Goal: Task Accomplishment & Management: Complete application form

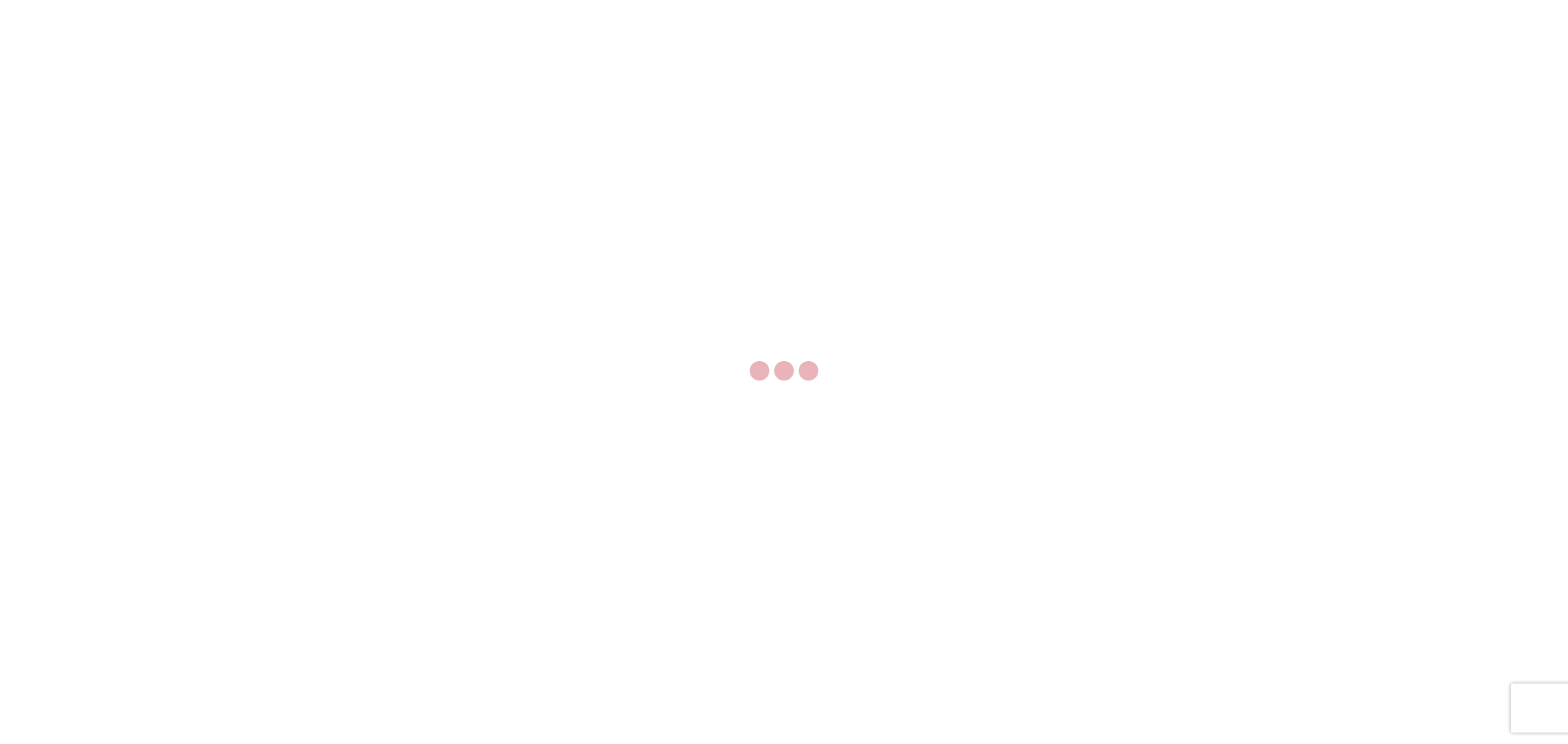
select select "FULL"
select select "US"
select select "LBS"
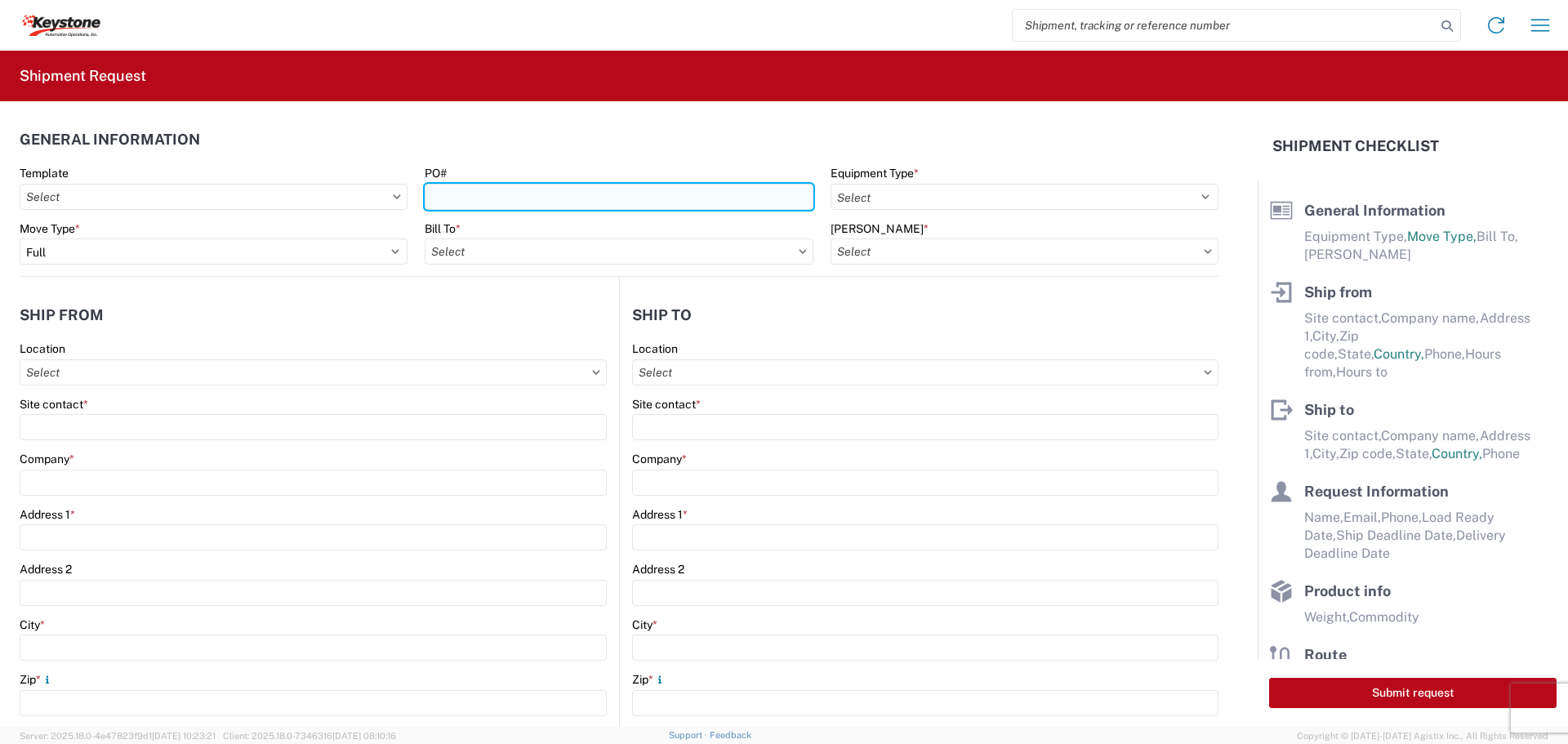
click at [619, 183] on input "PO#" at bounding box center [618, 196] width 388 height 26
type input "4175621"
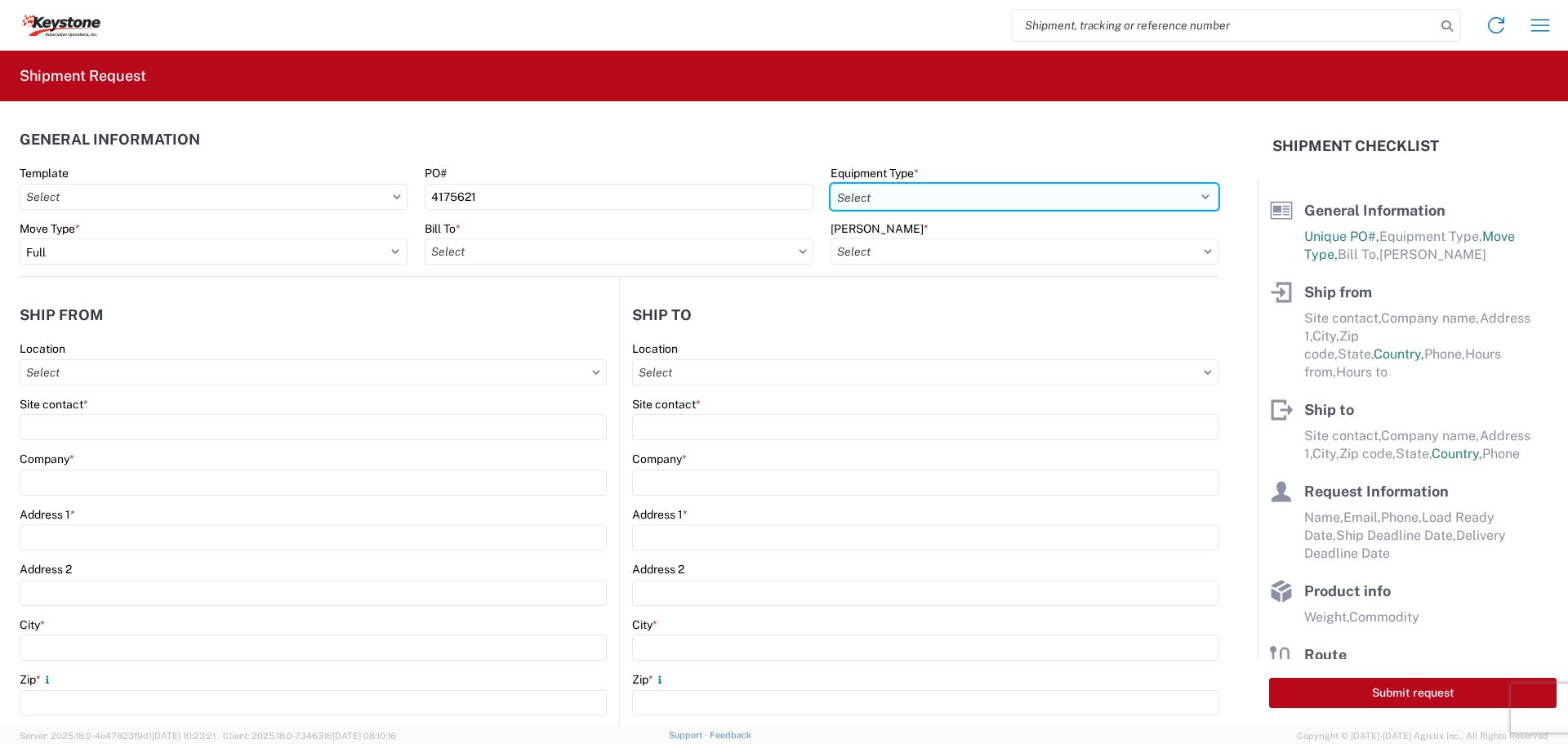
click at [971, 189] on select "Select 53’ Dry Van Flatbed Dropdeck (van) Lowboy (flatbed) Rail" at bounding box center [1024, 196] width 388 height 26
select select "STDV"
click at [830, 183] on select "Select 53’ Dry Van Flatbed Dropdeck (van) Lowboy (flatbed) Rail" at bounding box center [1024, 196] width 388 height 26
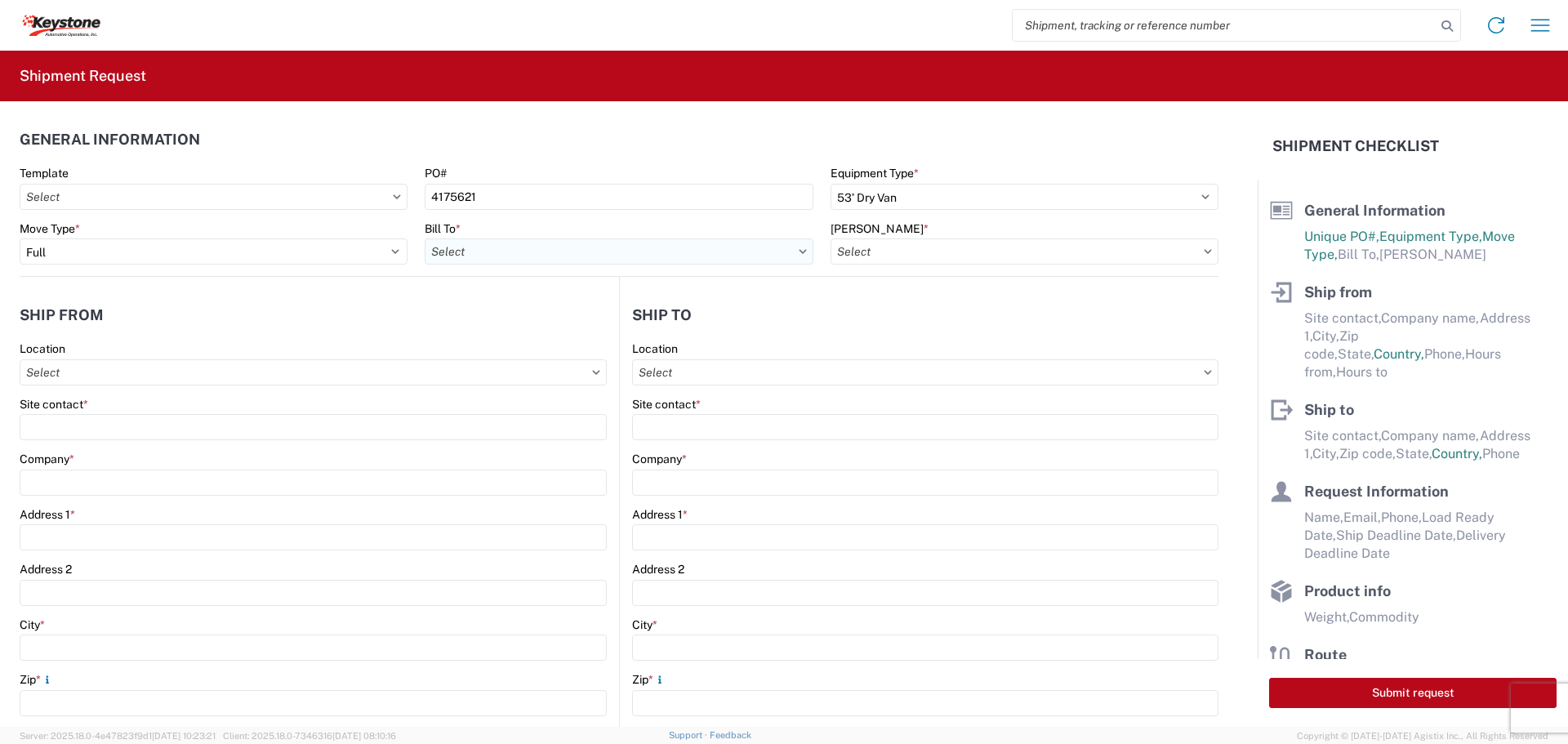
click at [707, 255] on input "Bill To *" at bounding box center [618, 251] width 388 height 26
type input "8522"
click at [594, 319] on div "8522 - Austell - KAO Operations [GEOGRAPHIC_DATA]" at bounding box center [571, 324] width 293 height 26
type input "8522 - Austell - KAO Operations [GEOGRAPHIC_DATA]"
click at [994, 259] on input "[PERSON_NAME] *" at bounding box center [1024, 251] width 388 height 26
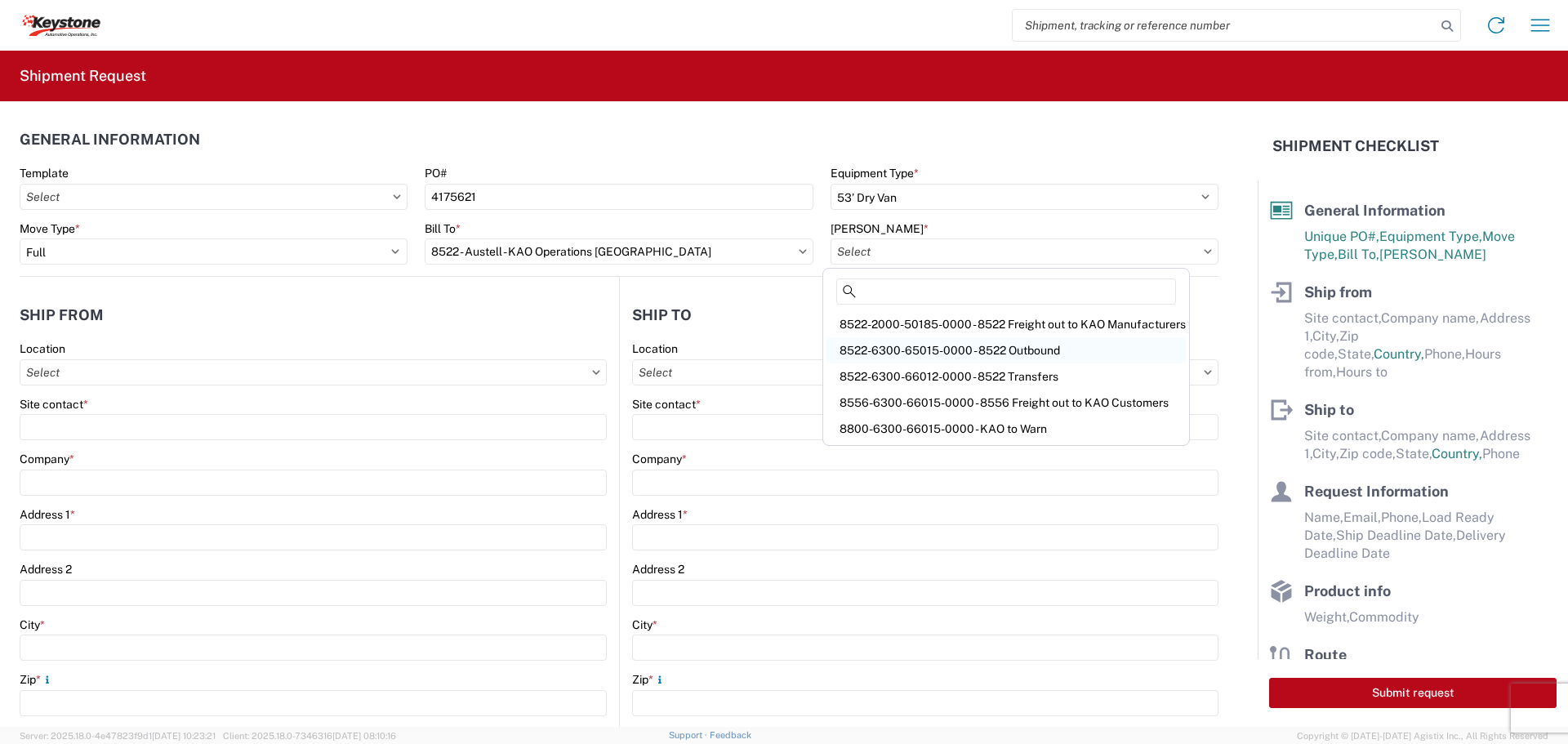
click at [968, 346] on div "8522-6300-65015-0000 - 8522 Outbound" at bounding box center [1005, 350] width 359 height 26
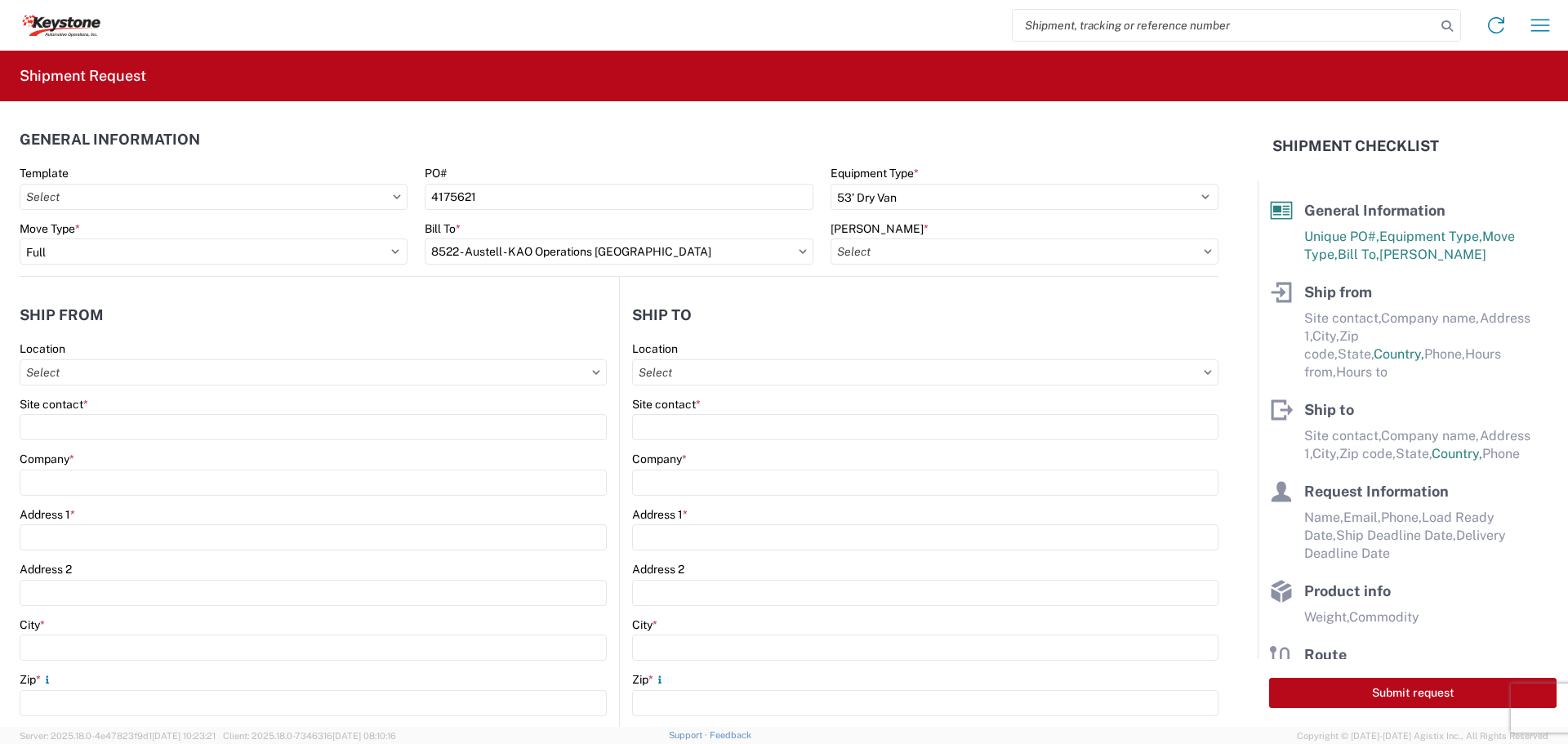
type input "8522-6300-65015-0000 - 8522 Outbound, 8522-6300-65015-0000 - 8522 Outbound"
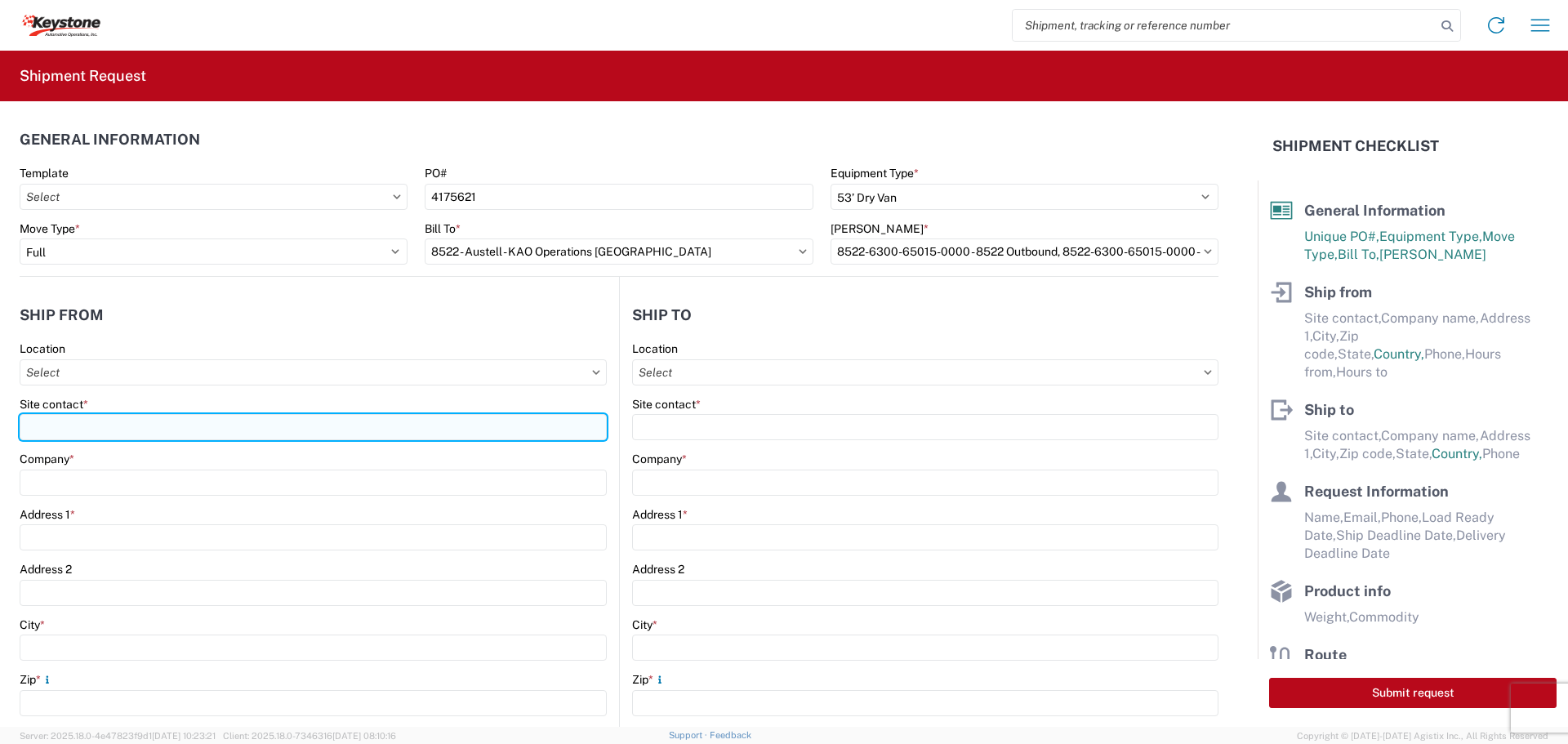
click at [144, 431] on input "Site contact *" at bounding box center [312, 427] width 587 height 26
type input "BILL OR [PERSON_NAME]"
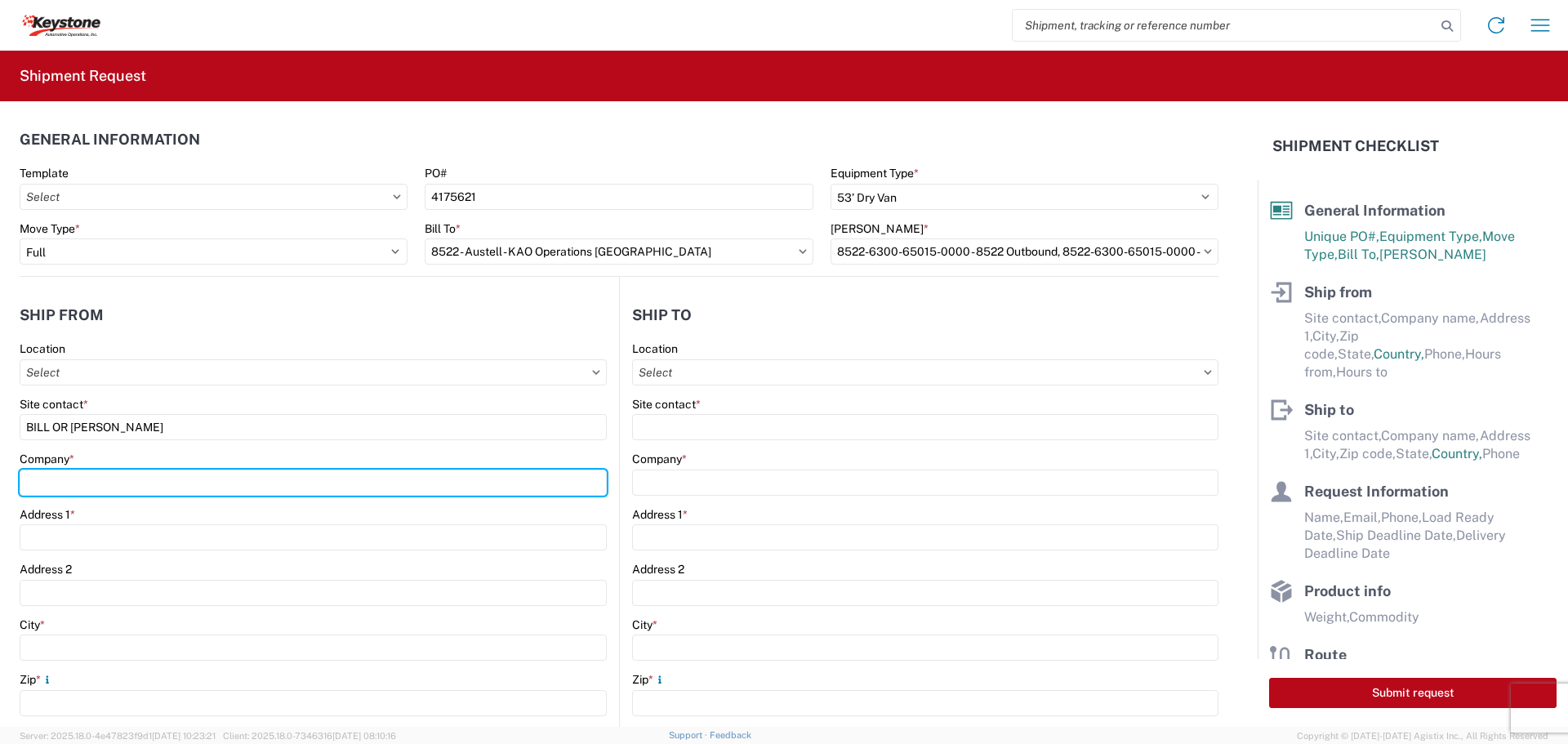
type input "B & W TRAILER HITCHES, INC."
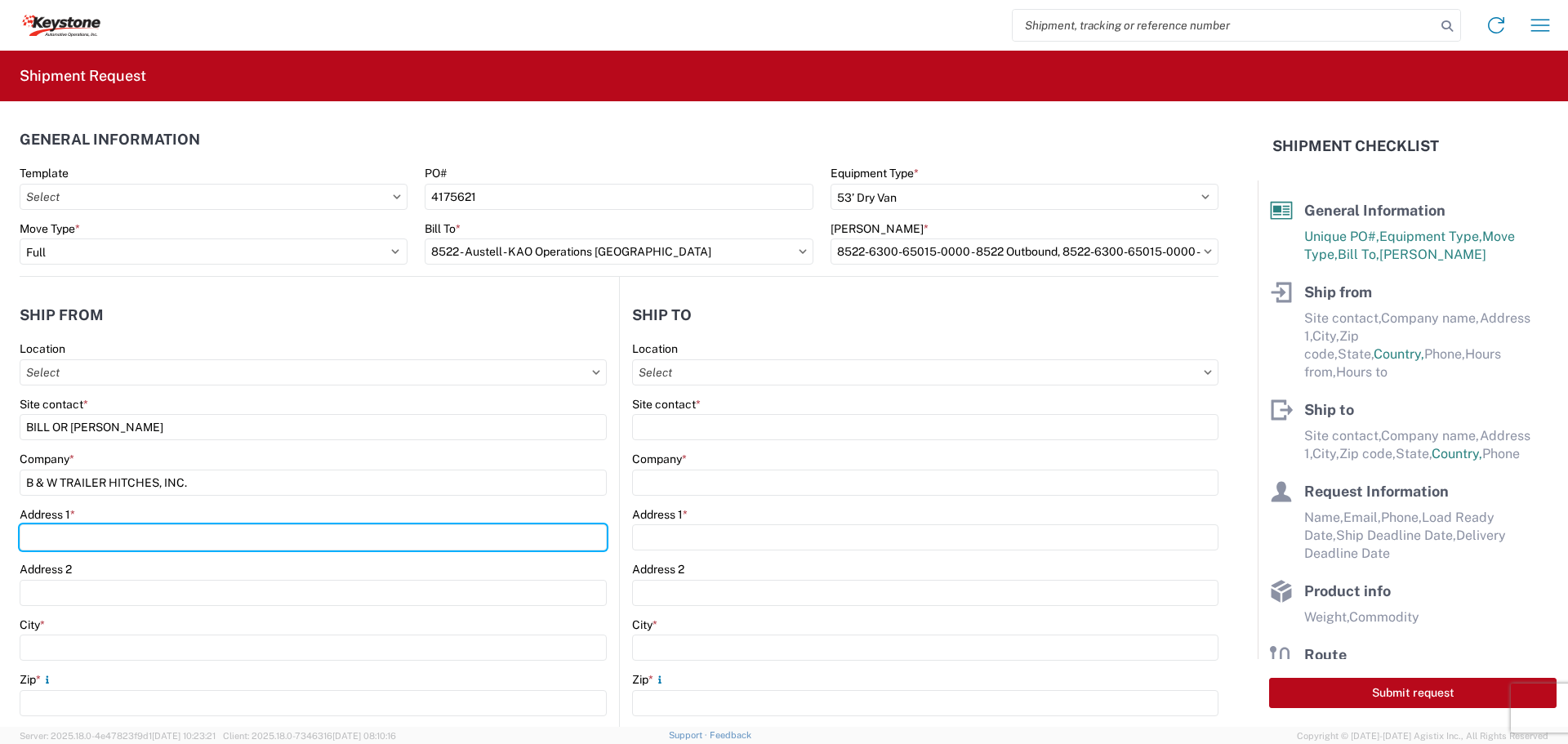
type input "[STREET_ADDRESS][US_STATE]"
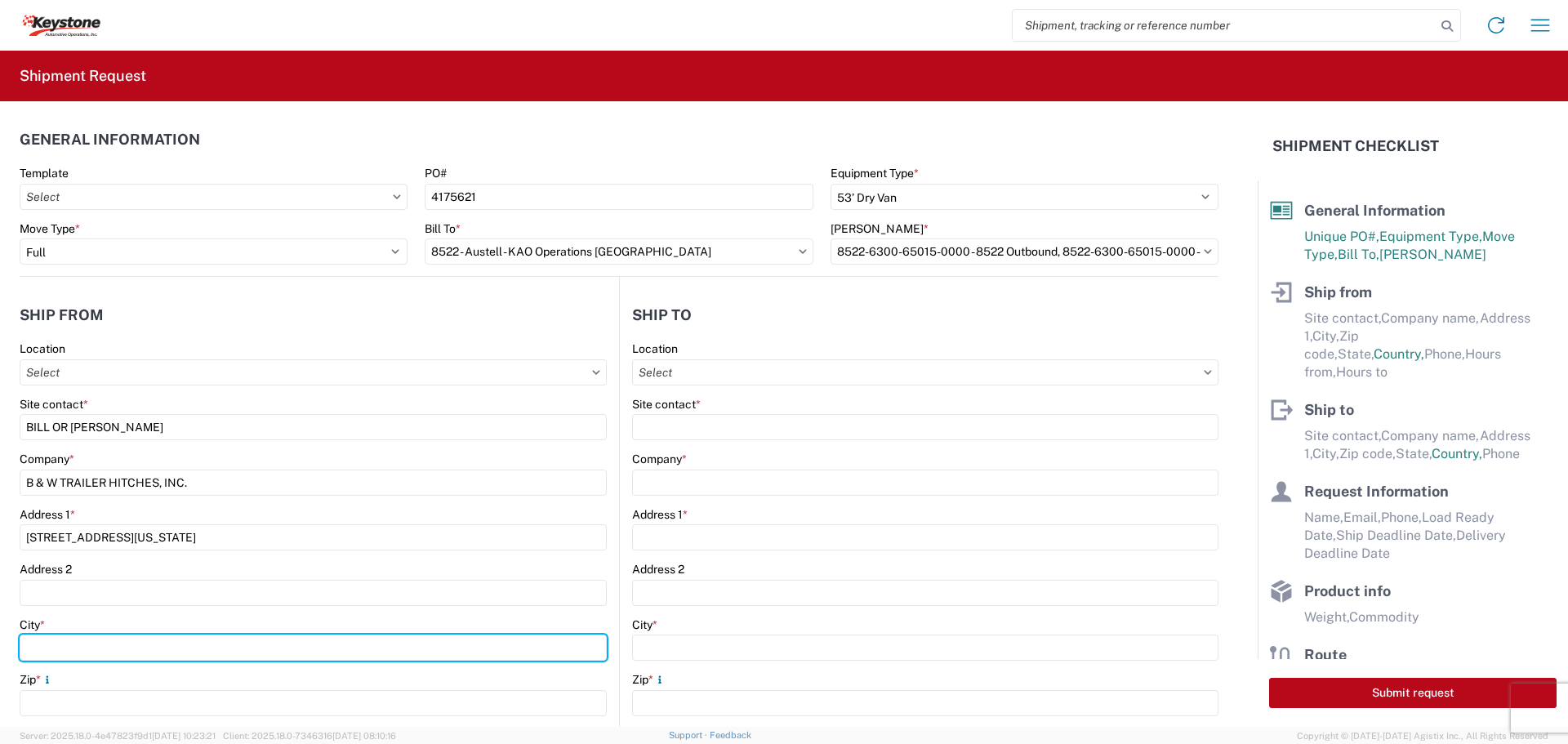
type input "HUMBOLDT"
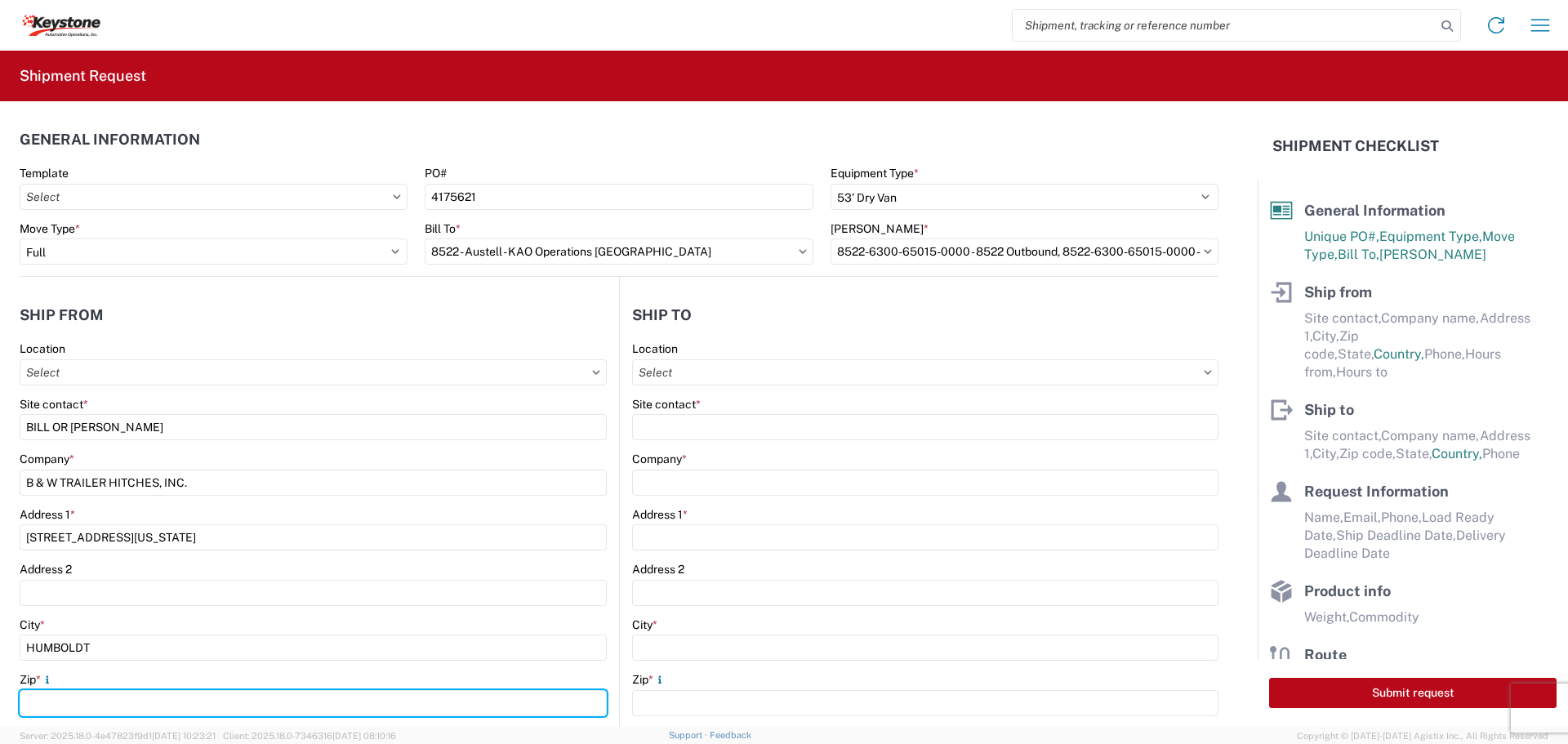
type input "66748"
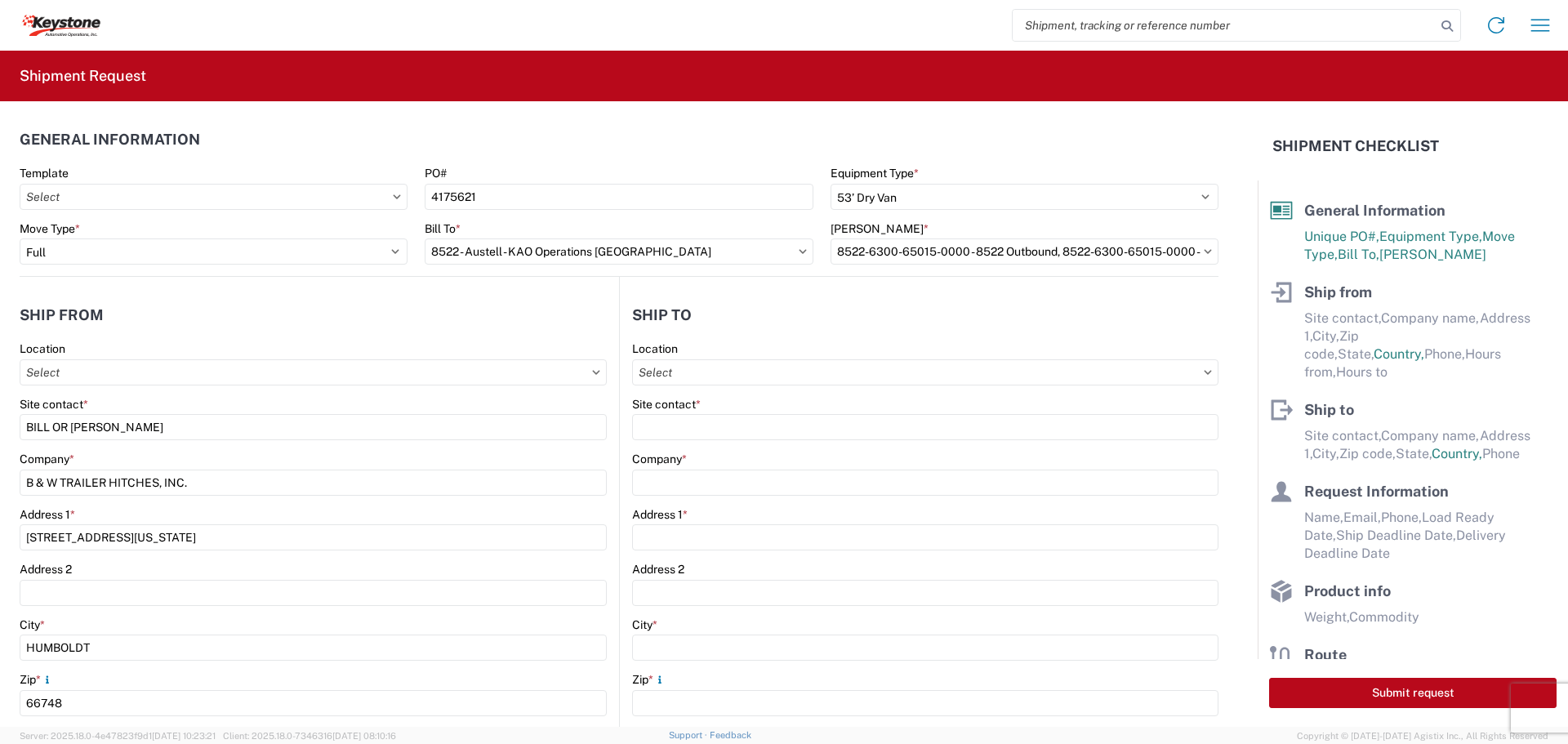
select select "KS"
type input "[EMAIL_ADDRESS][DOMAIN_NAME]"
type input "6204733664"
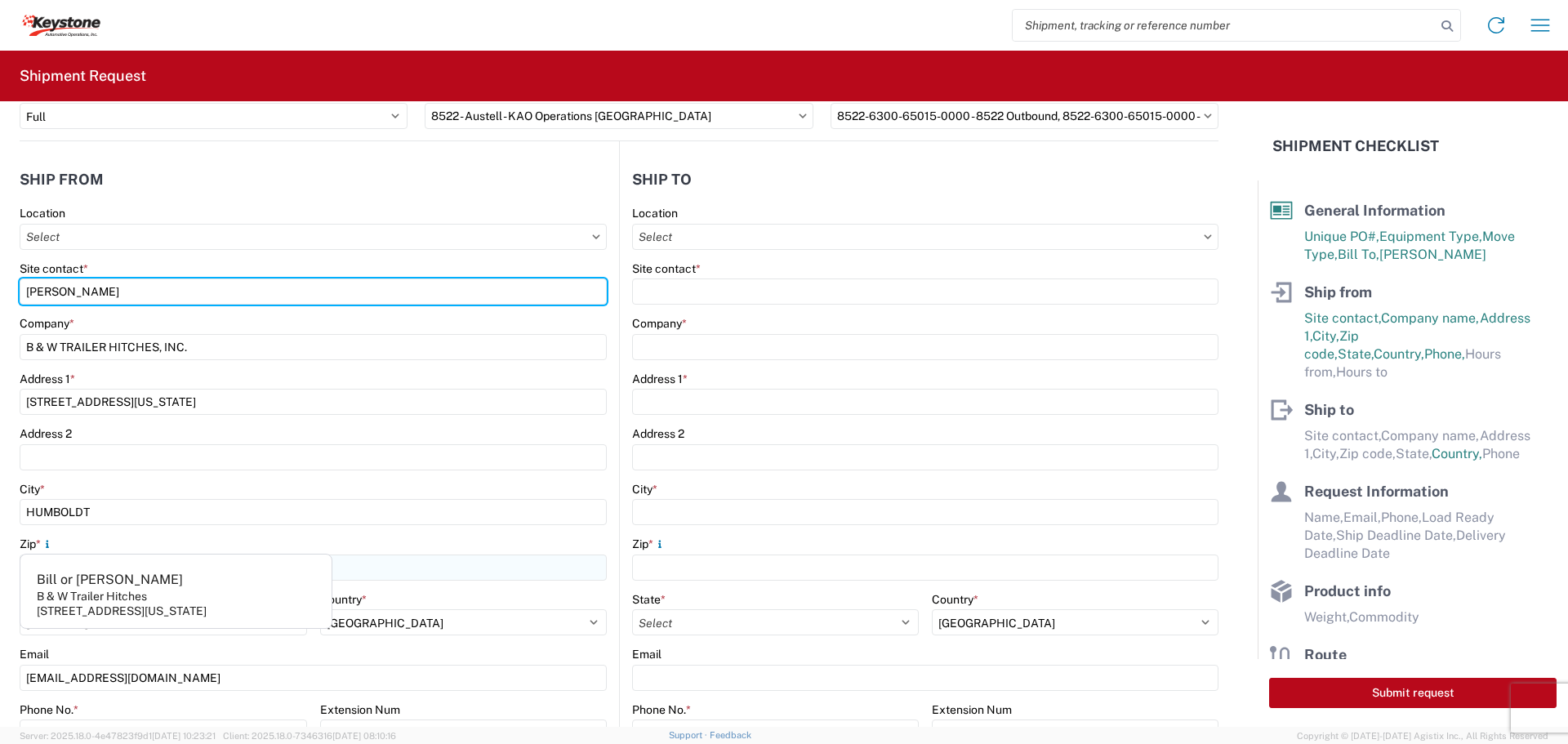
scroll to position [163, 0]
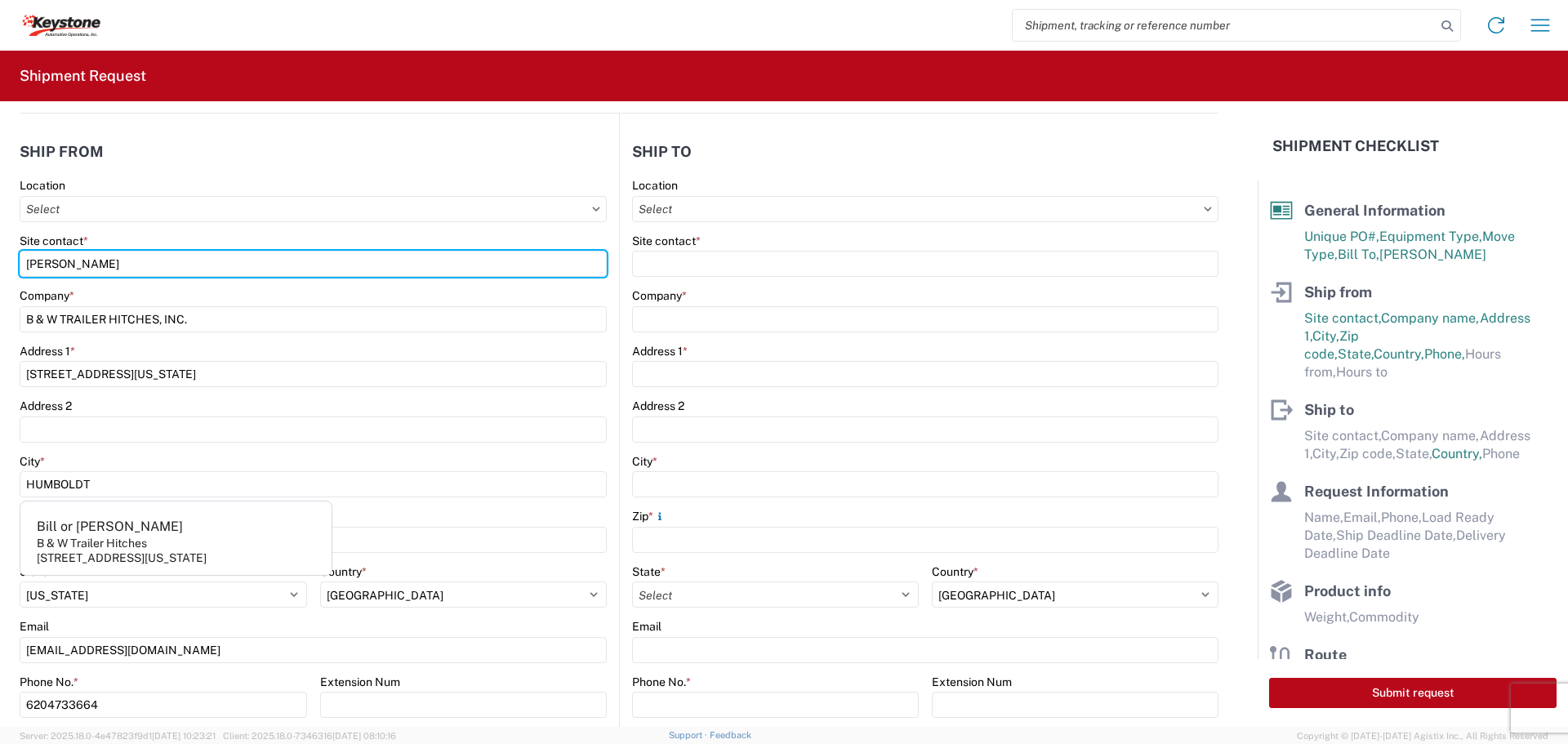
type input "[PERSON_NAME]"
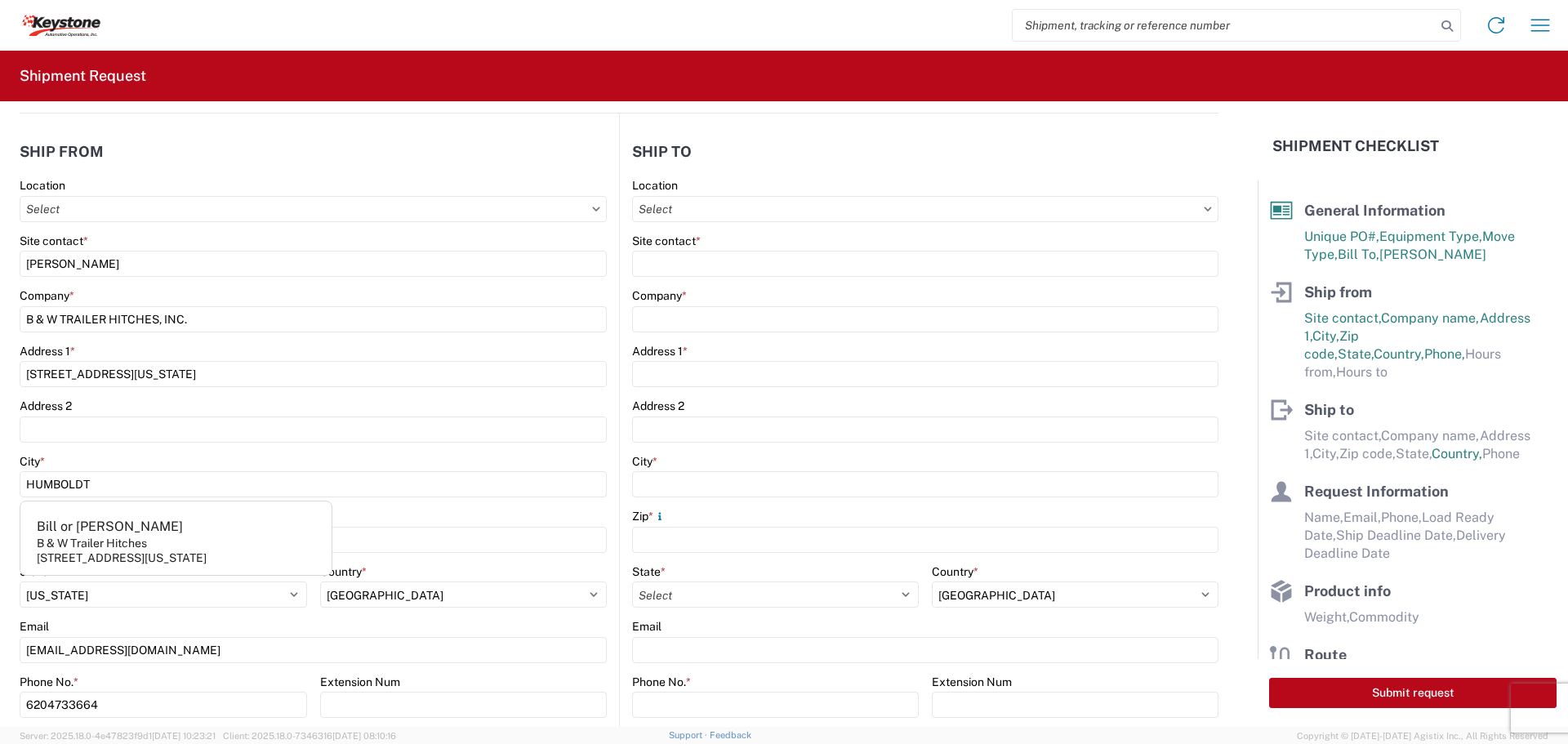
click at [519, 332] on agx-form-control-wrapper-v2 "Company * B & W TRAILER HITCHES, INC." at bounding box center [312, 316] width 587 height 55
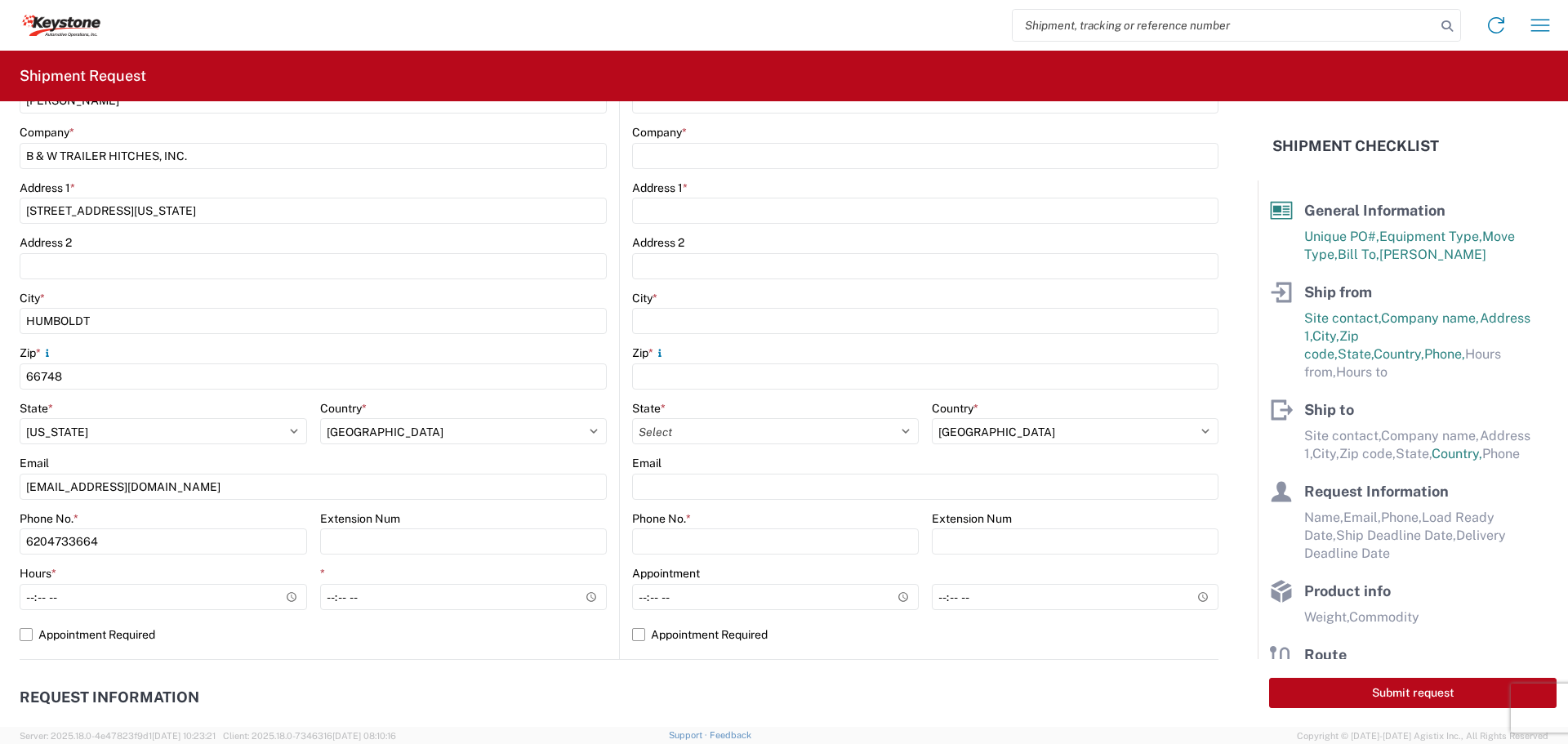
scroll to position [408, 0]
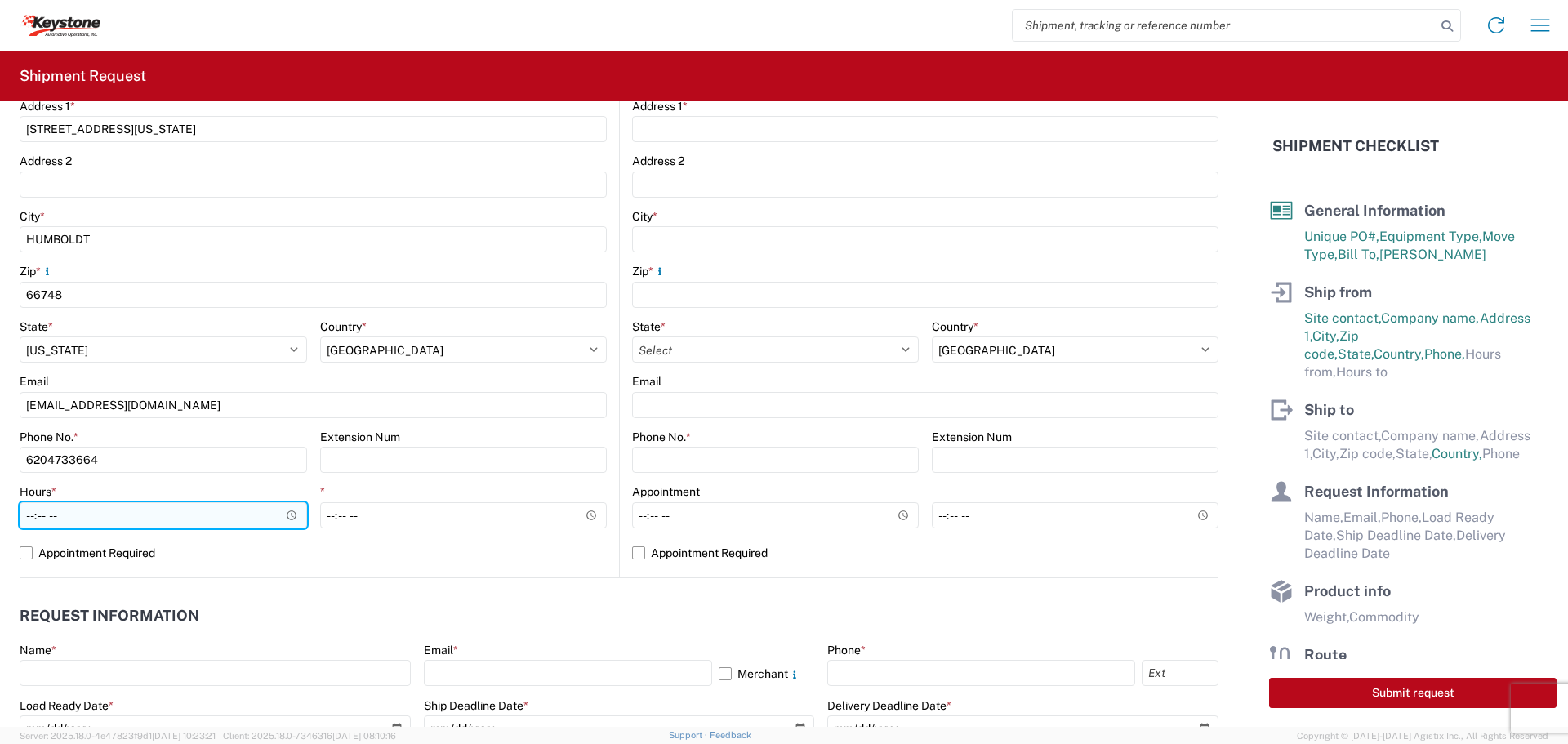
click at [289, 514] on input "Hours *" at bounding box center [162, 515] width 287 height 26
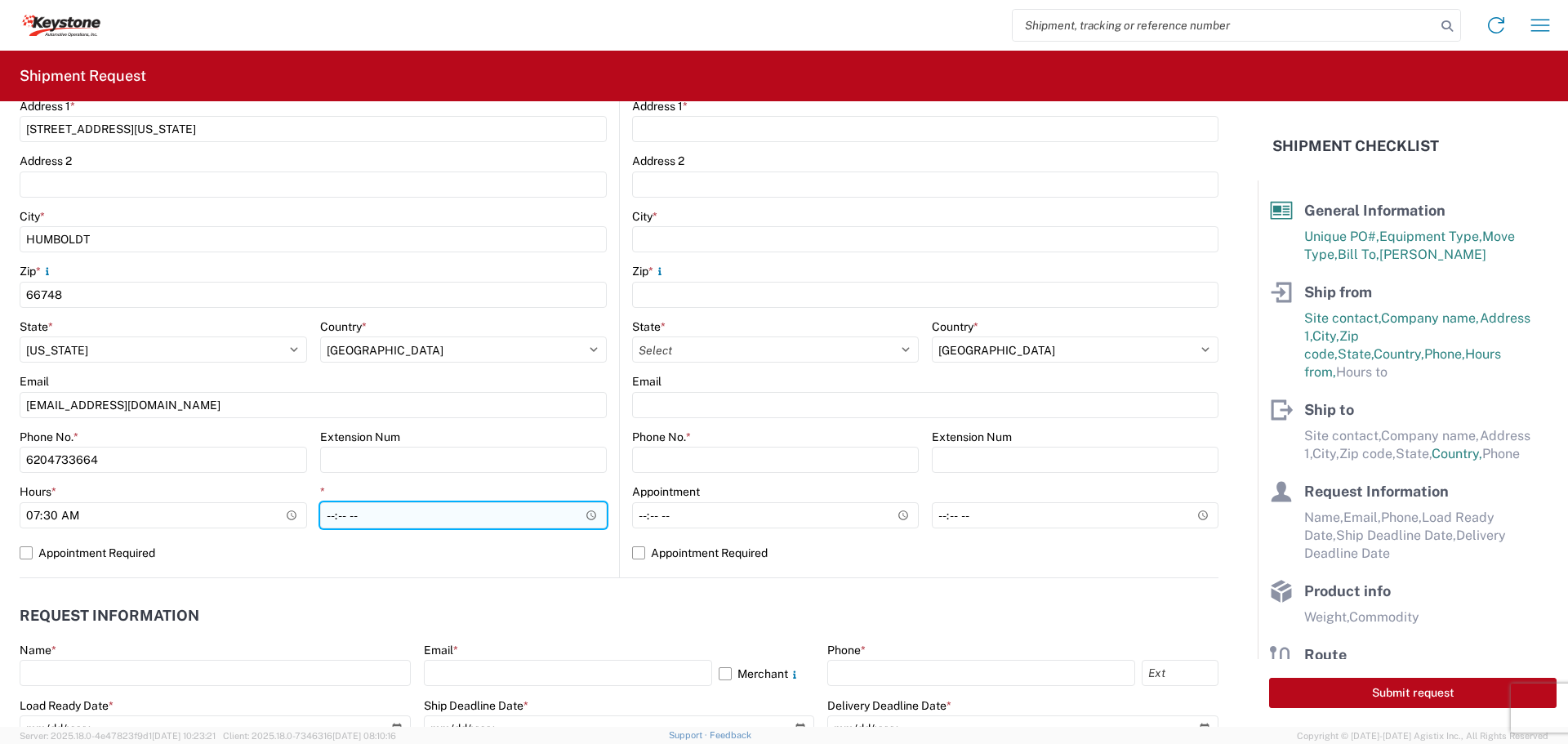
type input "07:30"
drag, startPoint x: 590, startPoint y: 509, endPoint x: 579, endPoint y: 516, distance: 13.0
click at [589, 509] on input "*" at bounding box center [463, 515] width 287 height 26
type input "22:00"
click at [500, 506] on input "22:00" at bounding box center [463, 515] width 287 height 26
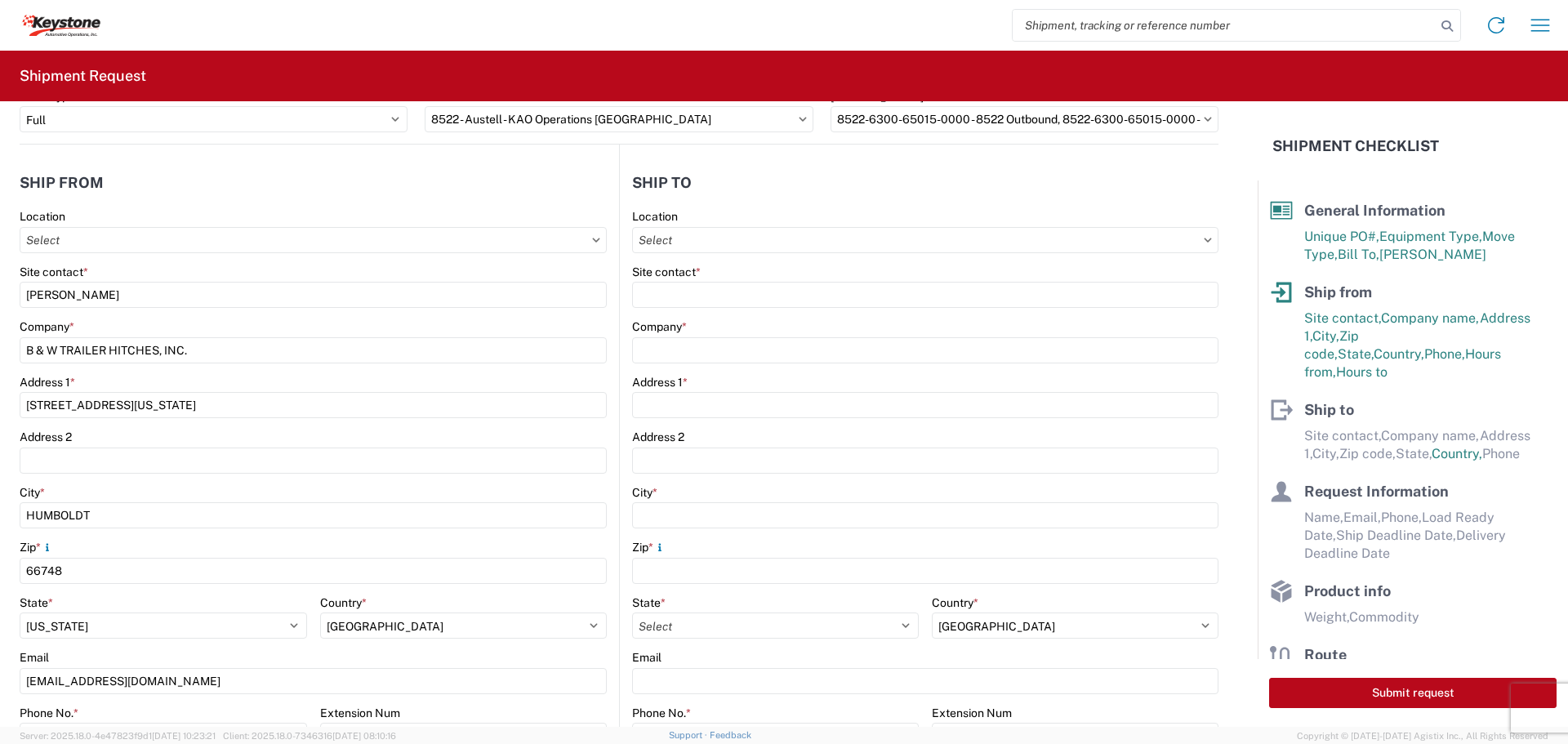
scroll to position [82, 0]
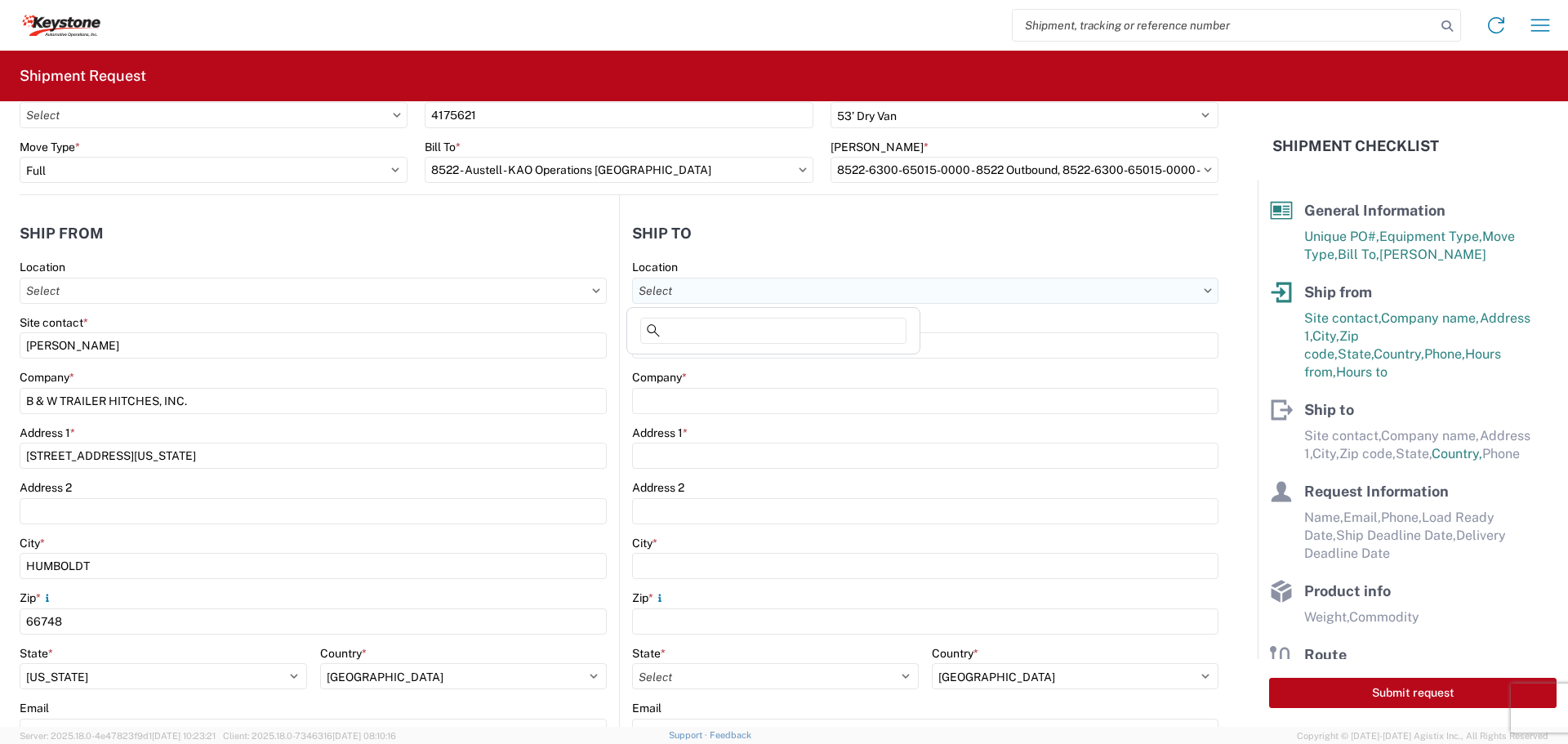
click at [748, 290] on input "Location" at bounding box center [925, 290] width 586 height 26
type input "8522"
click at [751, 365] on div "8522 - Austell - KAO Operations [GEOGRAPHIC_DATA]" at bounding box center [777, 362] width 293 height 26
type input "8522 - Austell - KAO Operations [GEOGRAPHIC_DATA]"
type input "KAO"
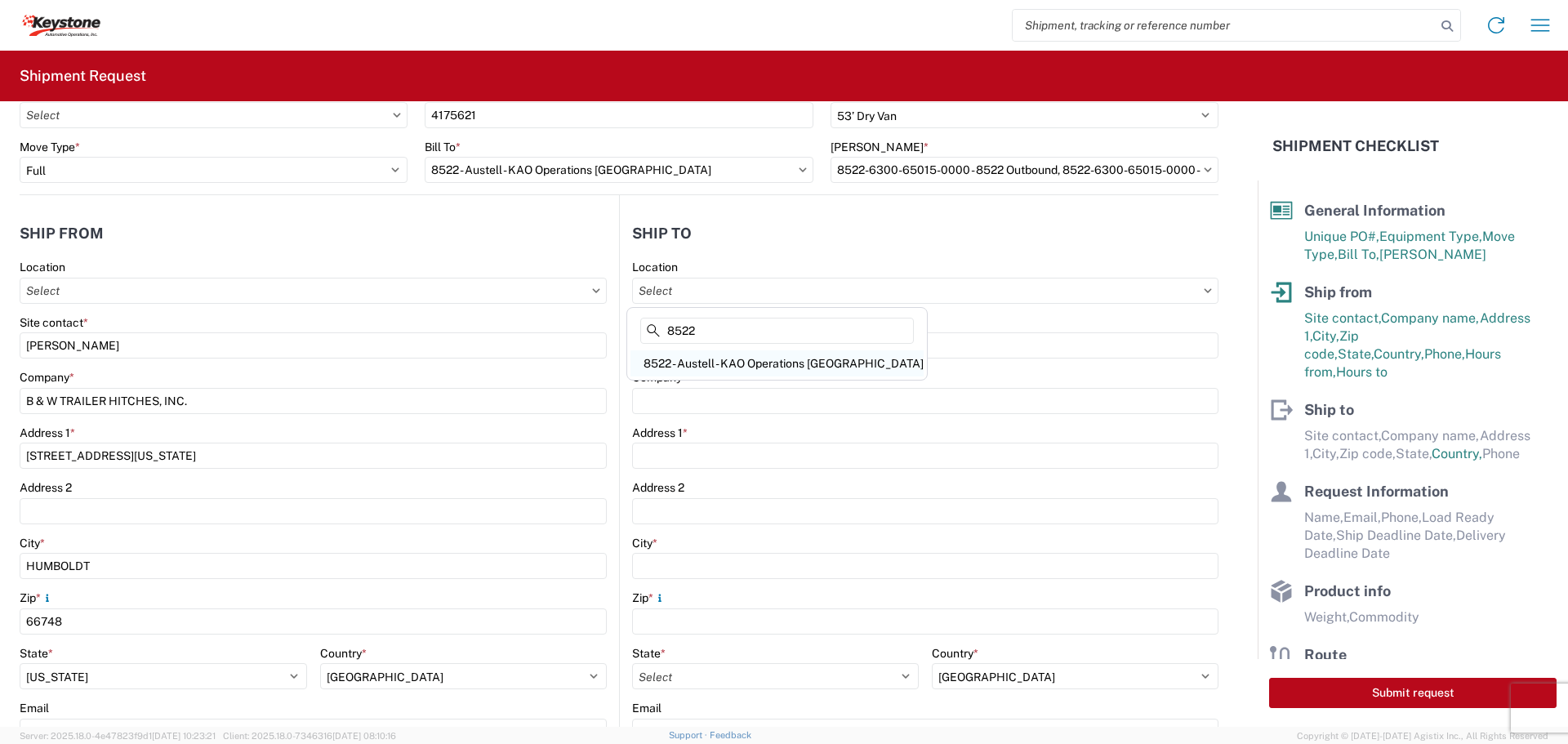
type input "[STREET_ADDRESS][PERSON_NAME]"
type input "Austell"
type input "30168"
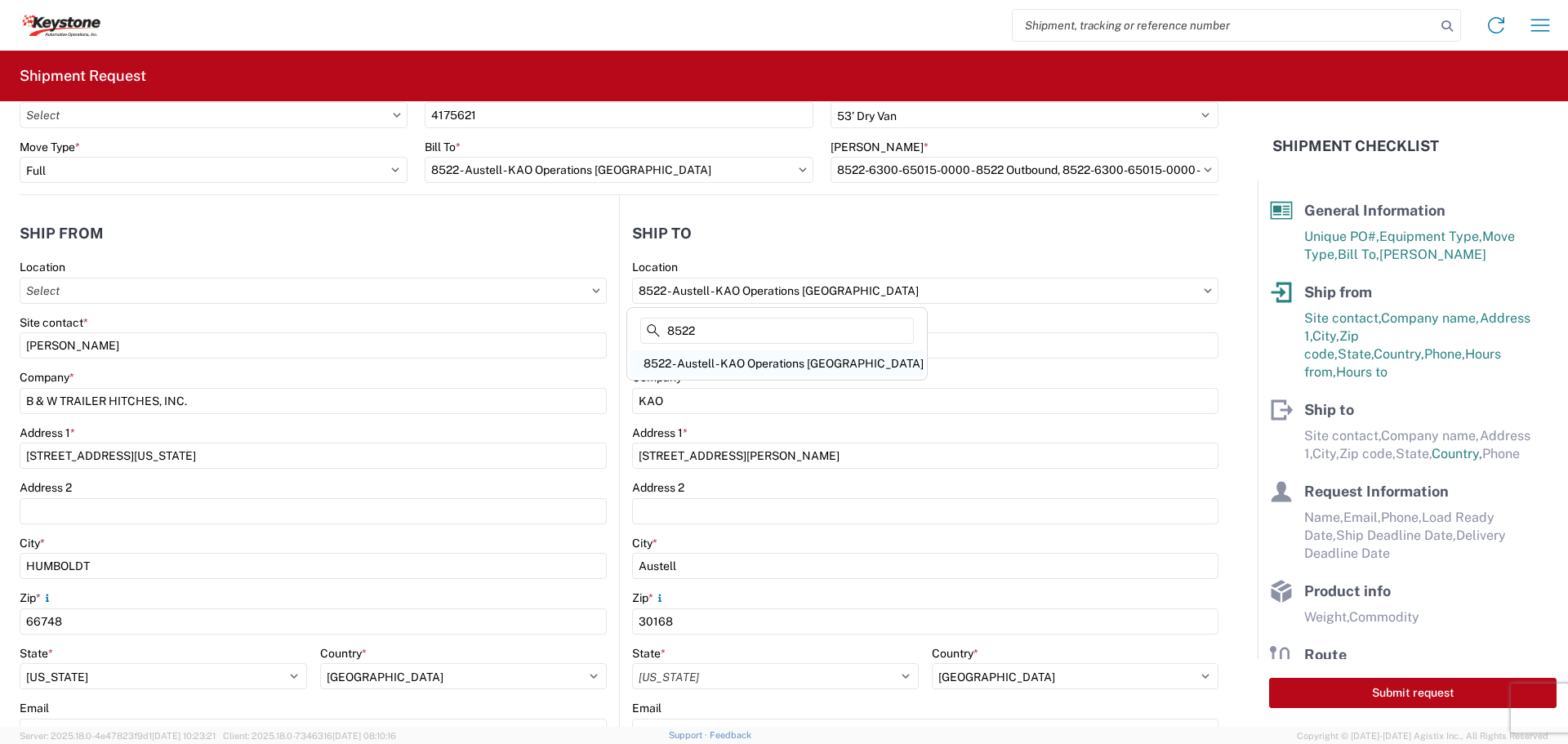
select select "US"
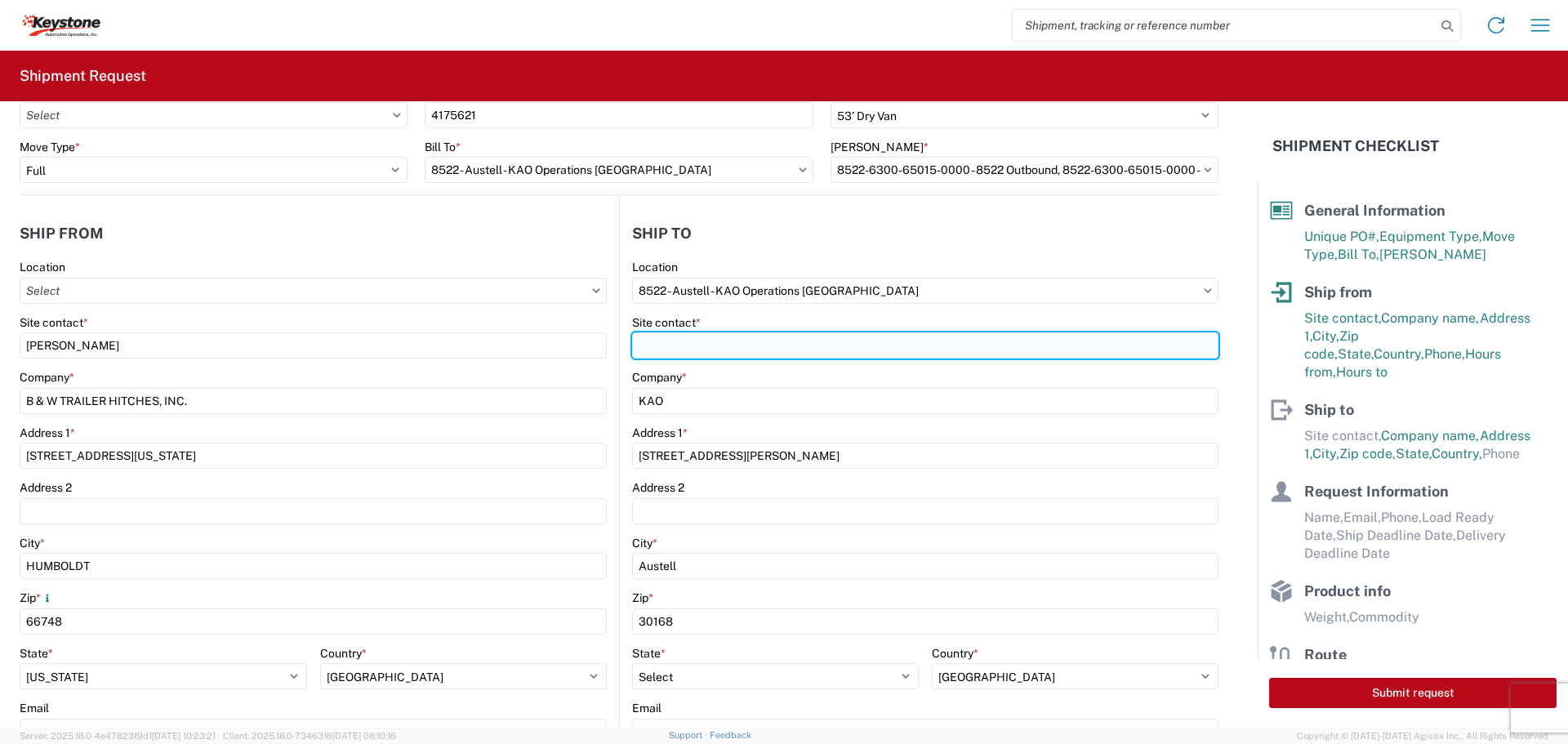
click at [754, 341] on input "Site contact *" at bounding box center [925, 345] width 586 height 26
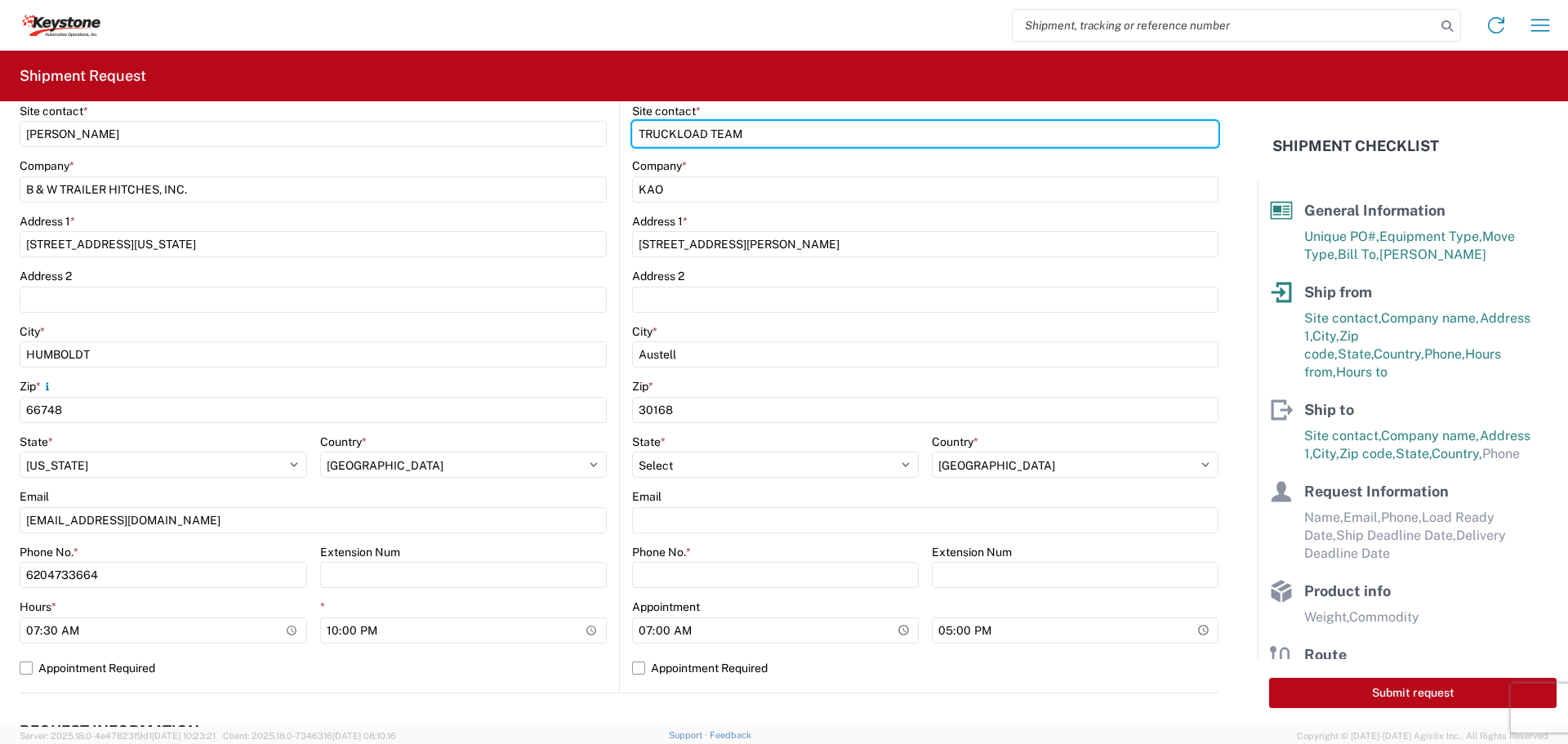
scroll to position [326, 0]
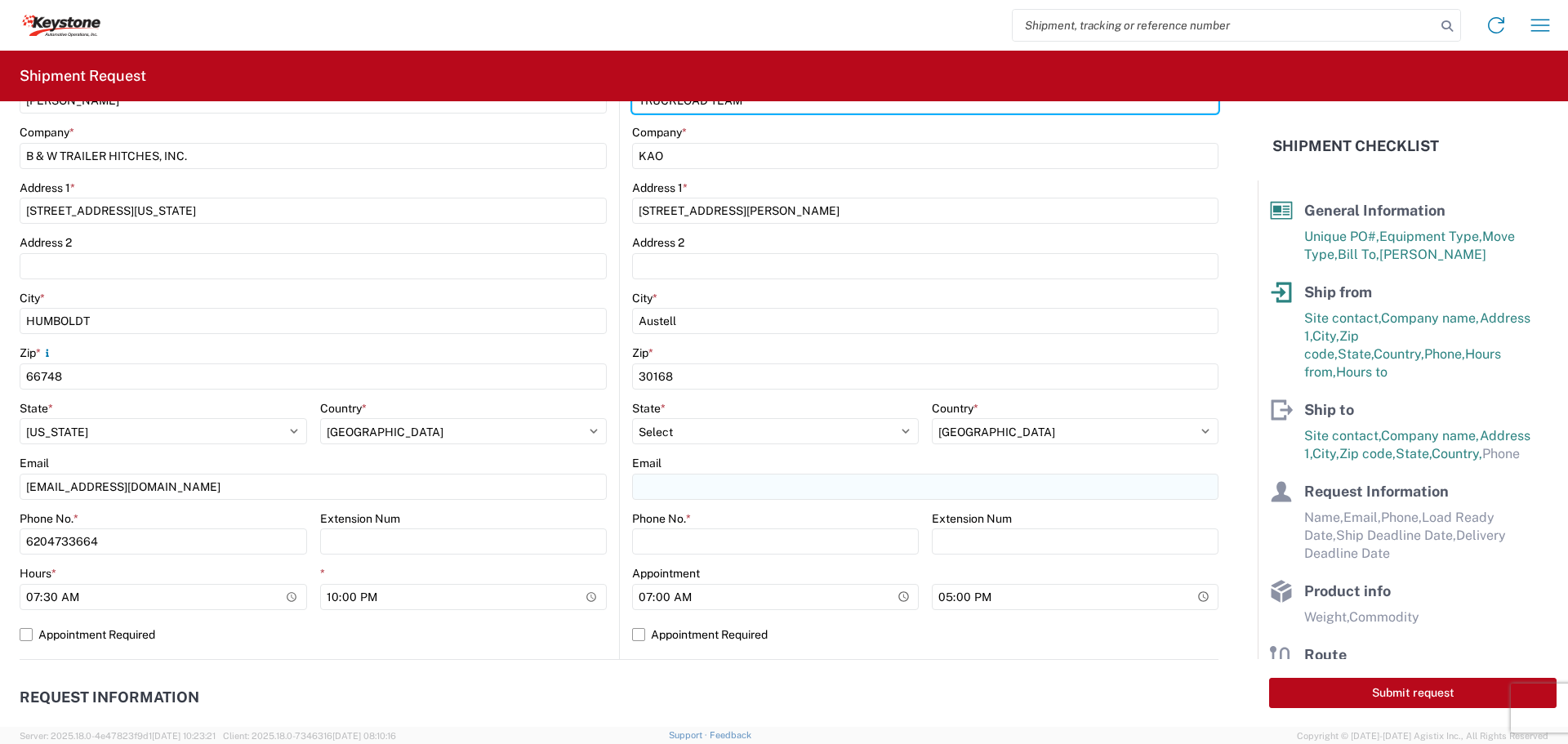
type input "TRUCKLOAD TEAM"
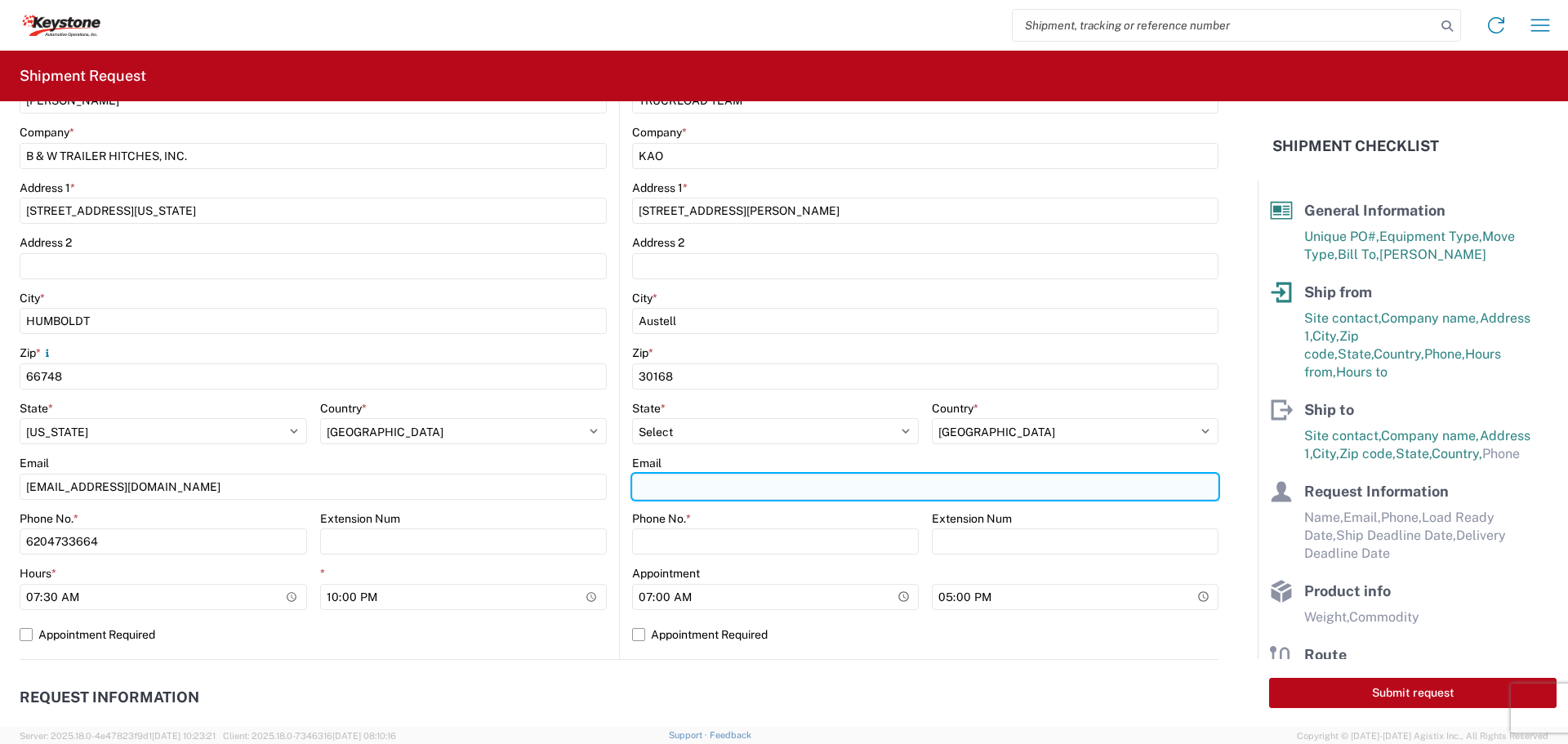
click at [704, 490] on input "Email" at bounding box center [925, 486] width 586 height 26
type input "[EMAIL_ADDRESS][DOMAIN_NAME]"
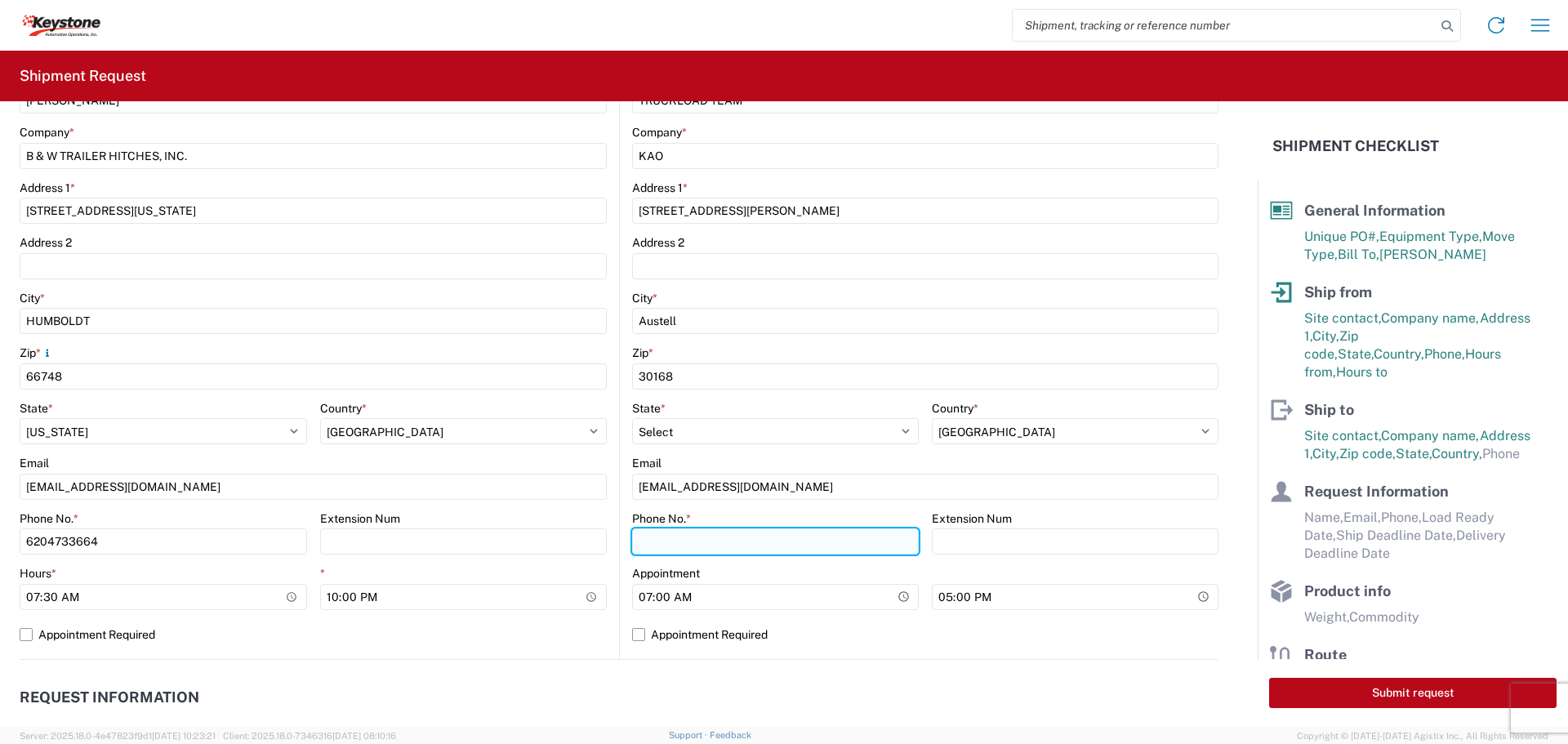
click at [648, 548] on input "Phone No. *" at bounding box center [775, 541] width 286 height 26
type input "[PHONE_NUMBER]"
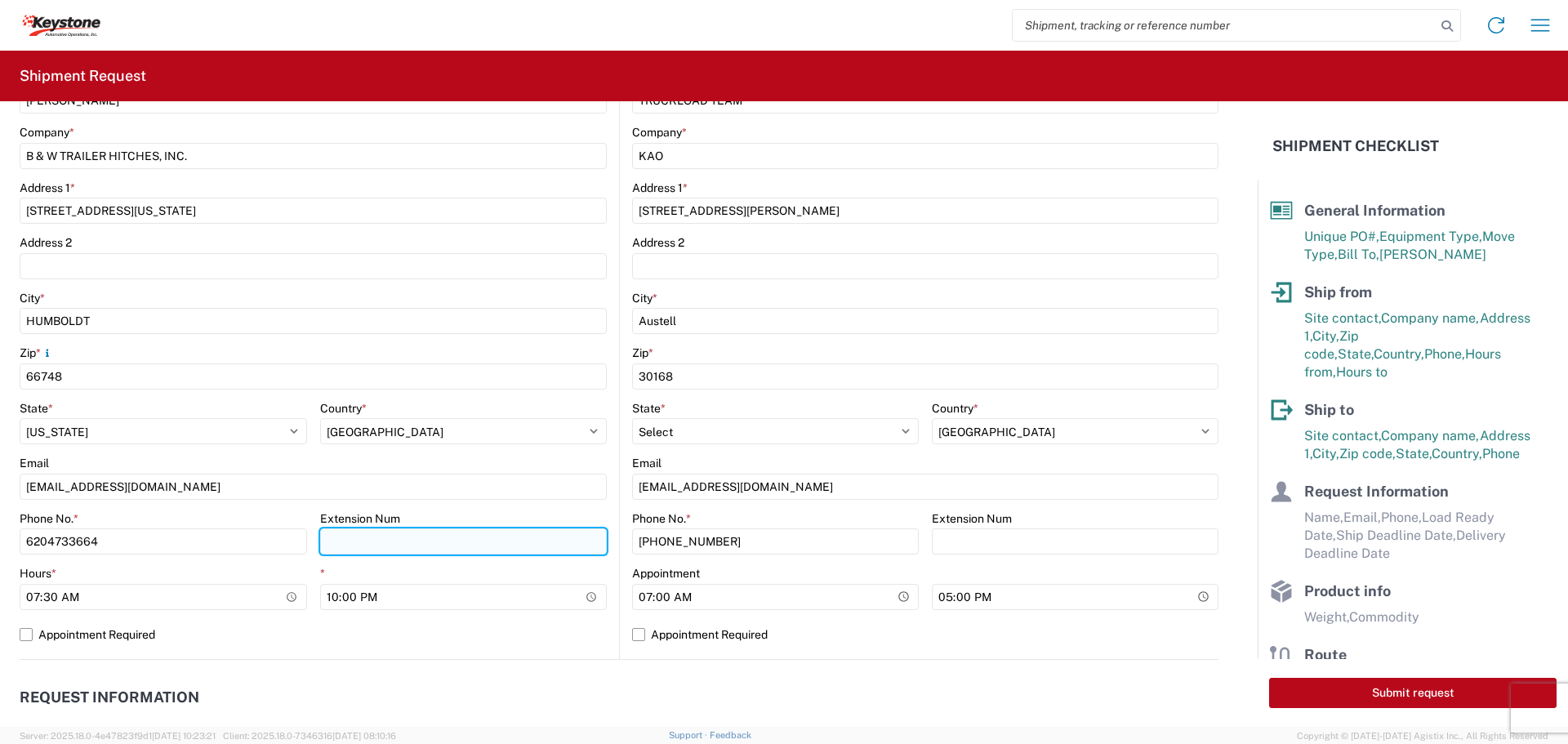
click at [565, 539] on input "Extension Num" at bounding box center [463, 541] width 287 height 26
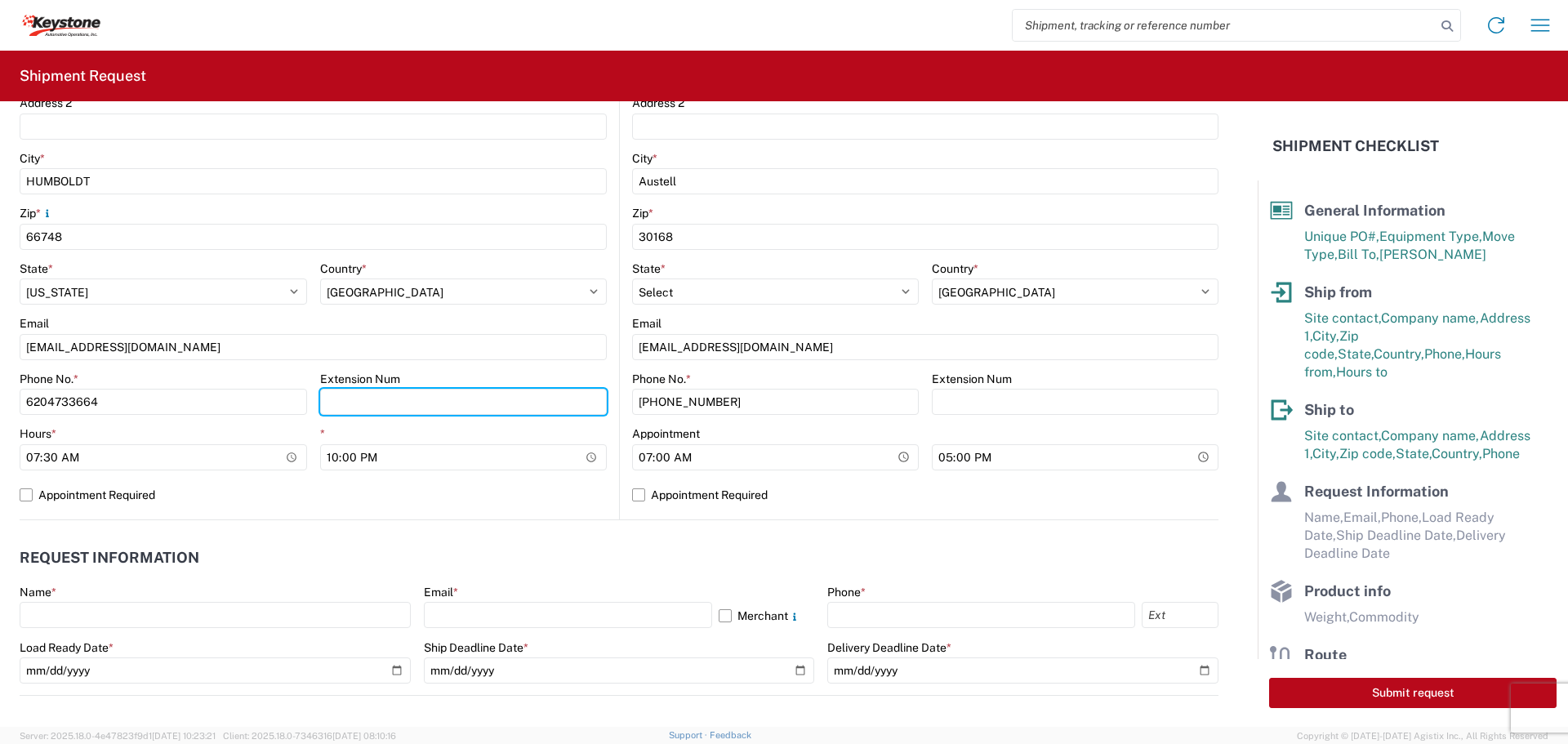
scroll to position [735, 0]
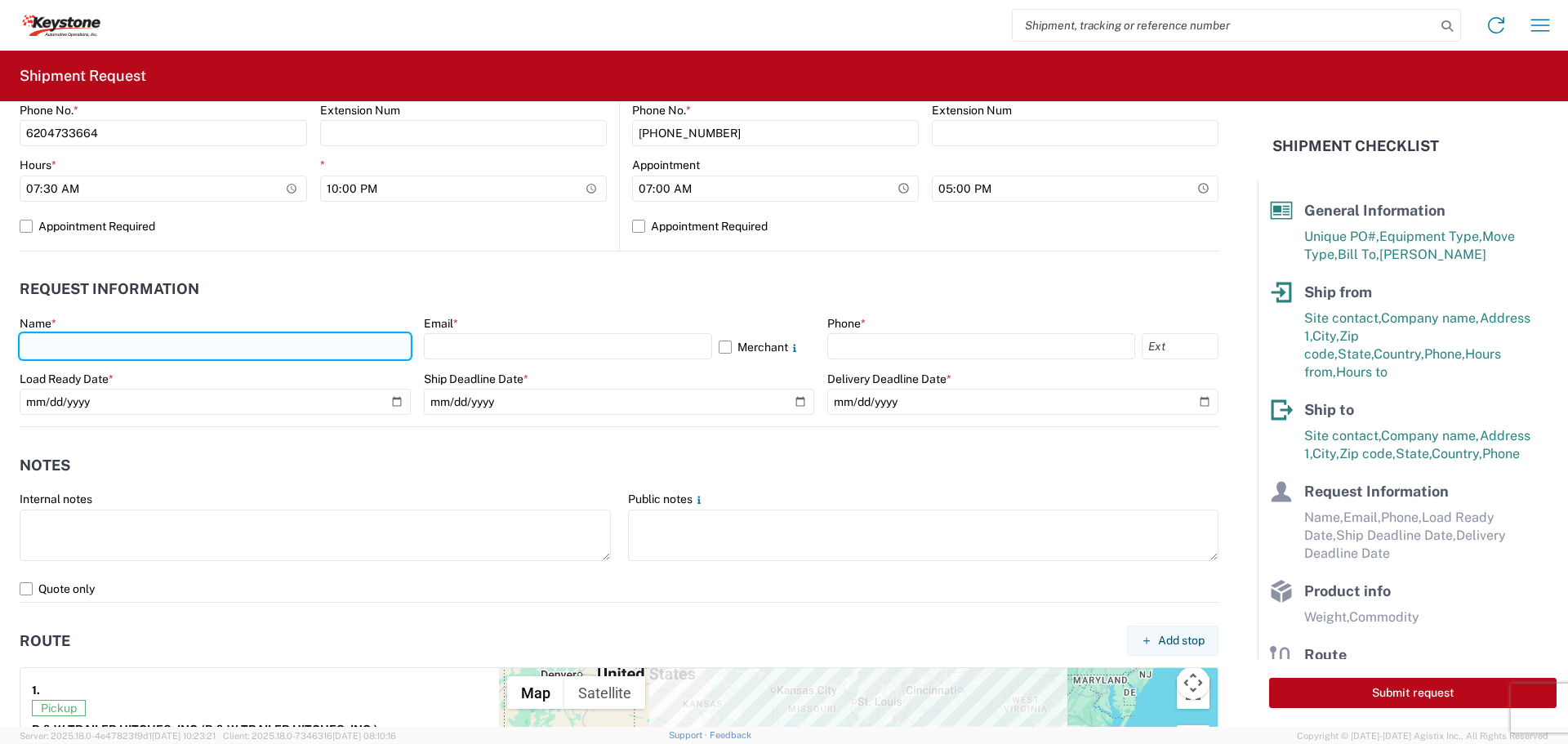
click at [141, 340] on input "text" at bounding box center [214, 346] width 391 height 26
type input "[PERSON_NAME]"
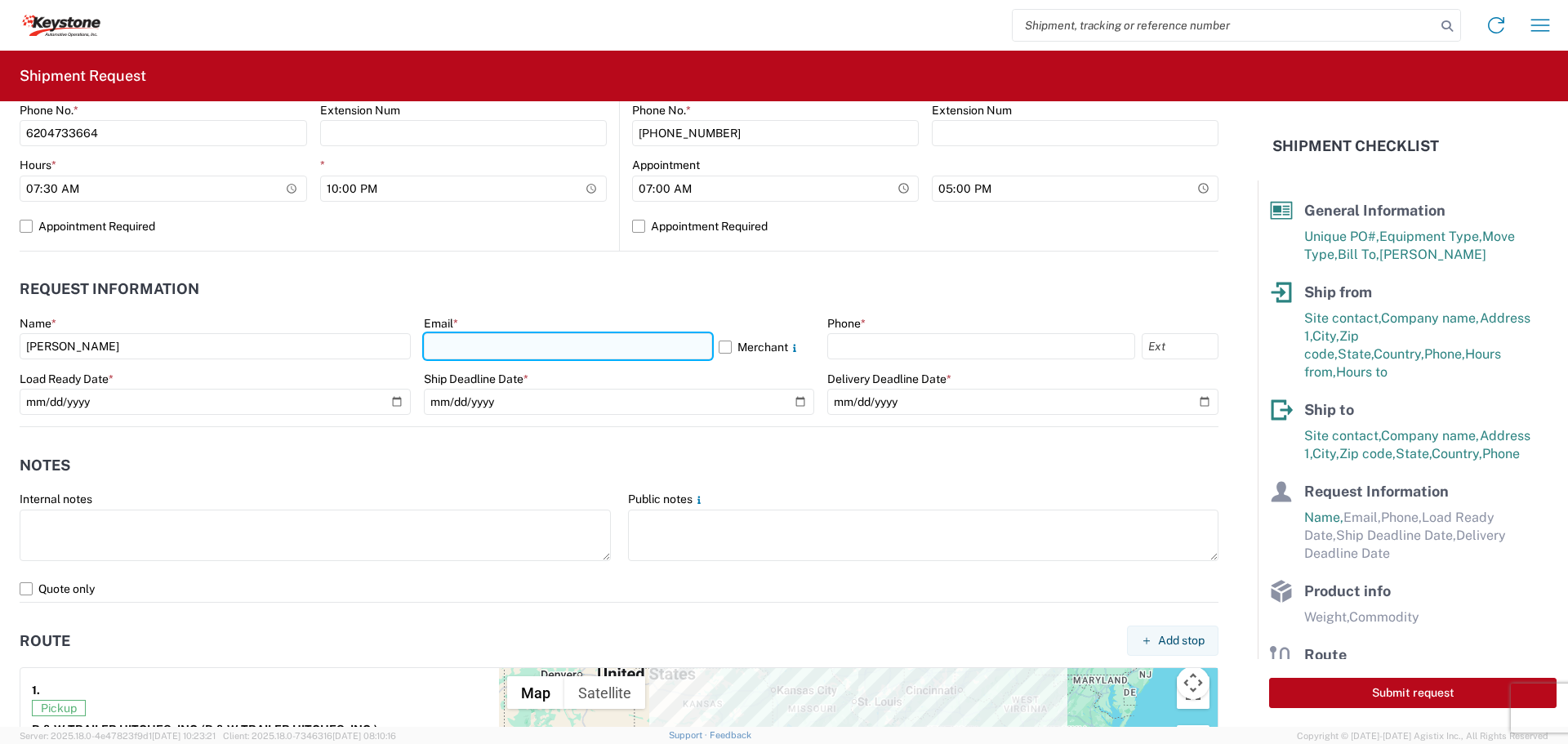
click at [447, 338] on input "text" at bounding box center [568, 346] width 288 height 26
type input "[EMAIL_ADDRESS][DOMAIN_NAME]"
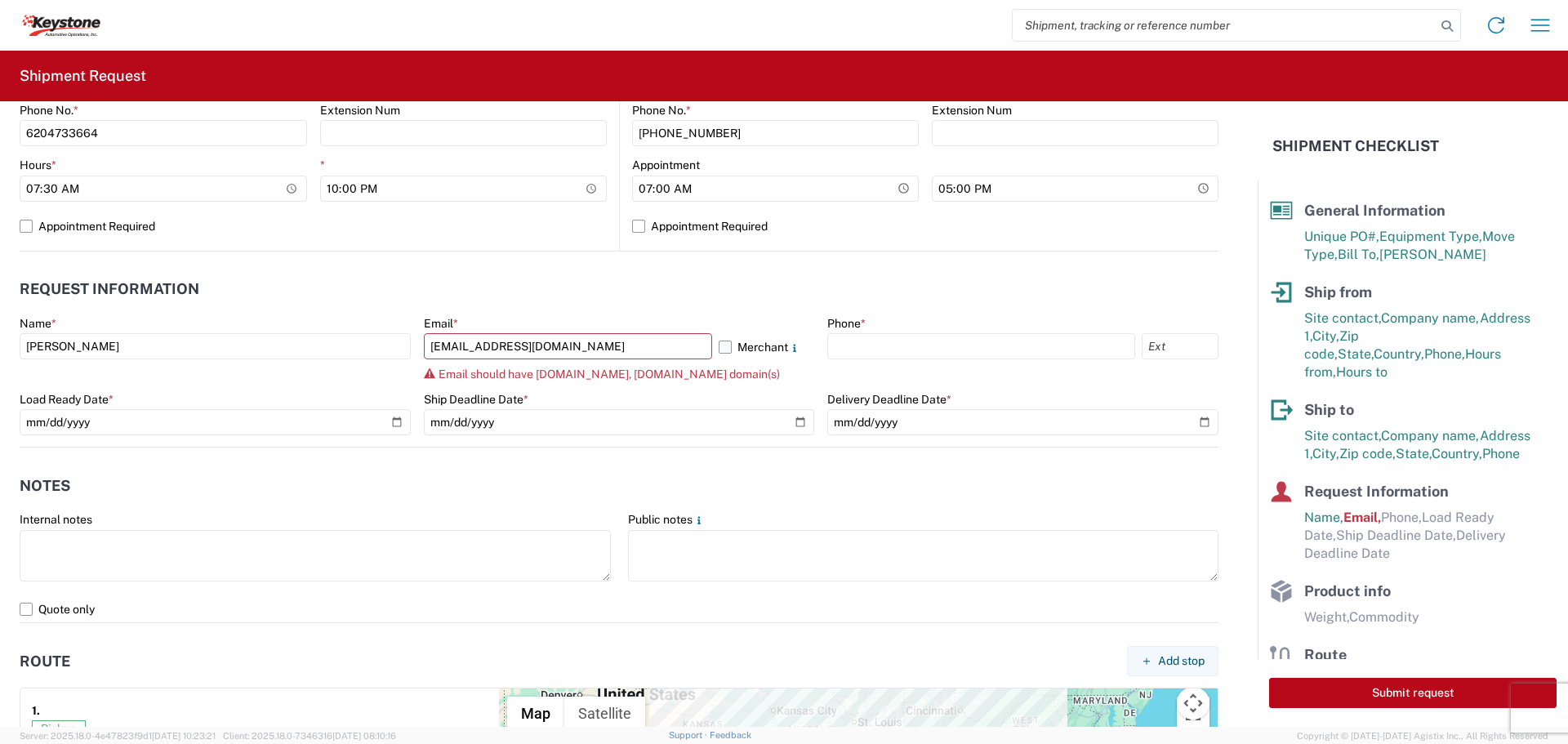
click at [721, 341] on label "Merchant" at bounding box center [766, 346] width 96 height 26
click at [0, 0] on input "Merchant" at bounding box center [0, 0] width 0 height 0
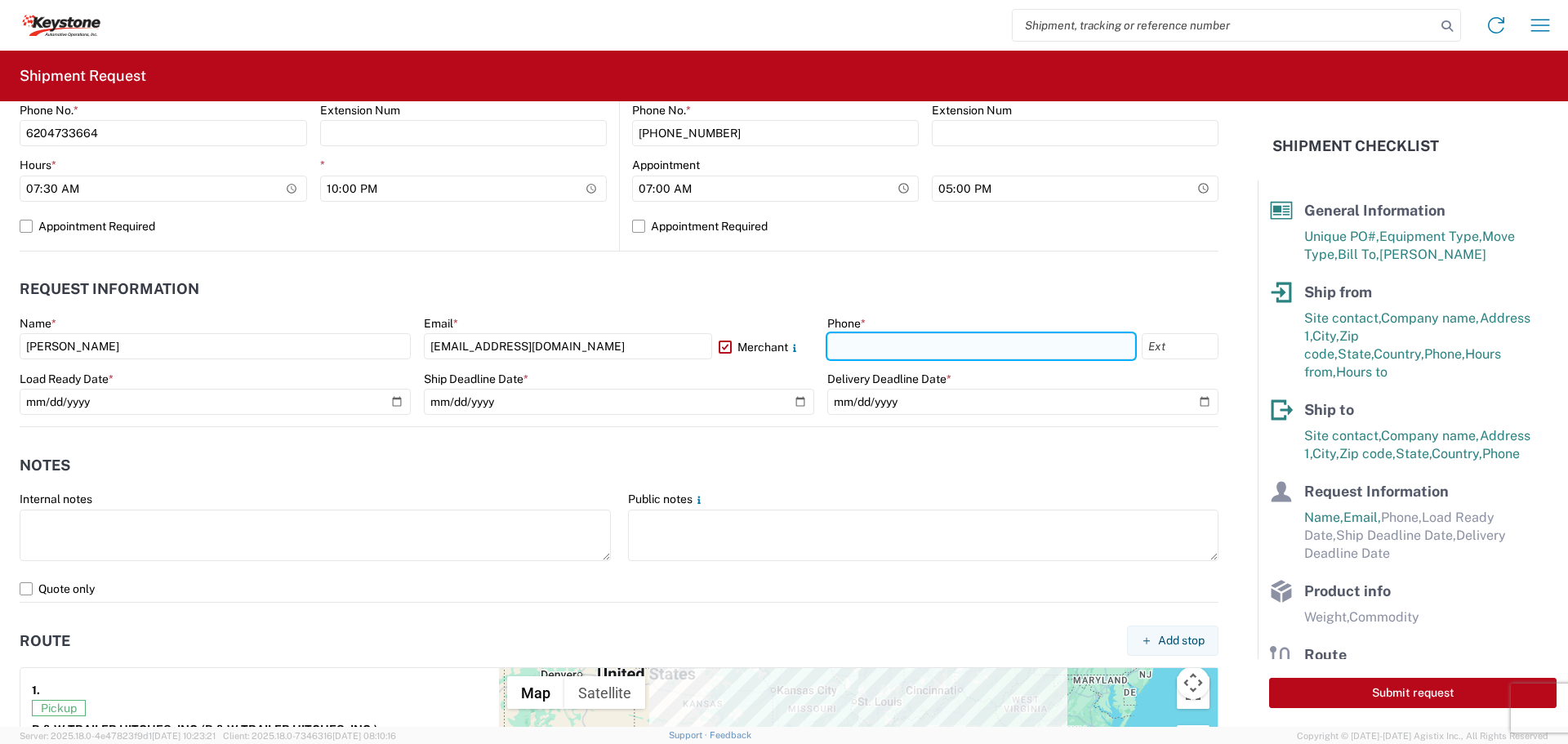
click at [856, 356] on input "text" at bounding box center [981, 346] width 308 height 26
type input "[PHONE_NUMBER]"
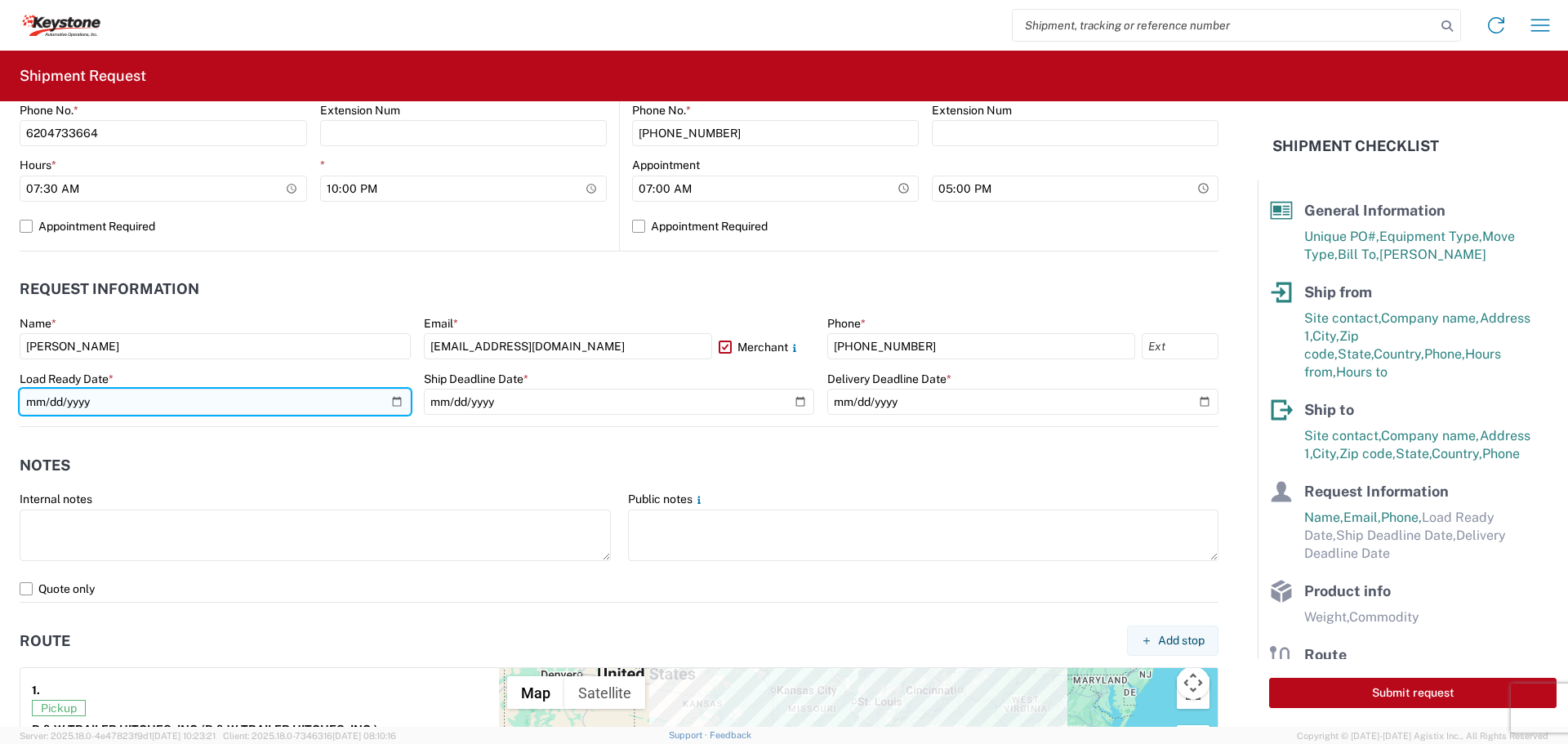
click at [394, 399] on input "date" at bounding box center [214, 401] width 391 height 26
type input "[DATE]"
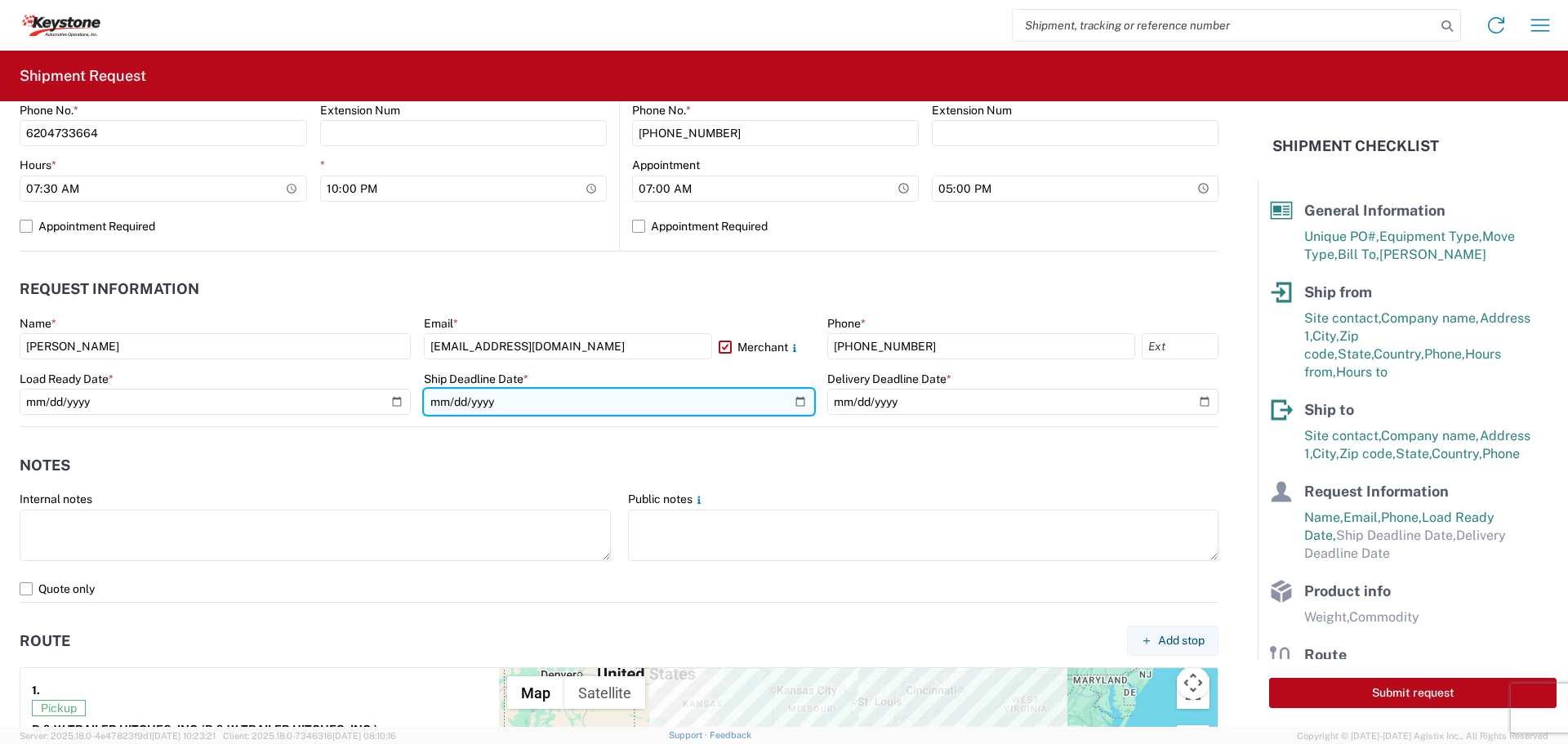
click at [789, 393] on input "date" at bounding box center [619, 401] width 391 height 26
click at [792, 398] on input "date" at bounding box center [619, 401] width 391 height 26
type input "[DATE]"
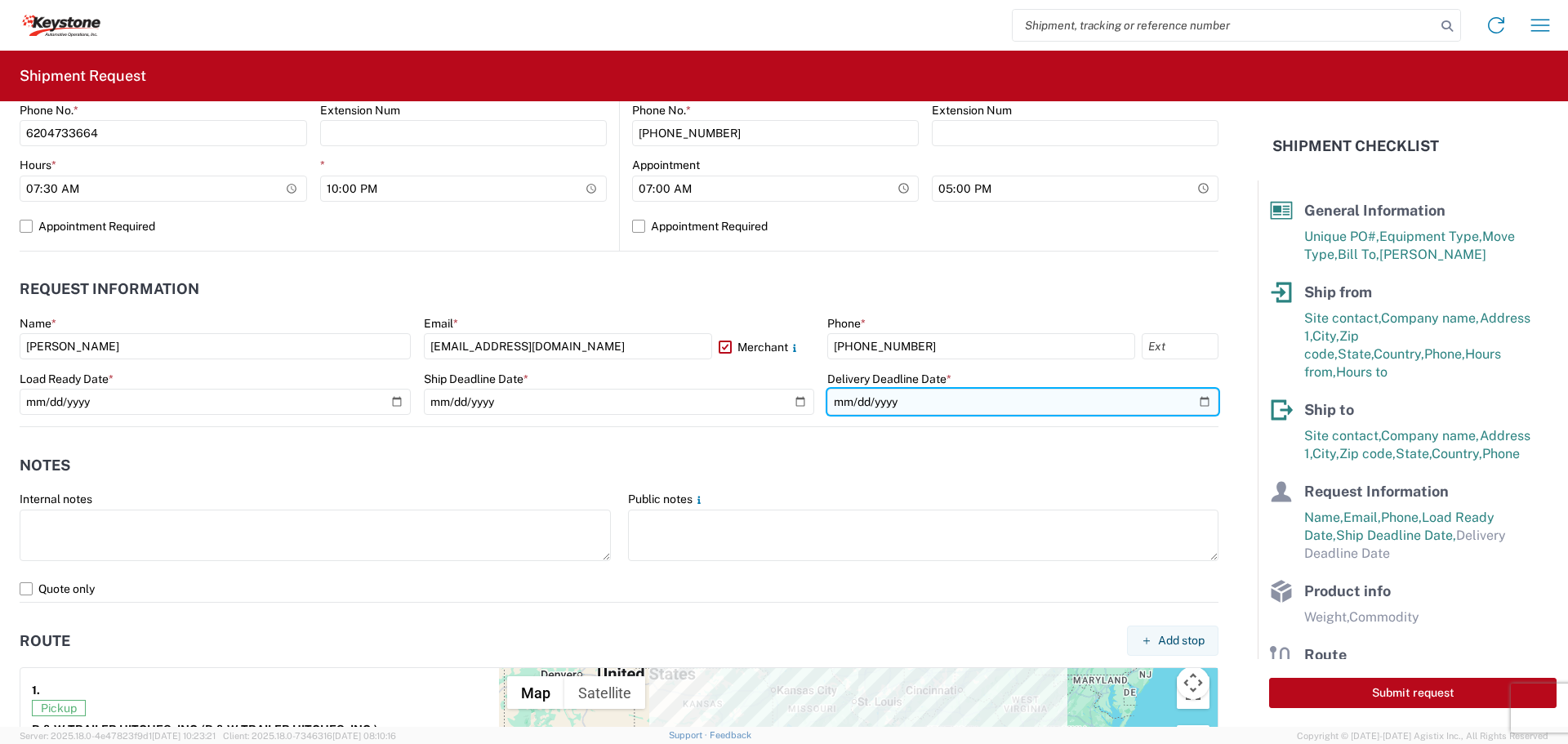
click at [1036, 403] on input "date" at bounding box center [1022, 401] width 391 height 26
click at [1192, 401] on input "date" at bounding box center [1022, 401] width 391 height 26
type input "[DATE]"
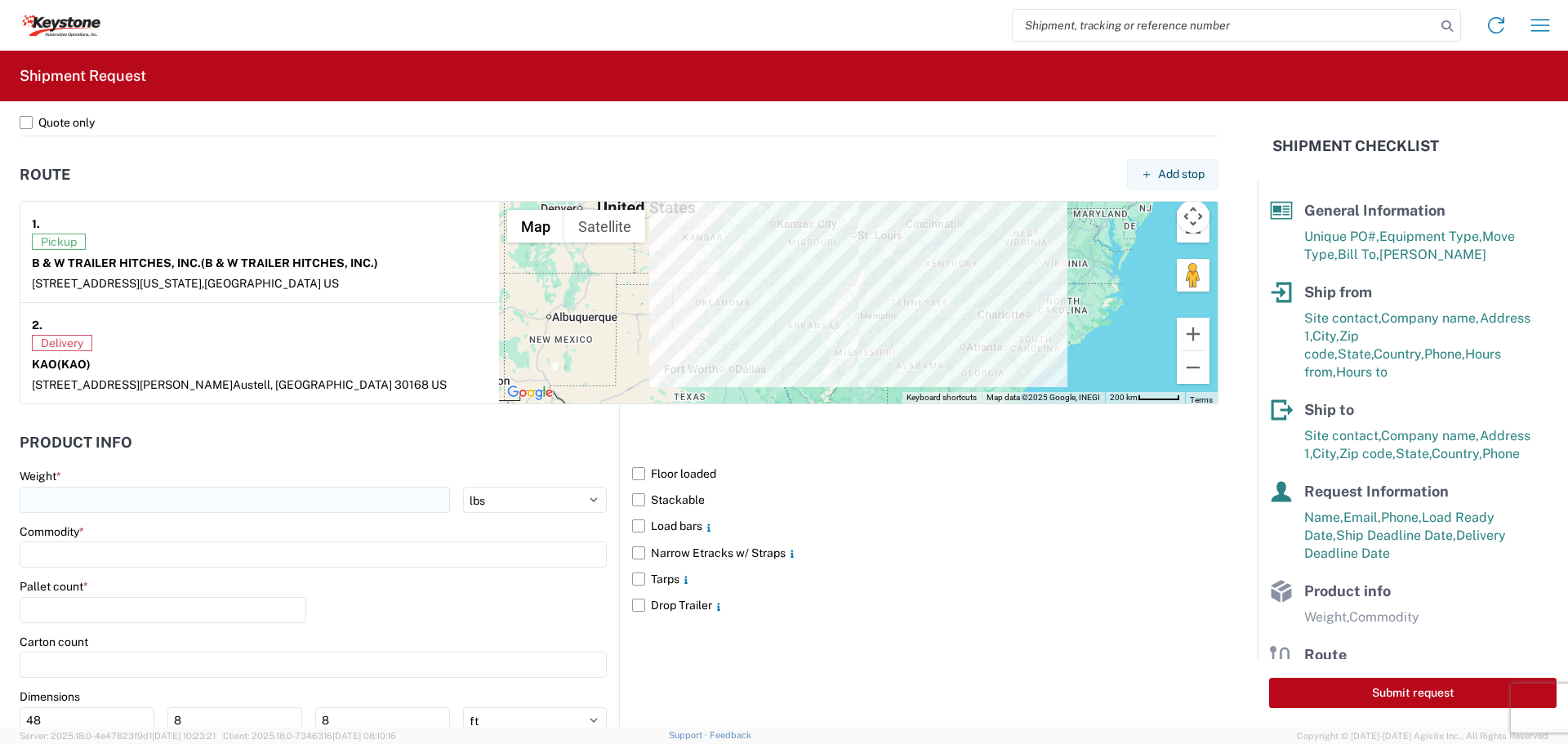
scroll to position [1224, 0]
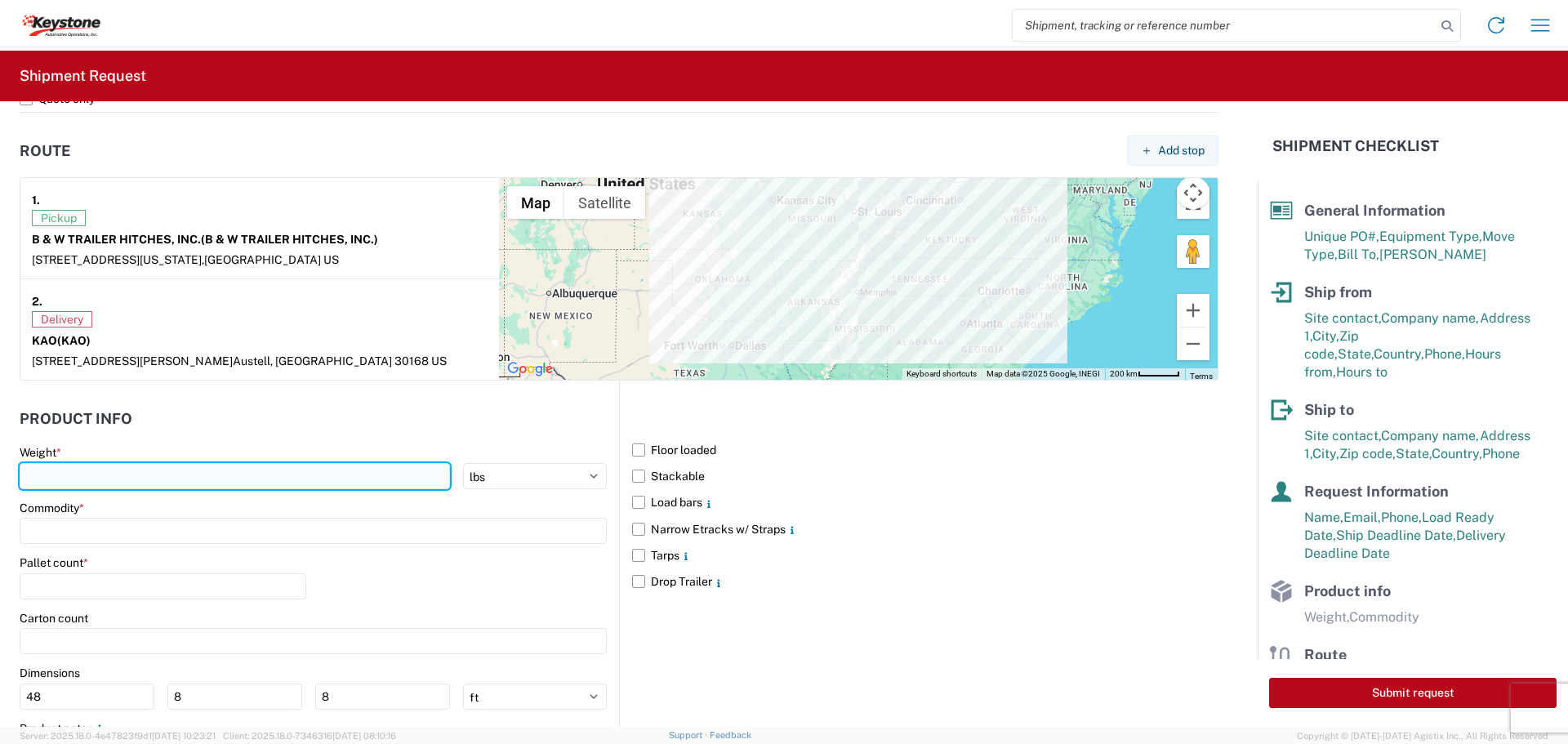
click at [158, 480] on input "number" at bounding box center [234, 475] width 430 height 26
type input "25866"
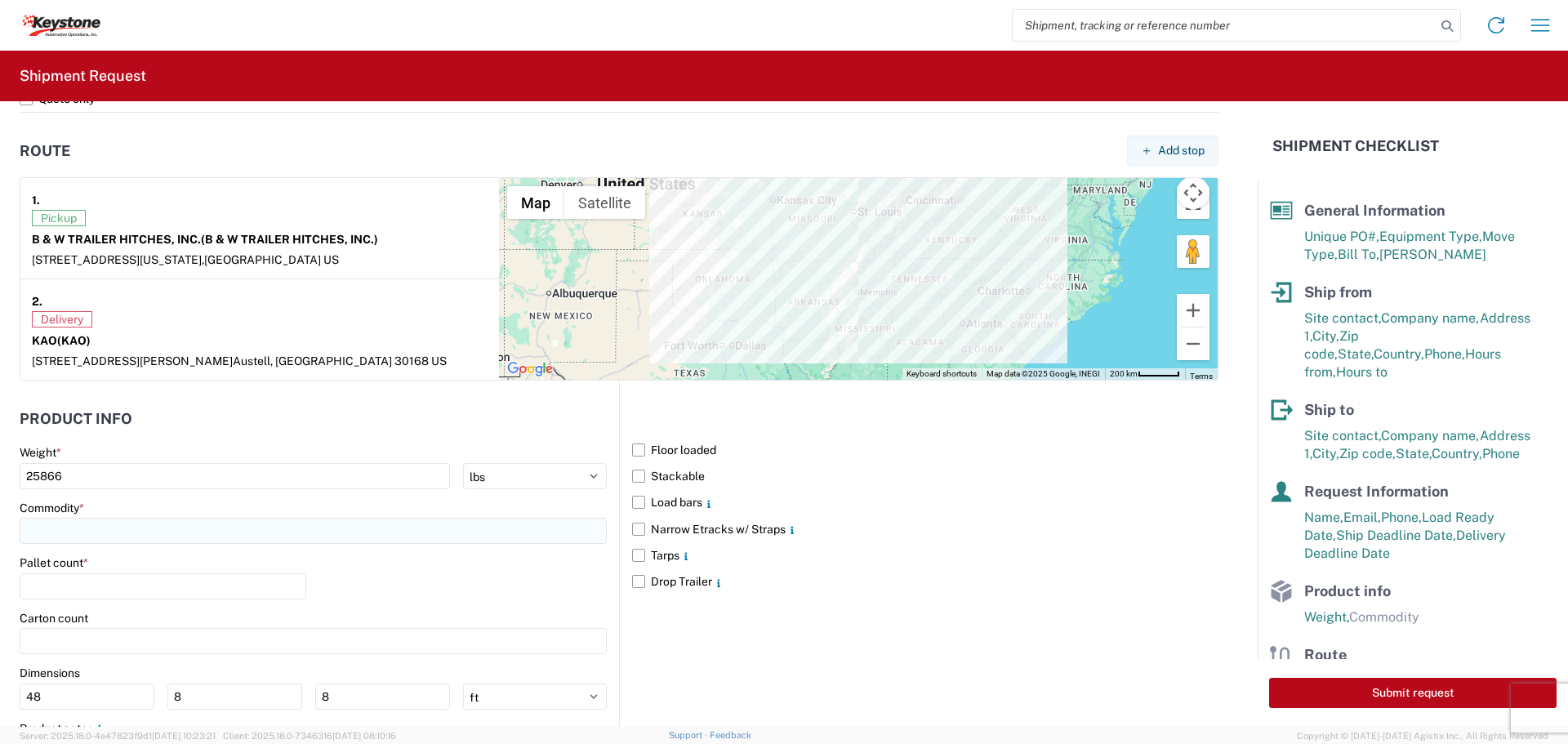
click at [131, 518] on input at bounding box center [312, 530] width 587 height 26
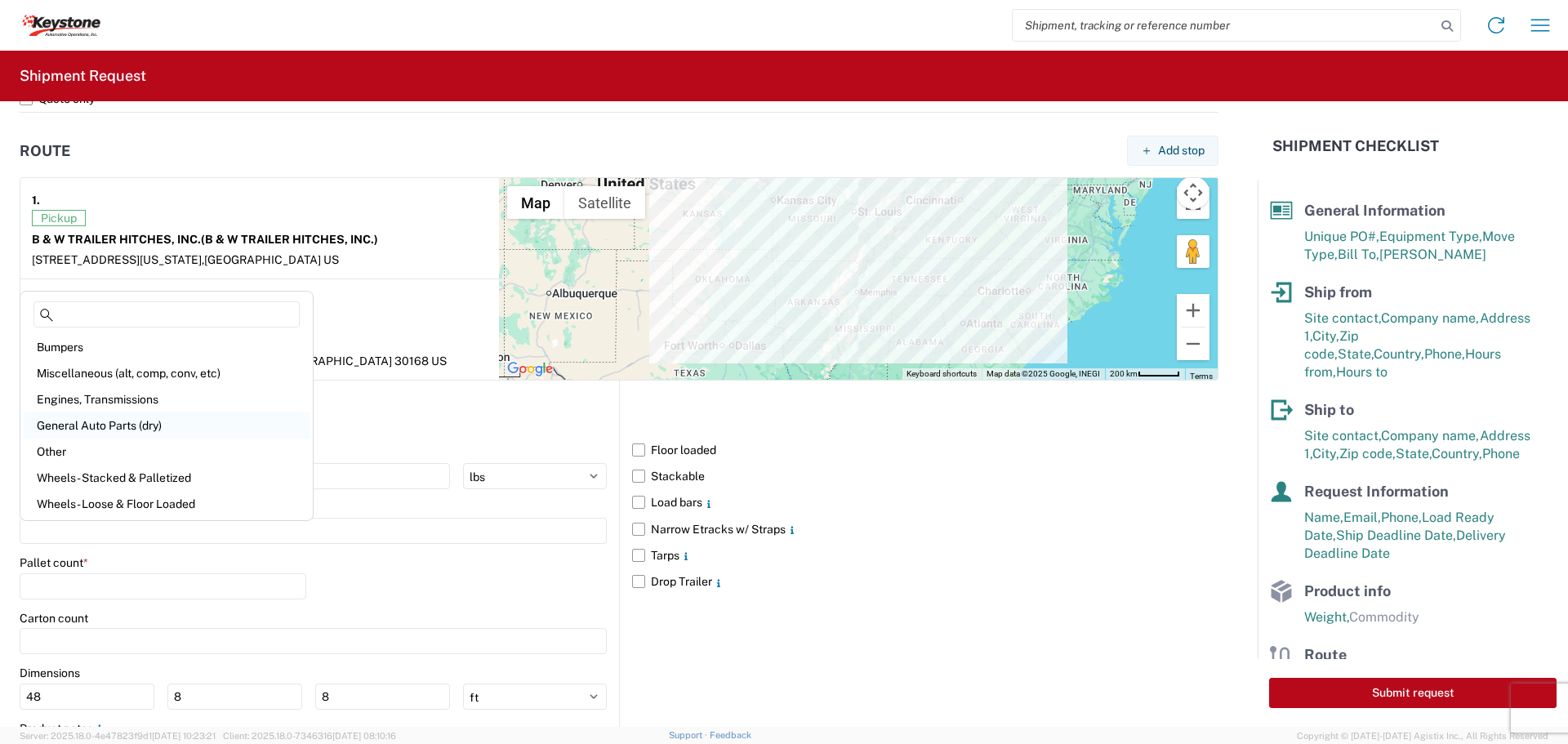
click at [116, 423] on div "General Auto Parts (dry)" at bounding box center [166, 425] width 285 height 26
type input "General Auto Parts (dry)"
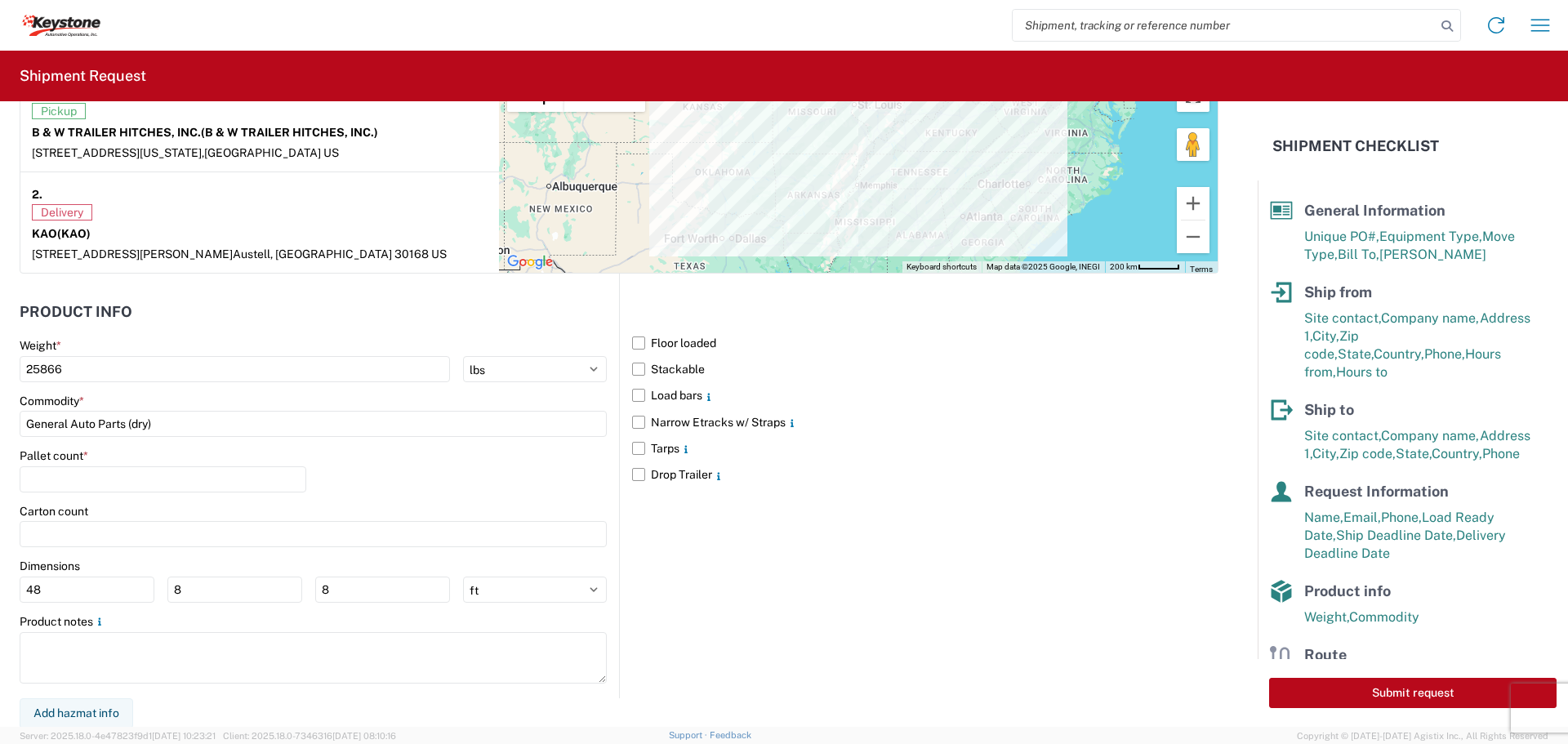
scroll to position [1333, 0]
click at [121, 480] on input "number" at bounding box center [162, 477] width 286 height 26
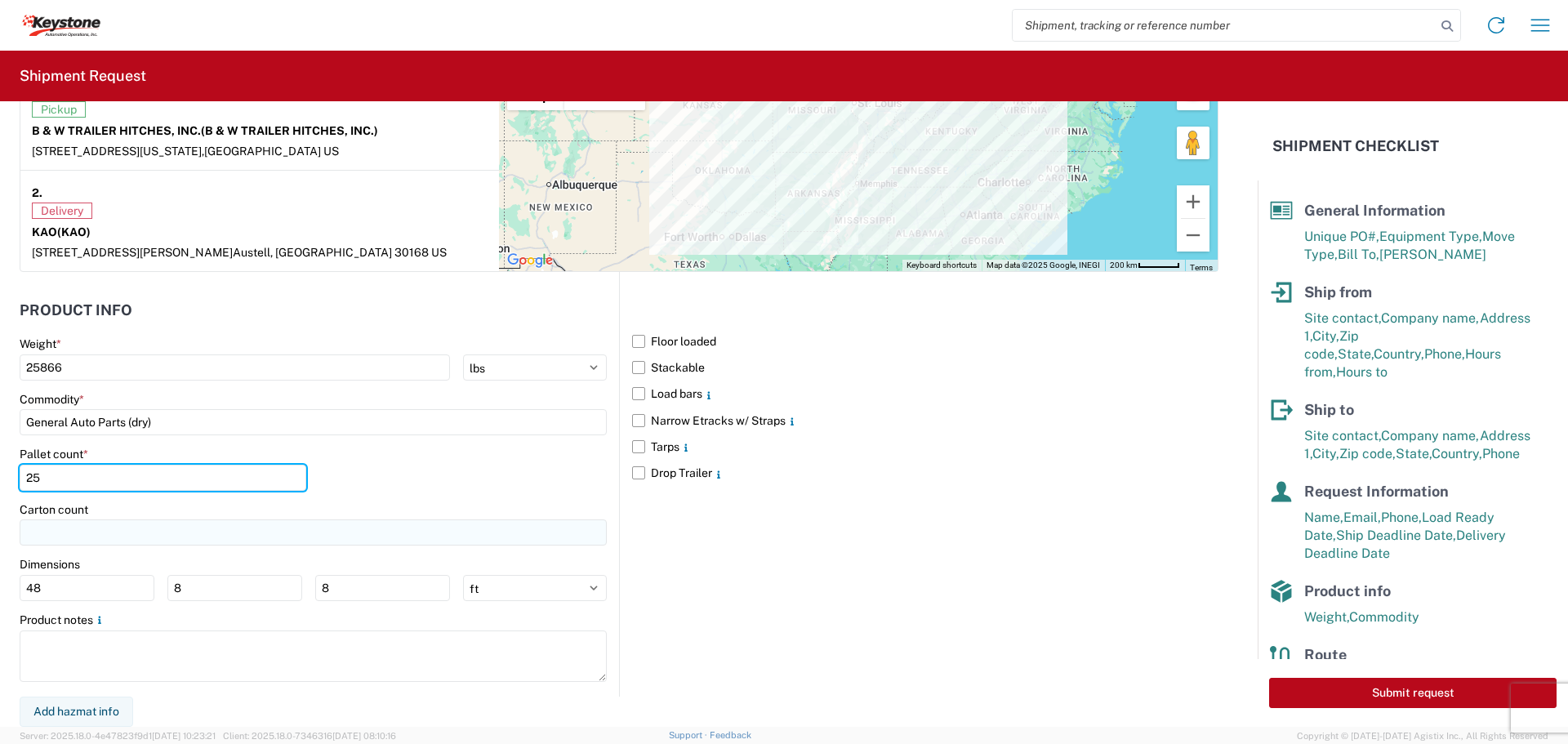
type input "25"
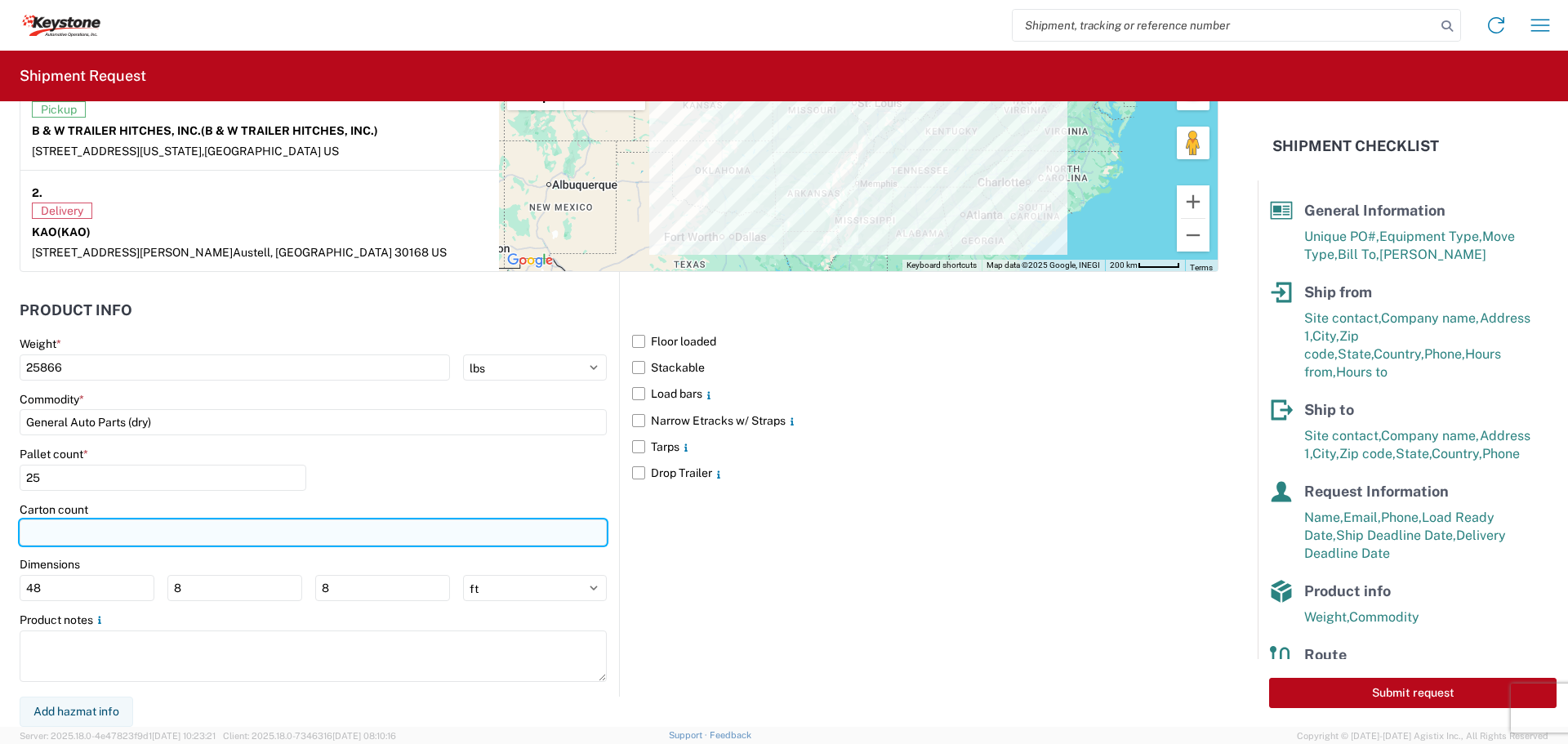
click at [121, 541] on input "number" at bounding box center [312, 531] width 587 height 26
type input "393"
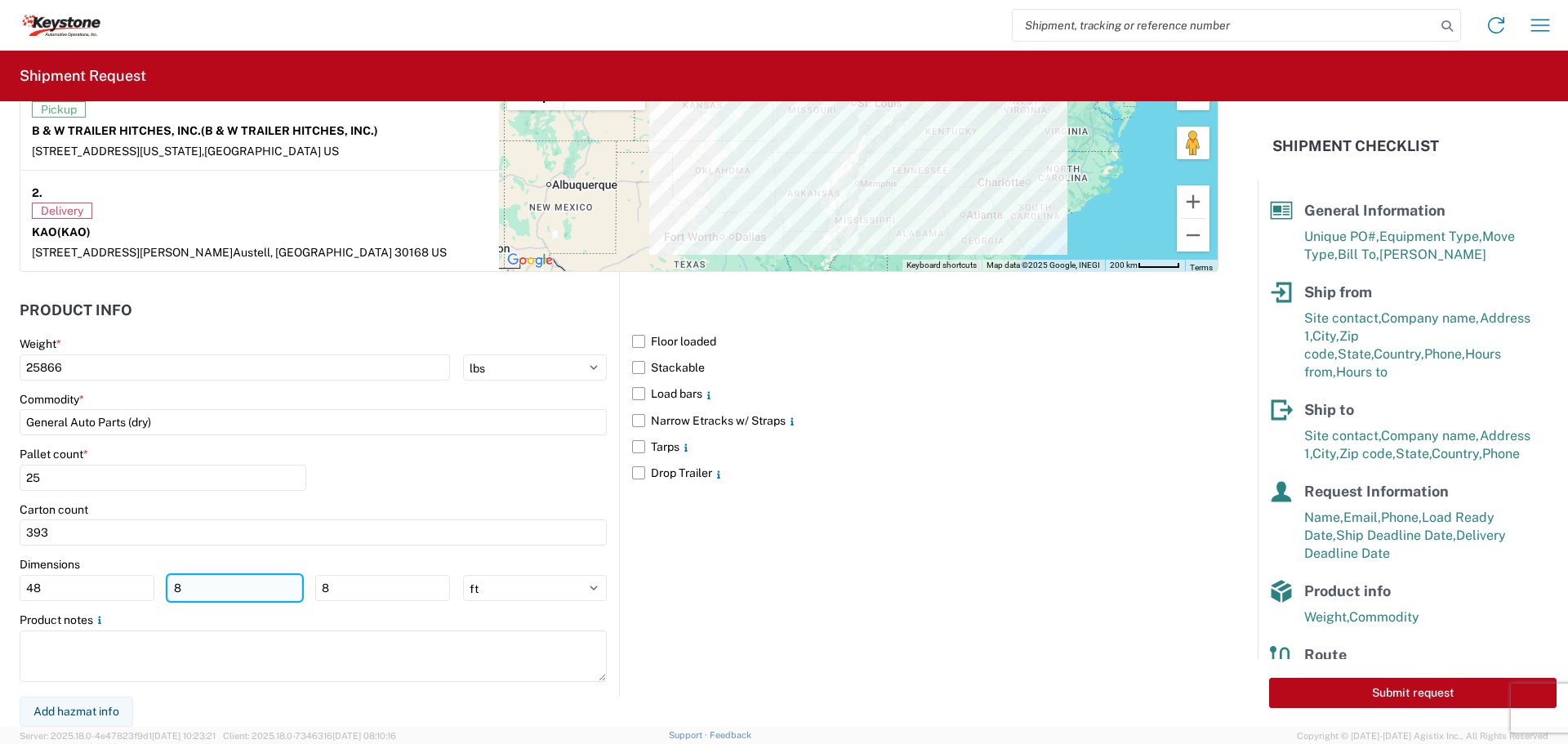
click at [198, 594] on input "8" at bounding box center [234, 588] width 135 height 26
type input "40"
click at [343, 584] on input "8" at bounding box center [382, 588] width 135 height 26
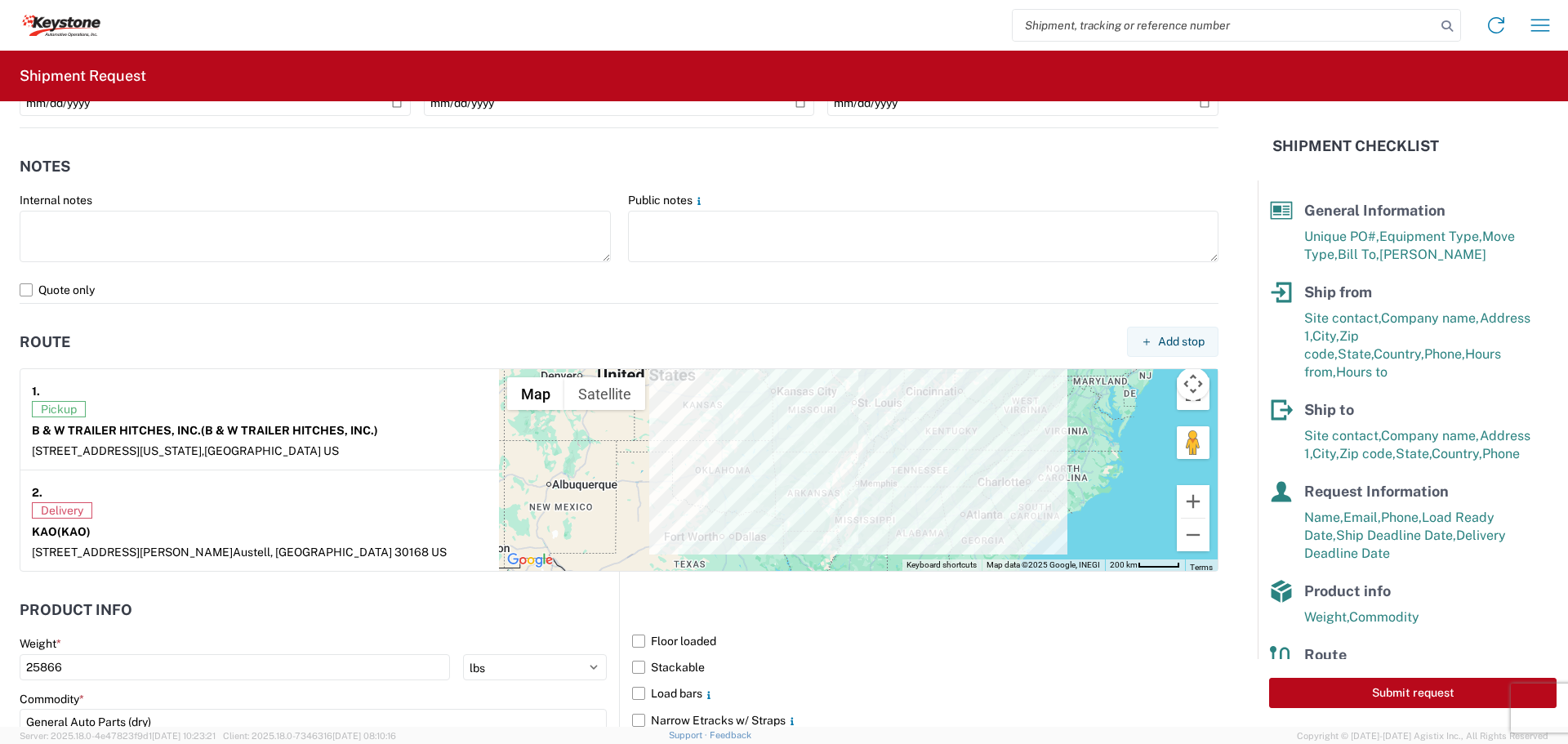
scroll to position [1061, 0]
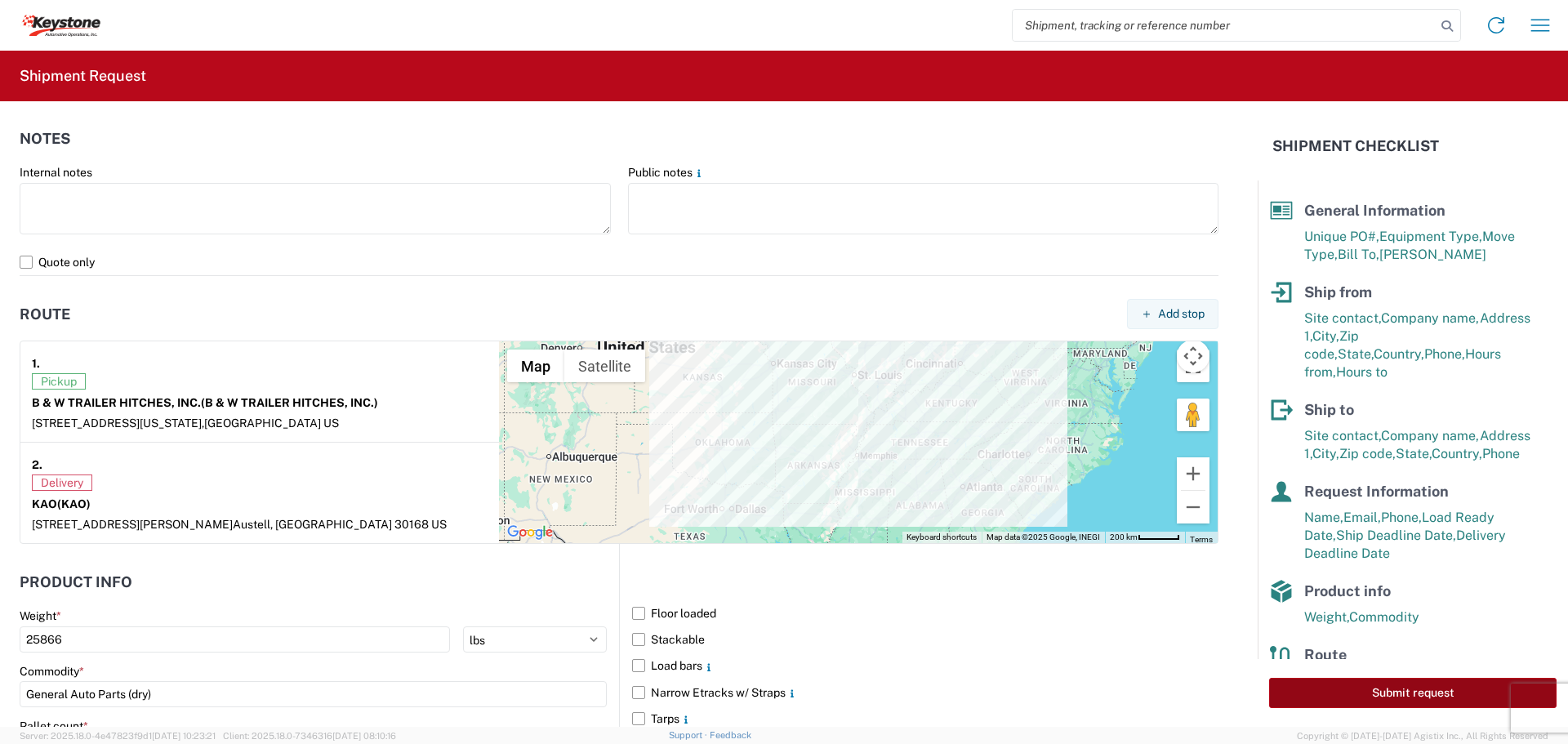
type input "48"
click at [1400, 690] on button "Submit request" at bounding box center [1412, 693] width 287 height 30
select select "US"
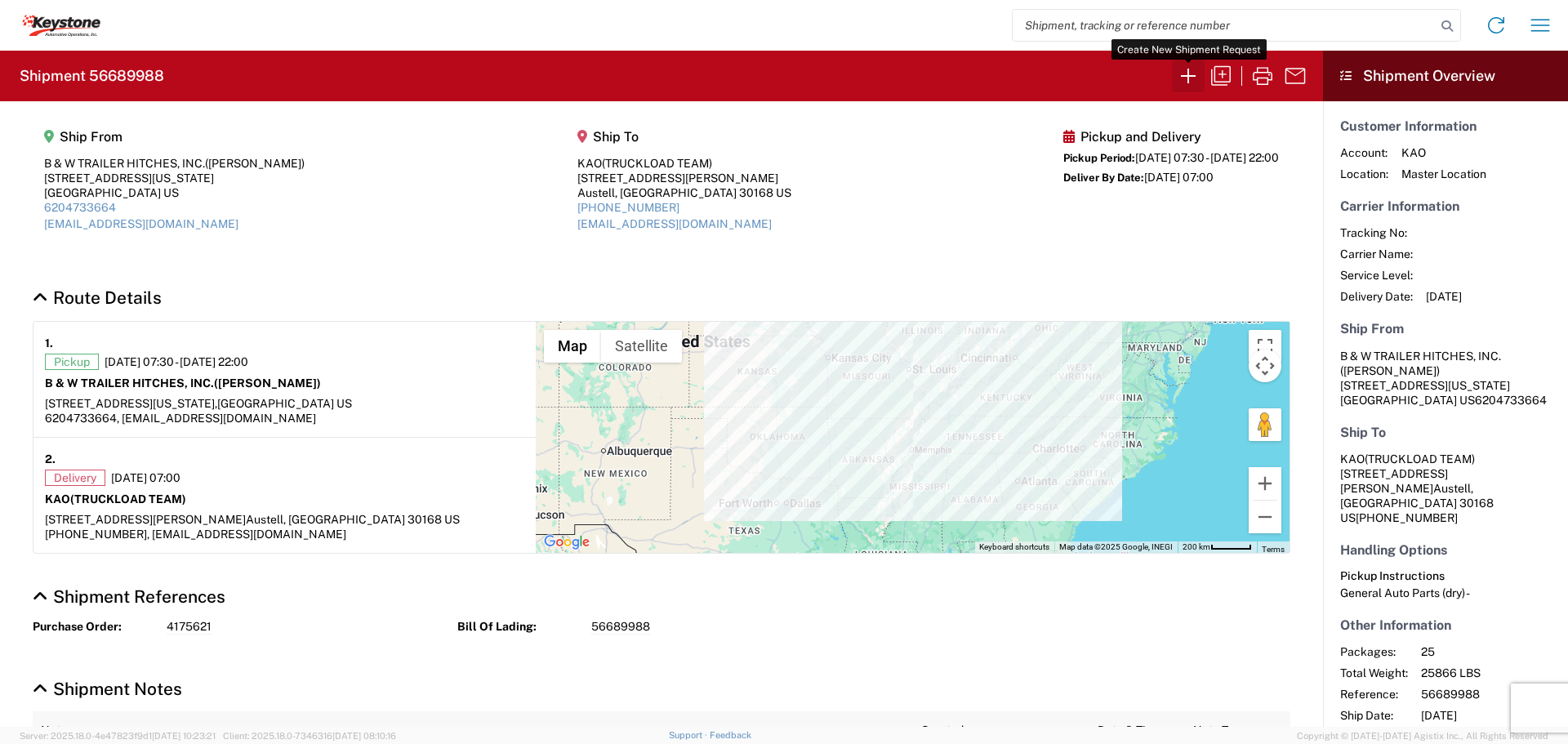
click at [1189, 74] on icon "button" at bounding box center [1188, 75] width 26 height 26
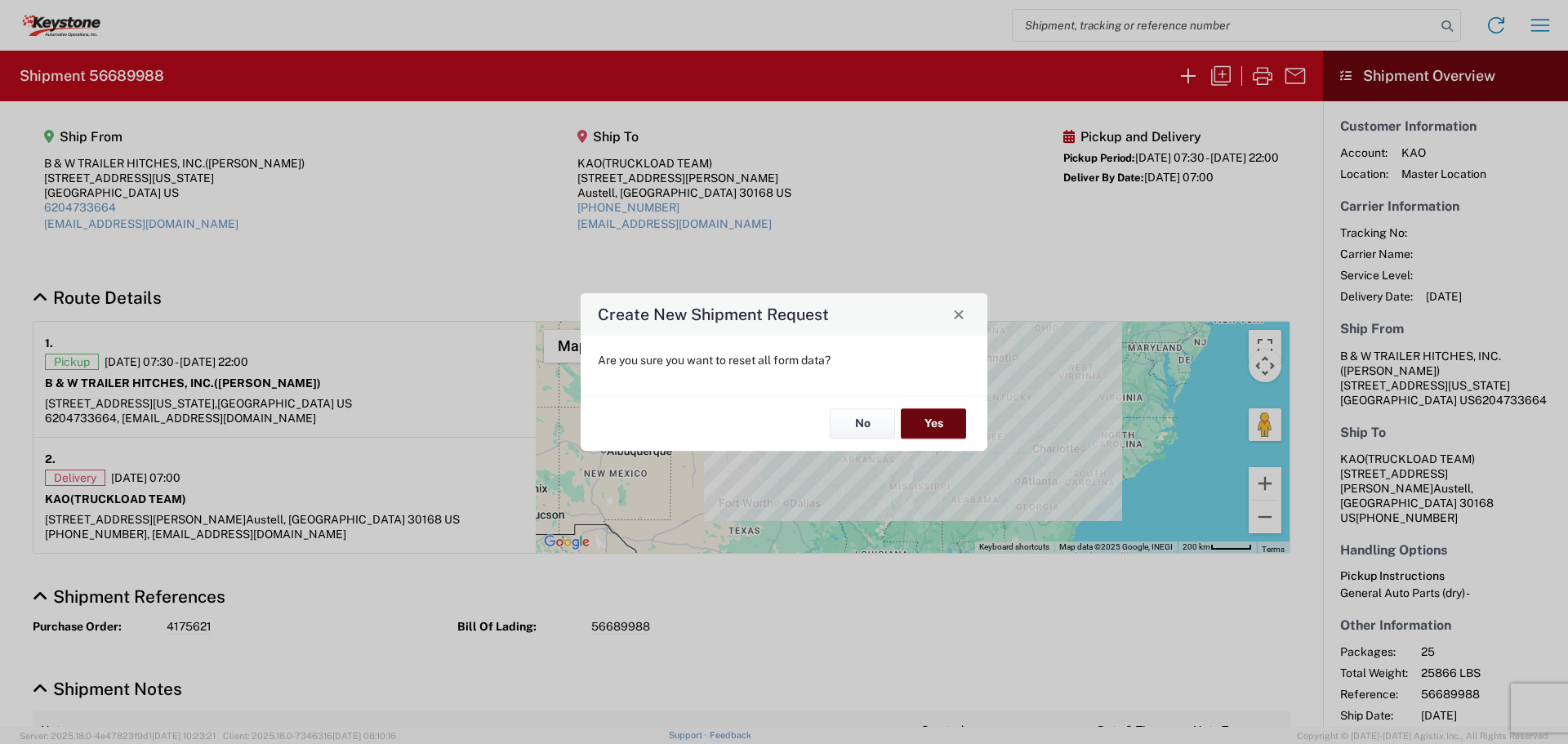
click at [935, 418] on button "Yes" at bounding box center [933, 424] width 65 height 30
select select "FULL"
select select "US"
select select "LBS"
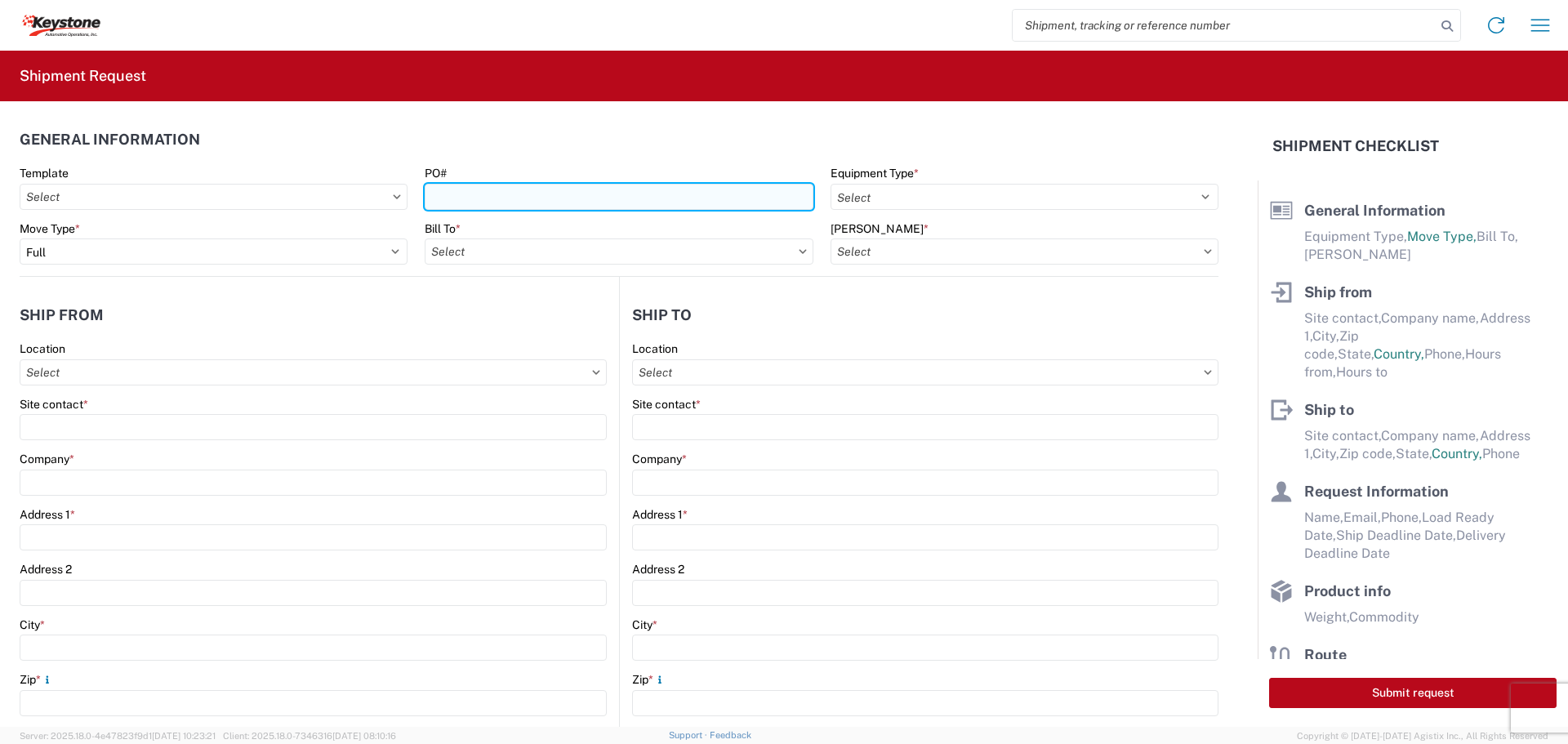
click at [551, 199] on input "PO#" at bounding box center [618, 196] width 388 height 26
type input "2212345"
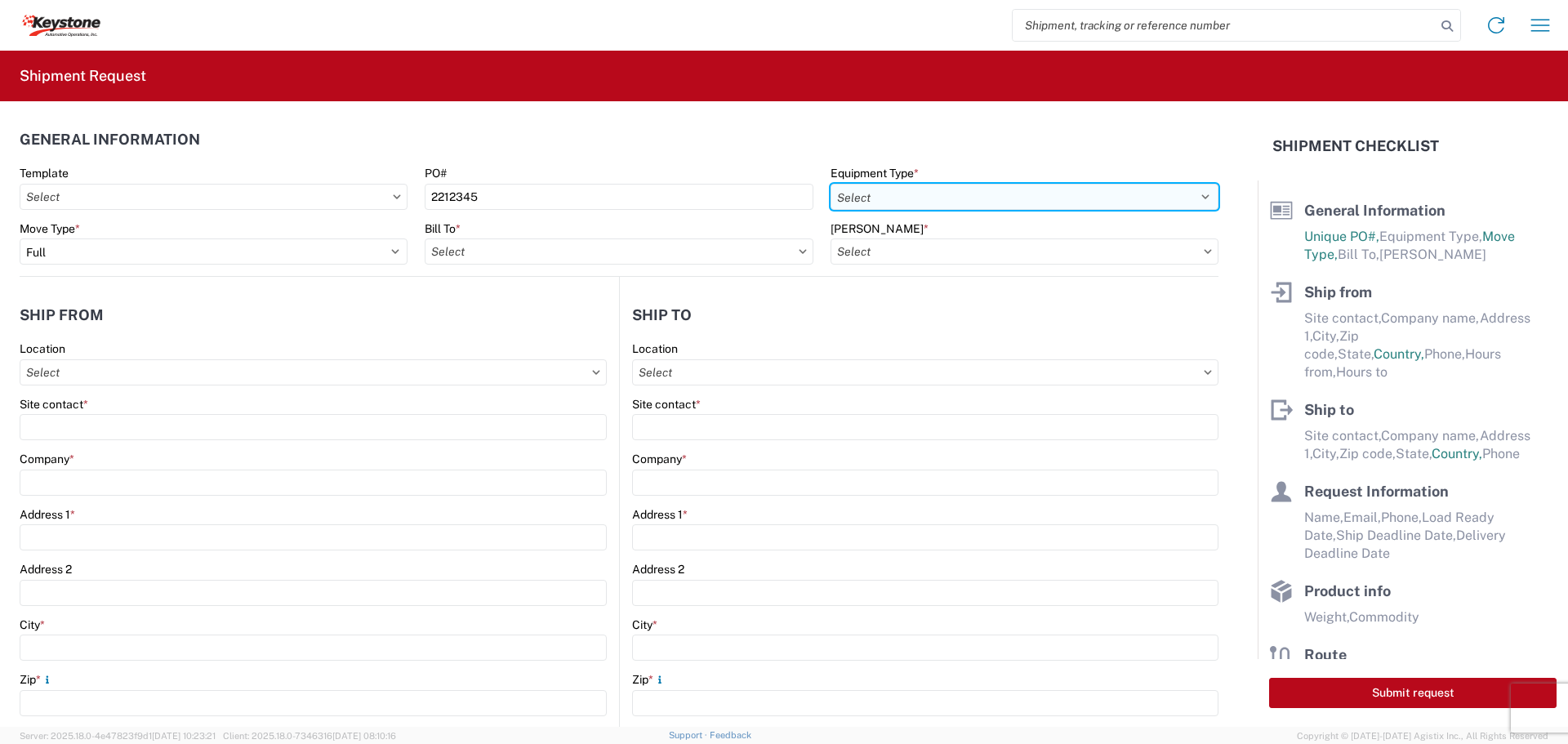
click at [1054, 189] on select "Select 53’ Dry Van Flatbed Dropdeck (van) Lowboy (flatbed) Rail" at bounding box center [1024, 196] width 388 height 26
select select "STDV"
click at [830, 183] on select "Select 53’ Dry Van Flatbed Dropdeck (van) Lowboy (flatbed) Rail" at bounding box center [1024, 196] width 388 height 26
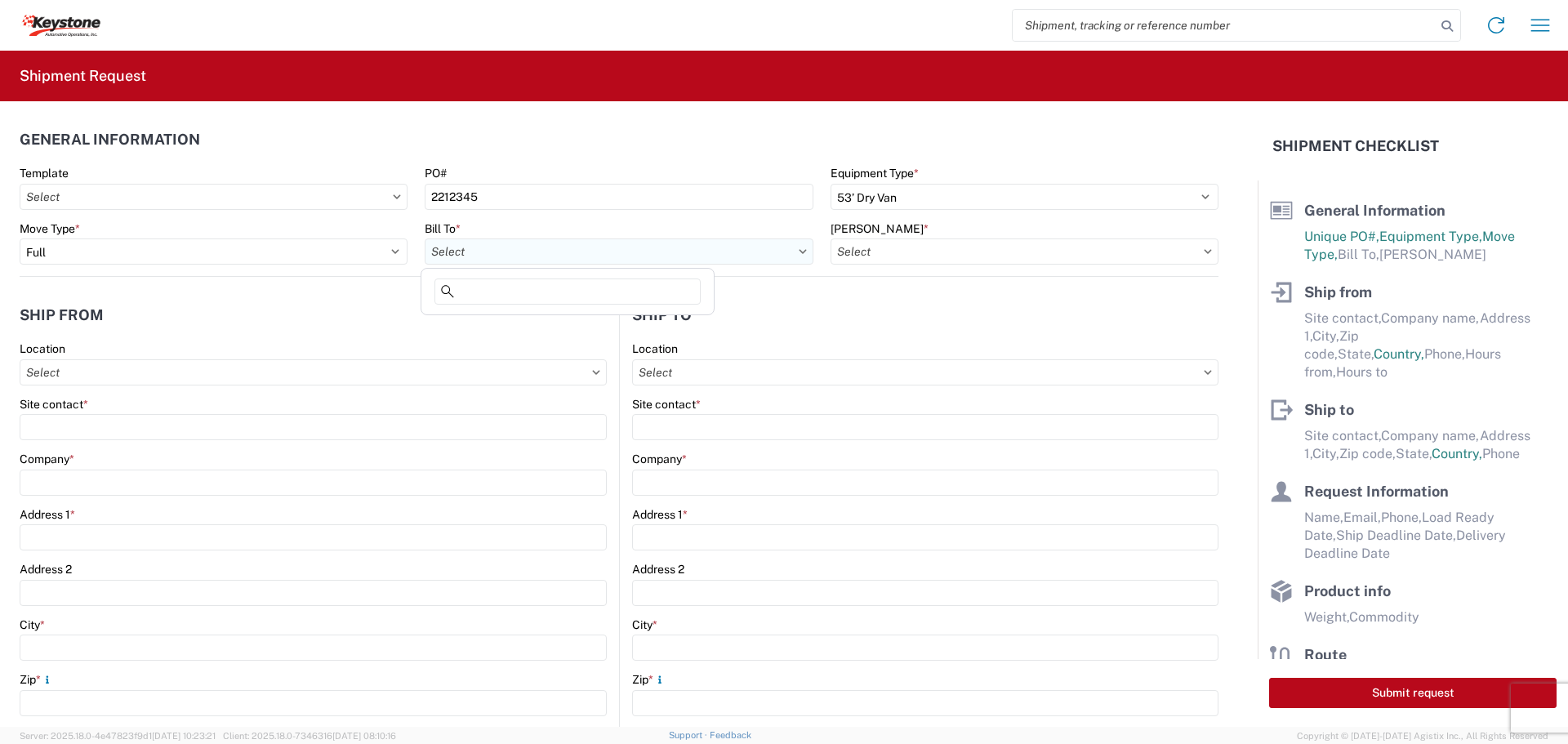
click at [644, 259] on input "Bill To *" at bounding box center [618, 251] width 388 height 26
type input "8404"
click at [485, 350] on div "8404 - [PERSON_NAME] Warehouse" at bounding box center [567, 350] width 285 height 26
type input "8404 - [PERSON_NAME] Warehouse"
click at [1052, 249] on input "[PERSON_NAME] *" at bounding box center [1024, 251] width 388 height 26
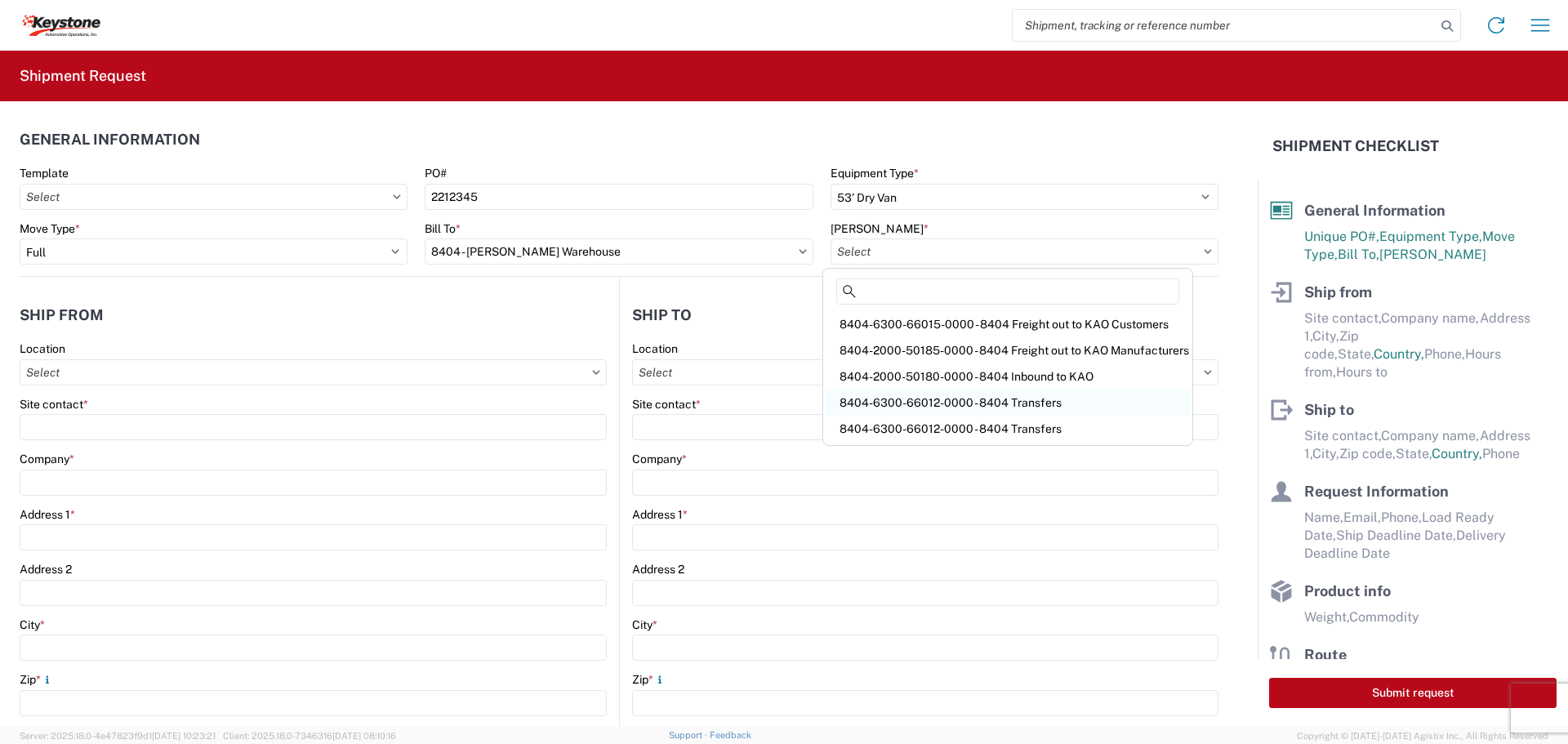
click at [964, 394] on div "8404-6300-66012-0000 - 8404 Transfers" at bounding box center [1007, 402] width 362 height 26
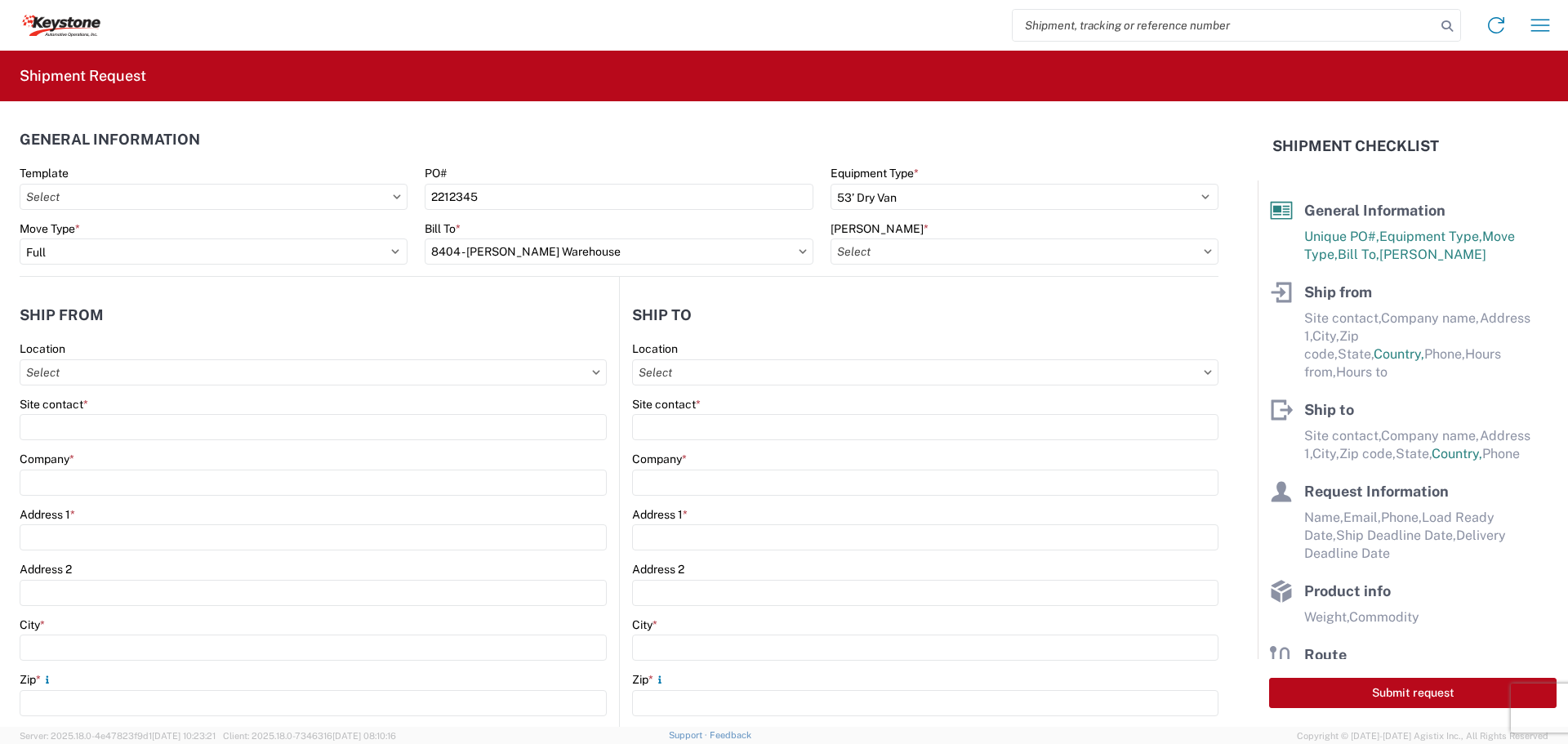
type input "8404-6300-66012-0000 - 8404 Transfers, 8404-6300-66012-0000 - 8404 Transfers"
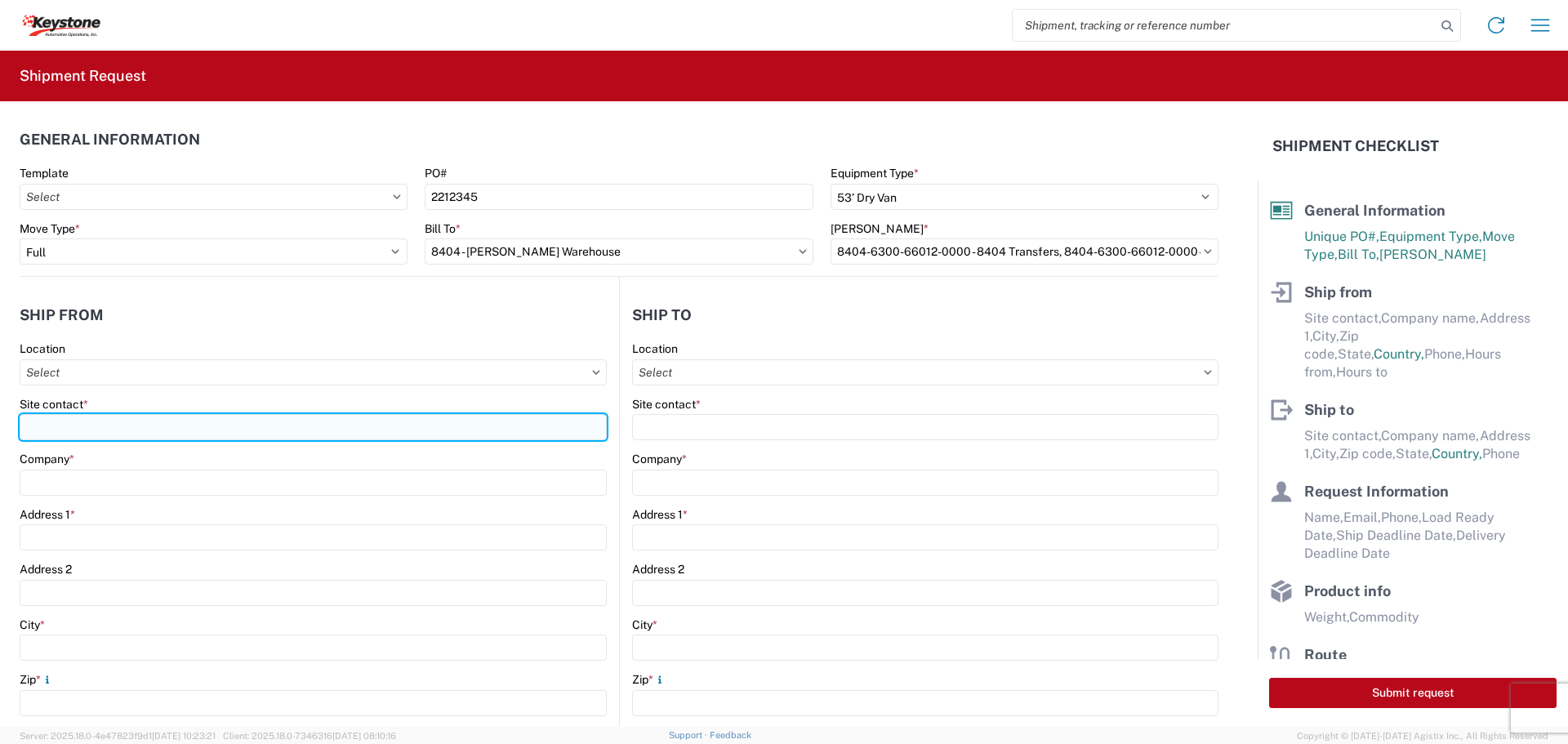
click at [109, 428] on input "Site contact *" at bounding box center [312, 427] width 587 height 26
type input "BILL OR [PERSON_NAME]"
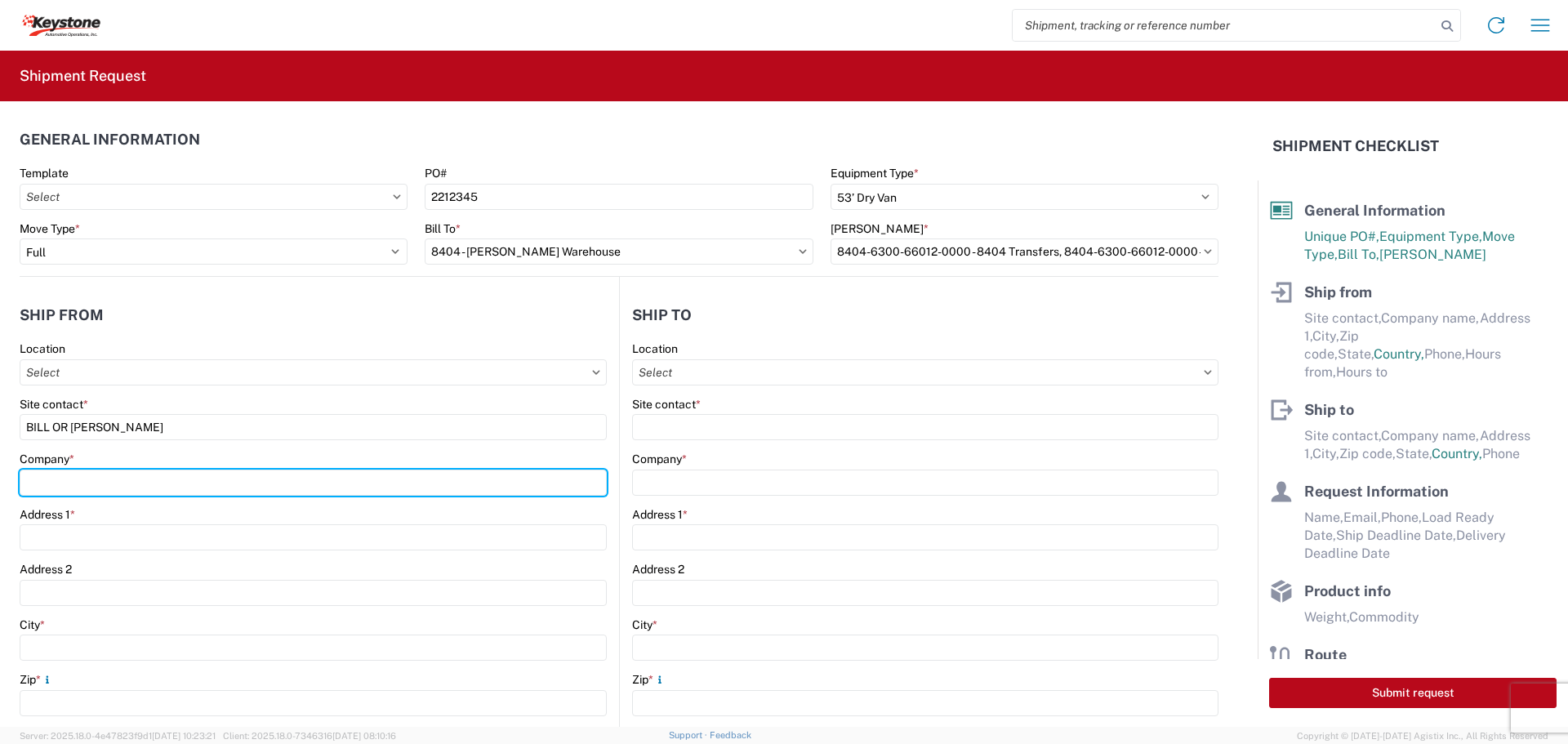
type input "B & W TRAILER HITCHES, INC."
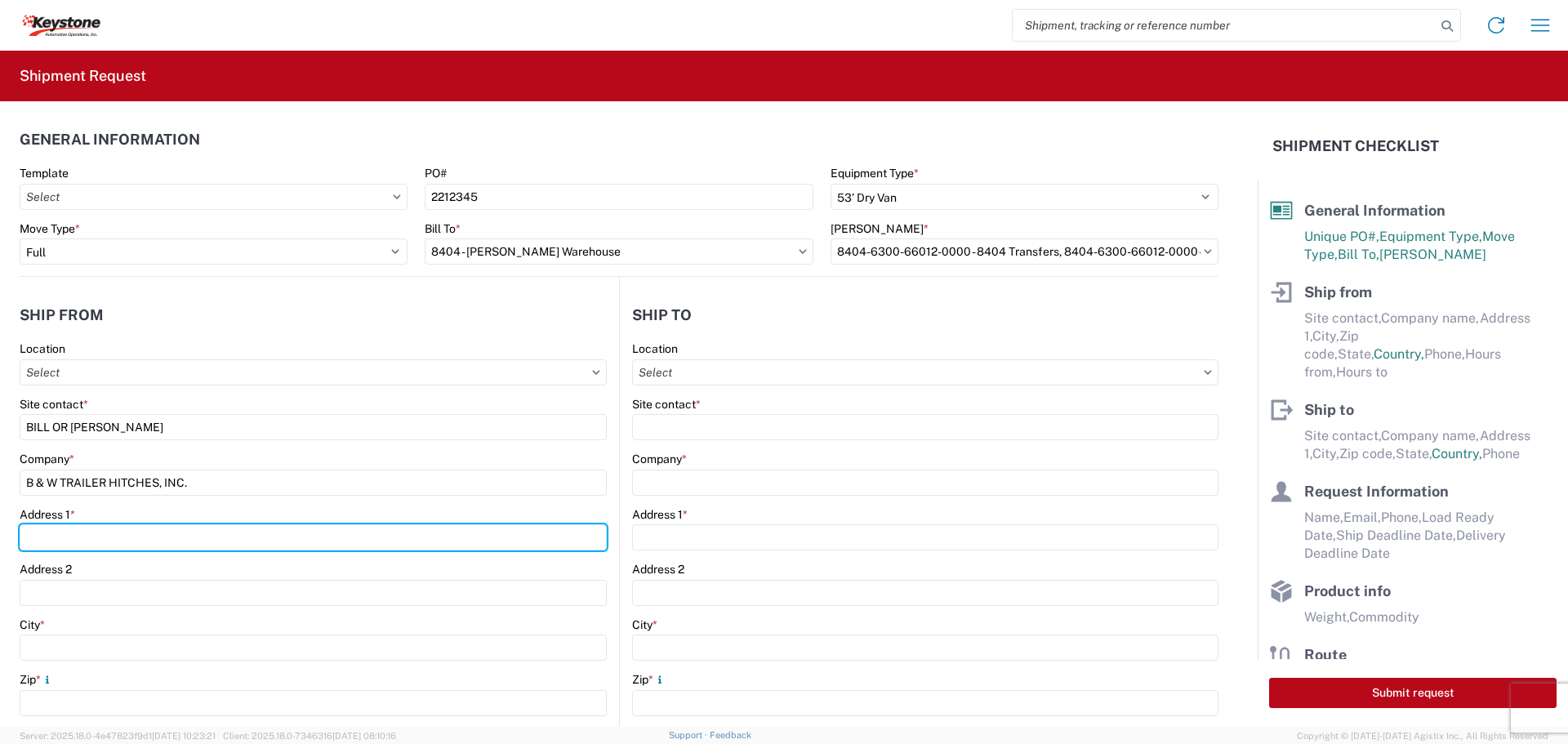
type input "[STREET_ADDRESS][US_STATE]"
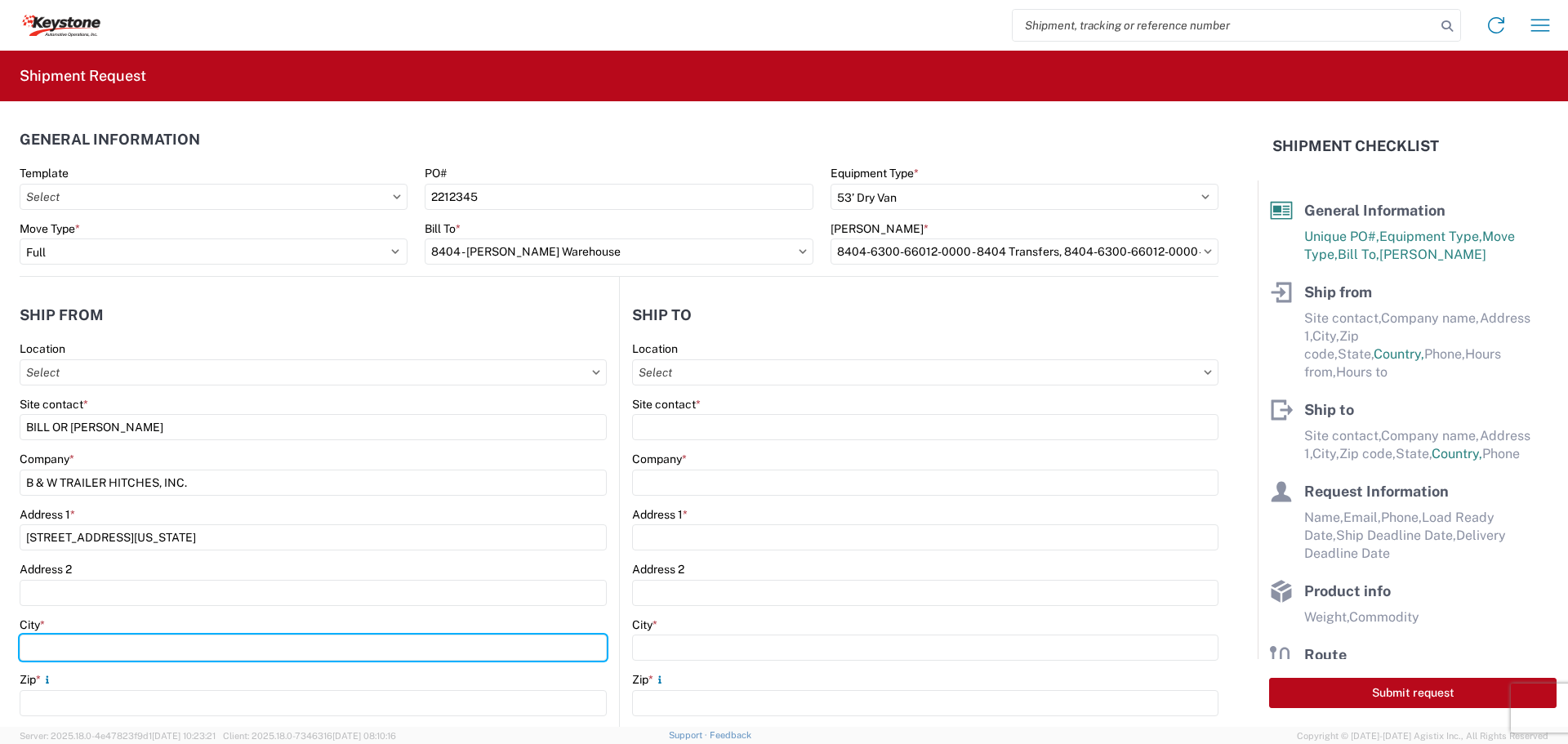
type input "HUMBOLDT"
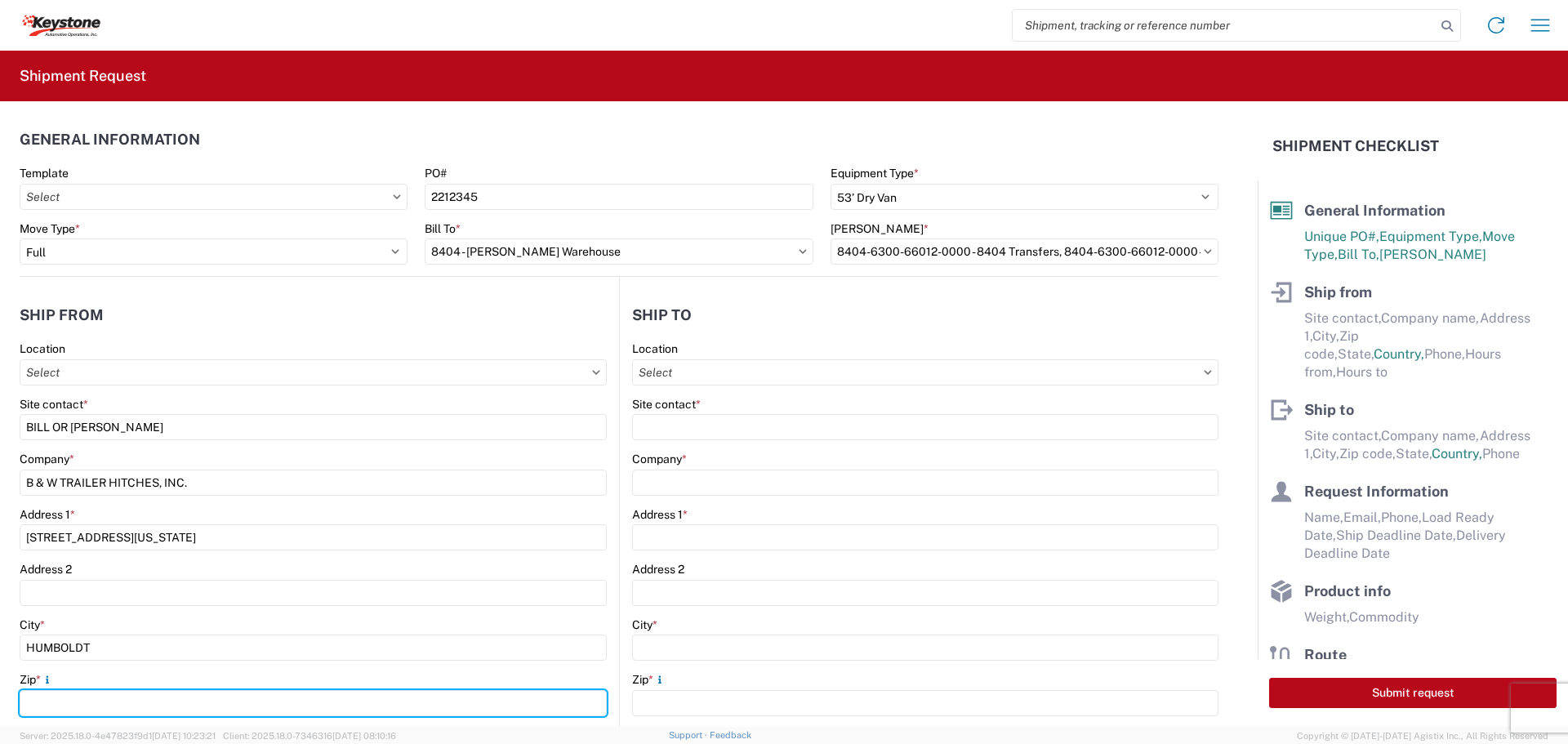
type input "66748"
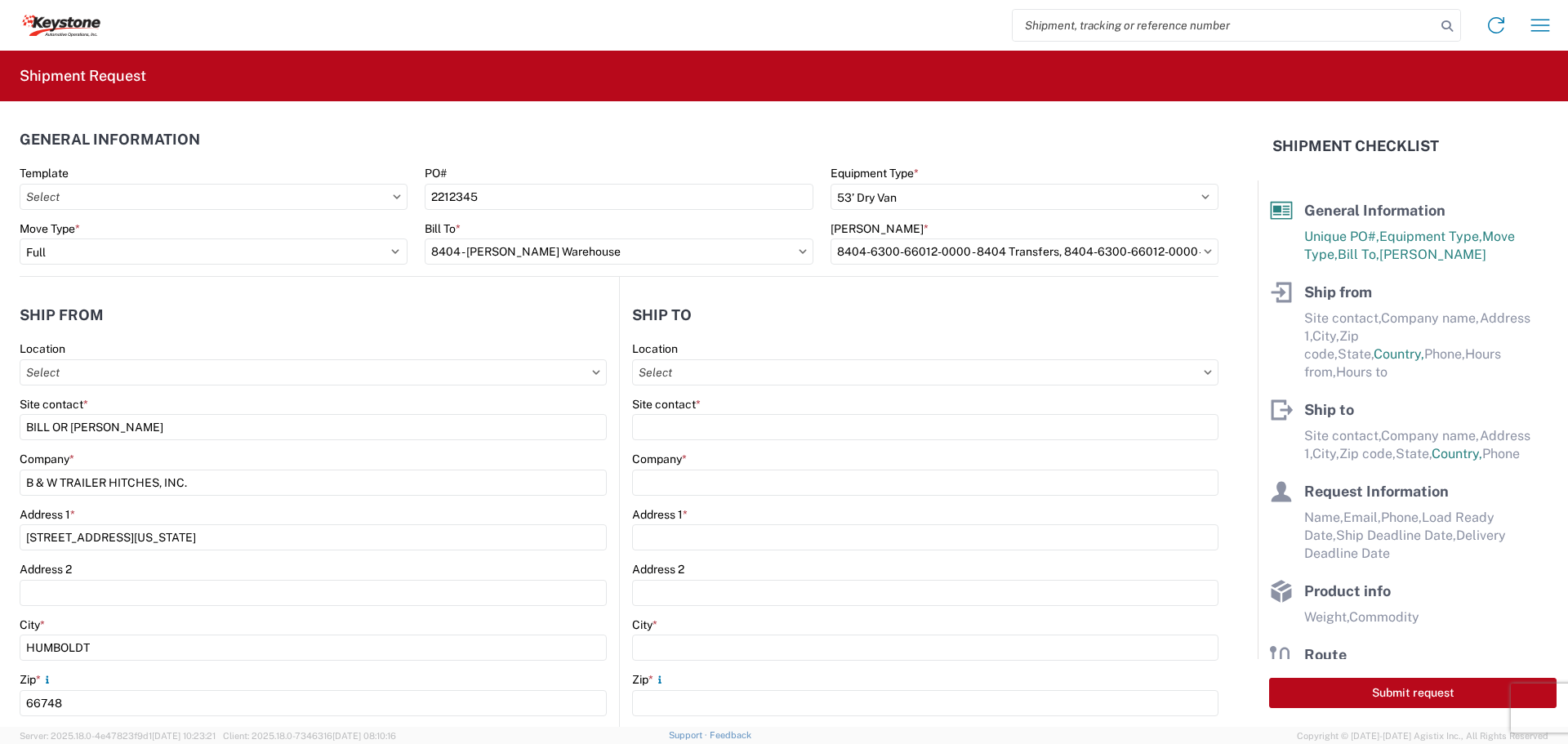
select select "KS"
type input "[EMAIL_ADDRESS][DOMAIN_NAME]"
type input "6204733664"
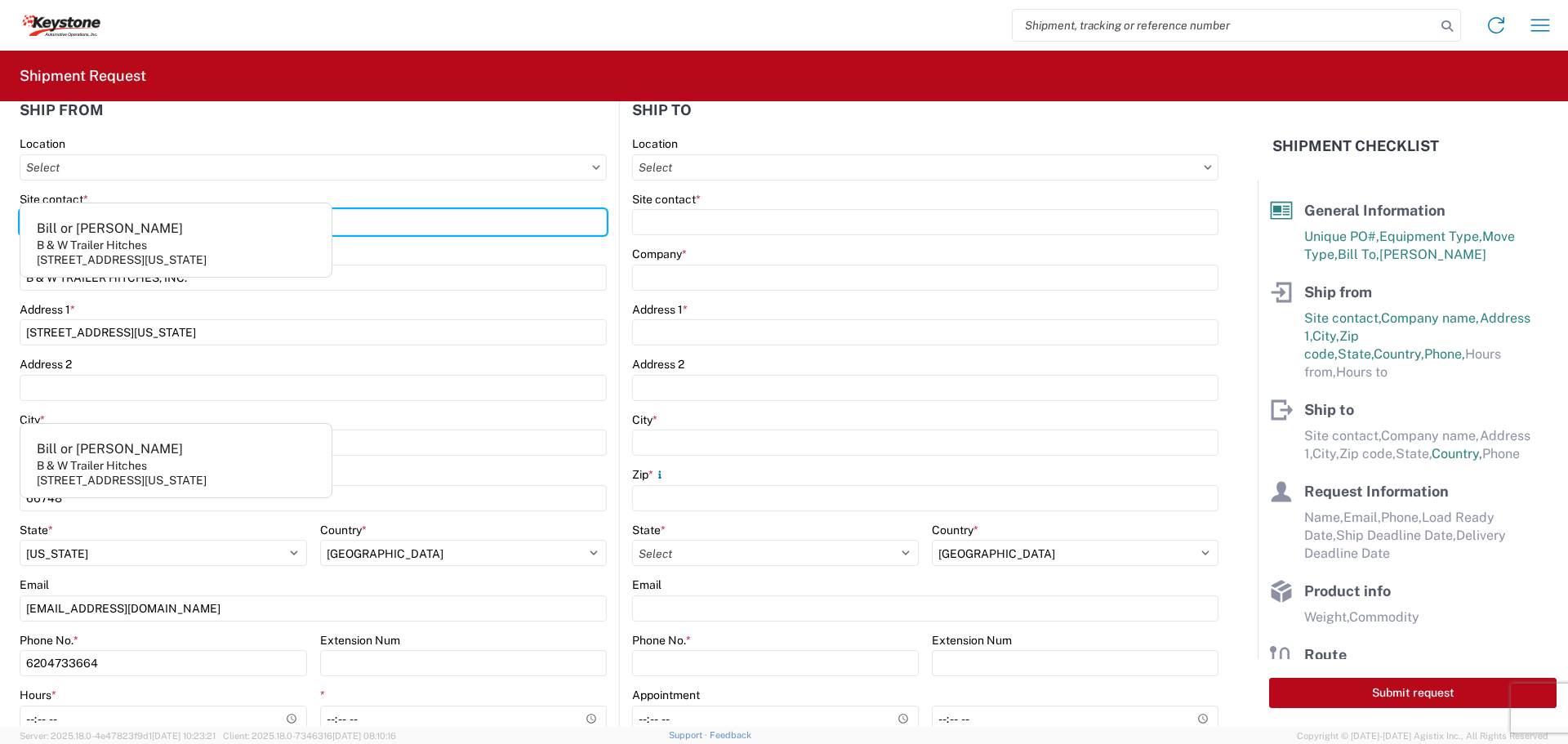
scroll to position [245, 0]
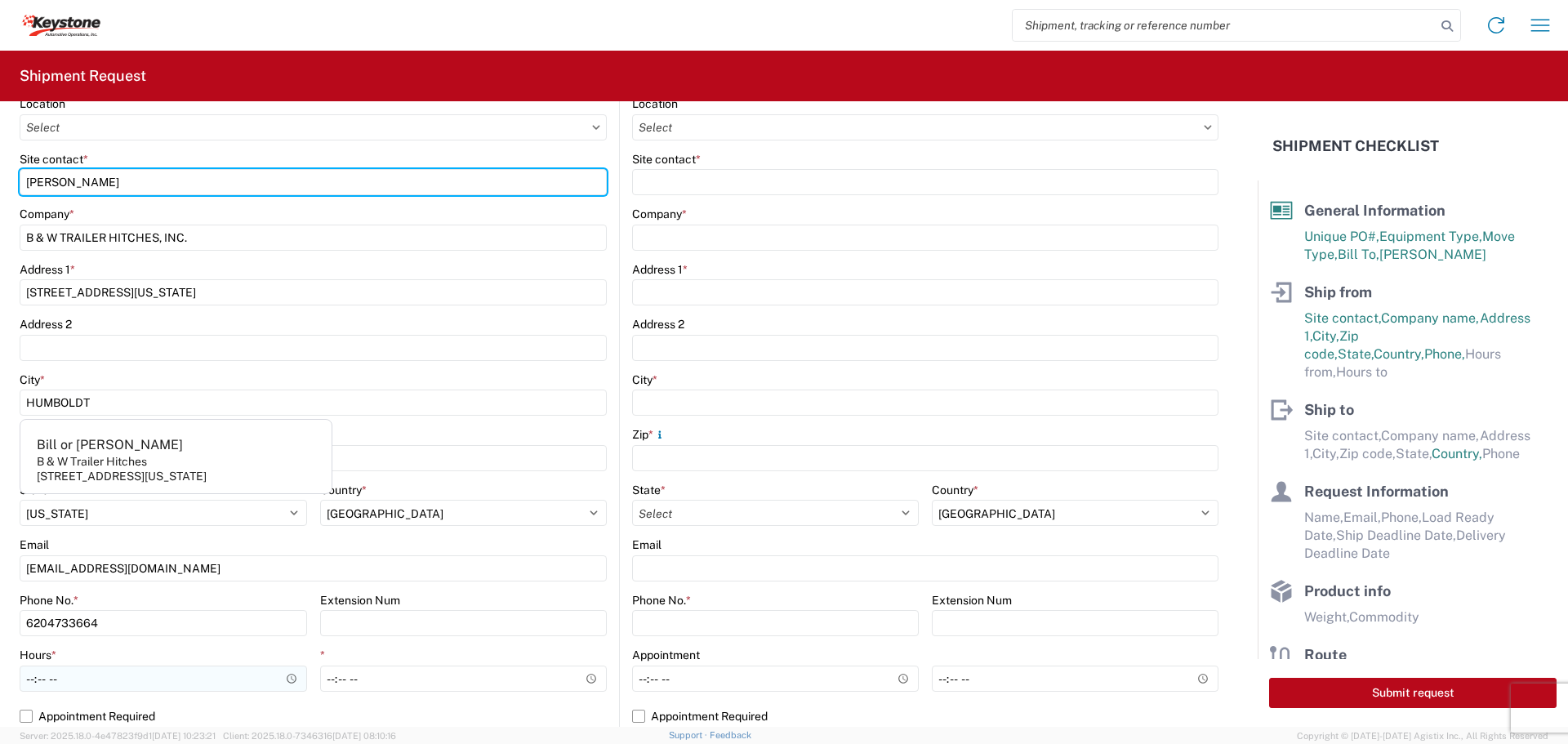
type input "[PERSON_NAME]"
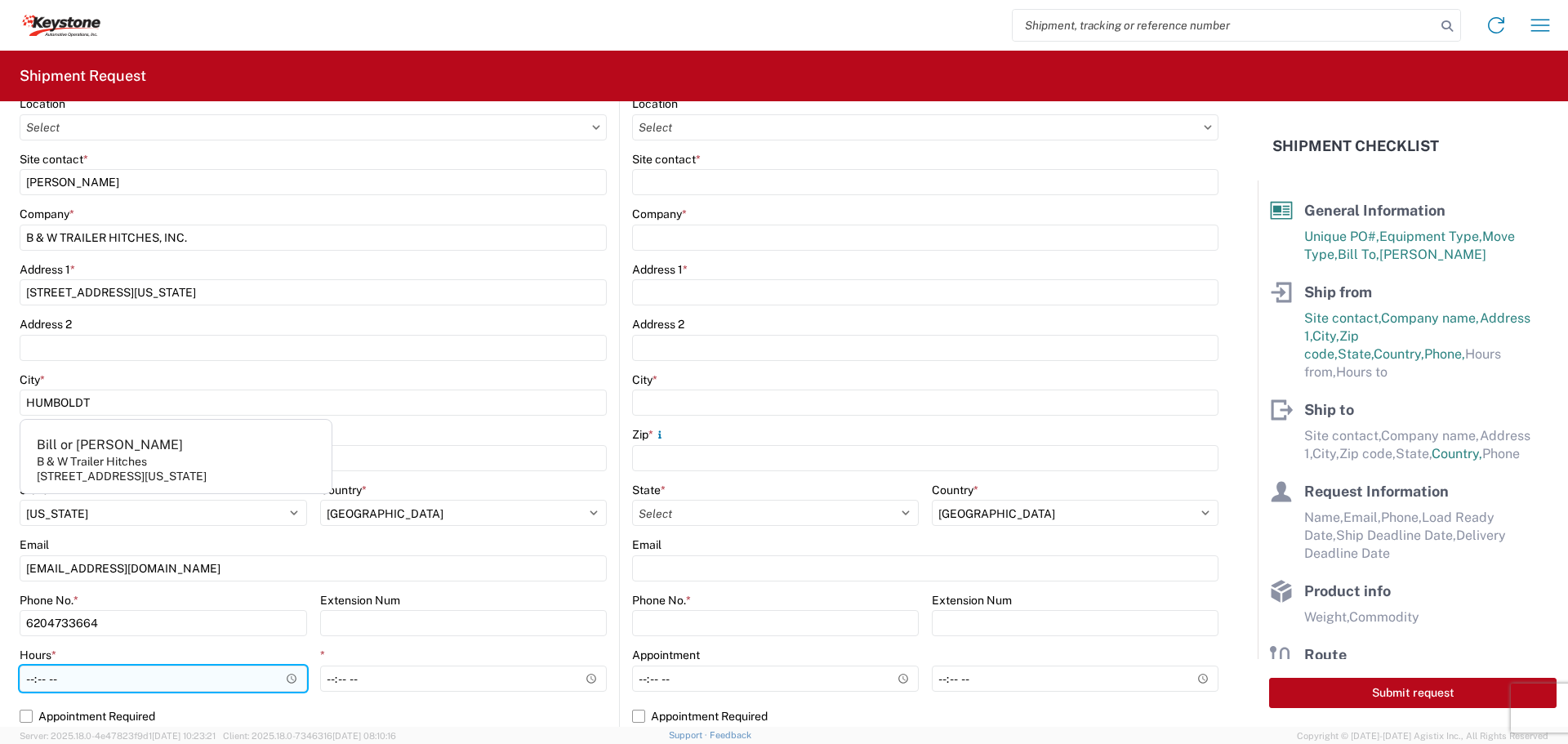
click at [290, 677] on input "Hours *" at bounding box center [162, 678] width 287 height 26
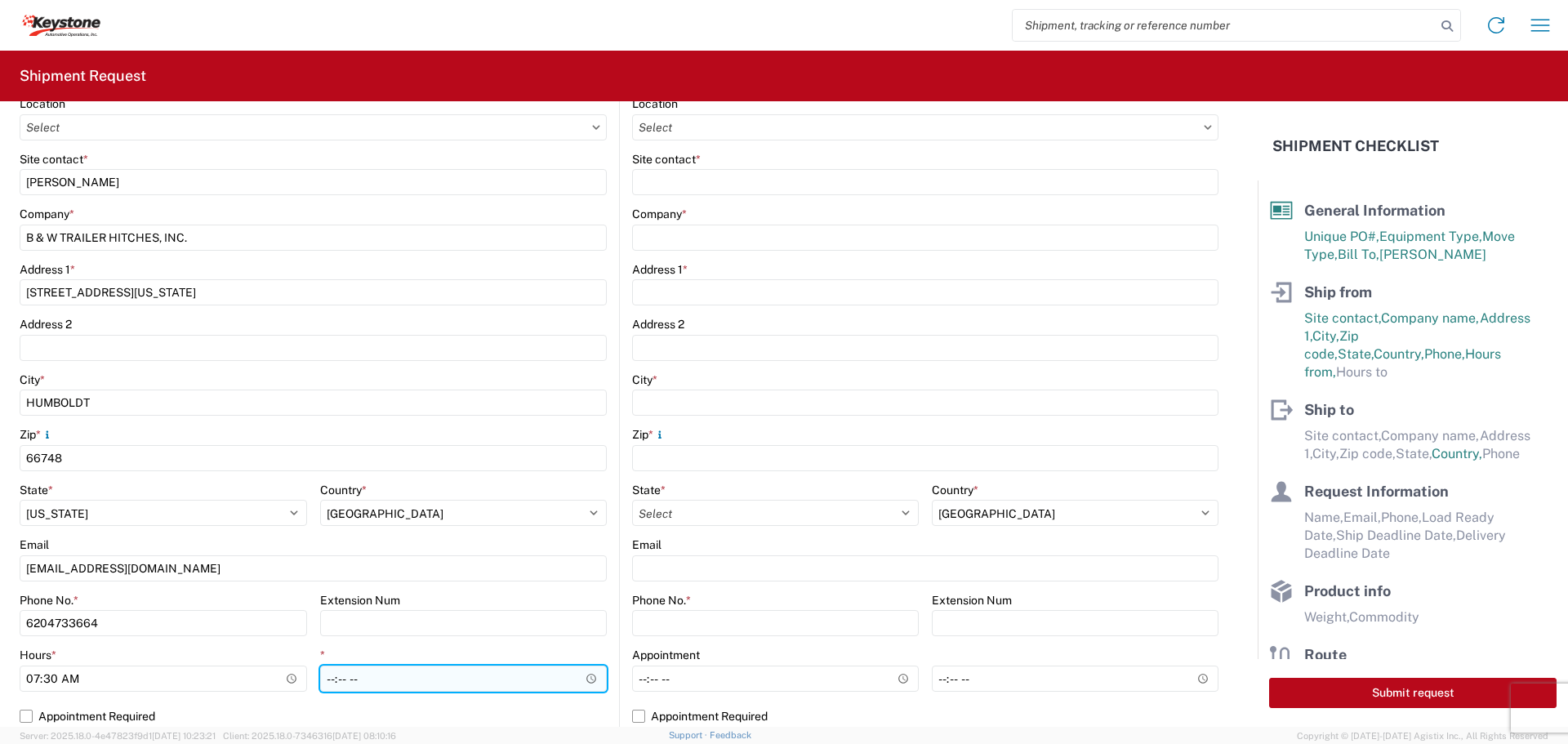
type input "07:30"
click at [582, 682] on input "*" at bounding box center [463, 678] width 287 height 26
type input "22:00"
click at [502, 676] on input "22:00" at bounding box center [463, 678] width 287 height 26
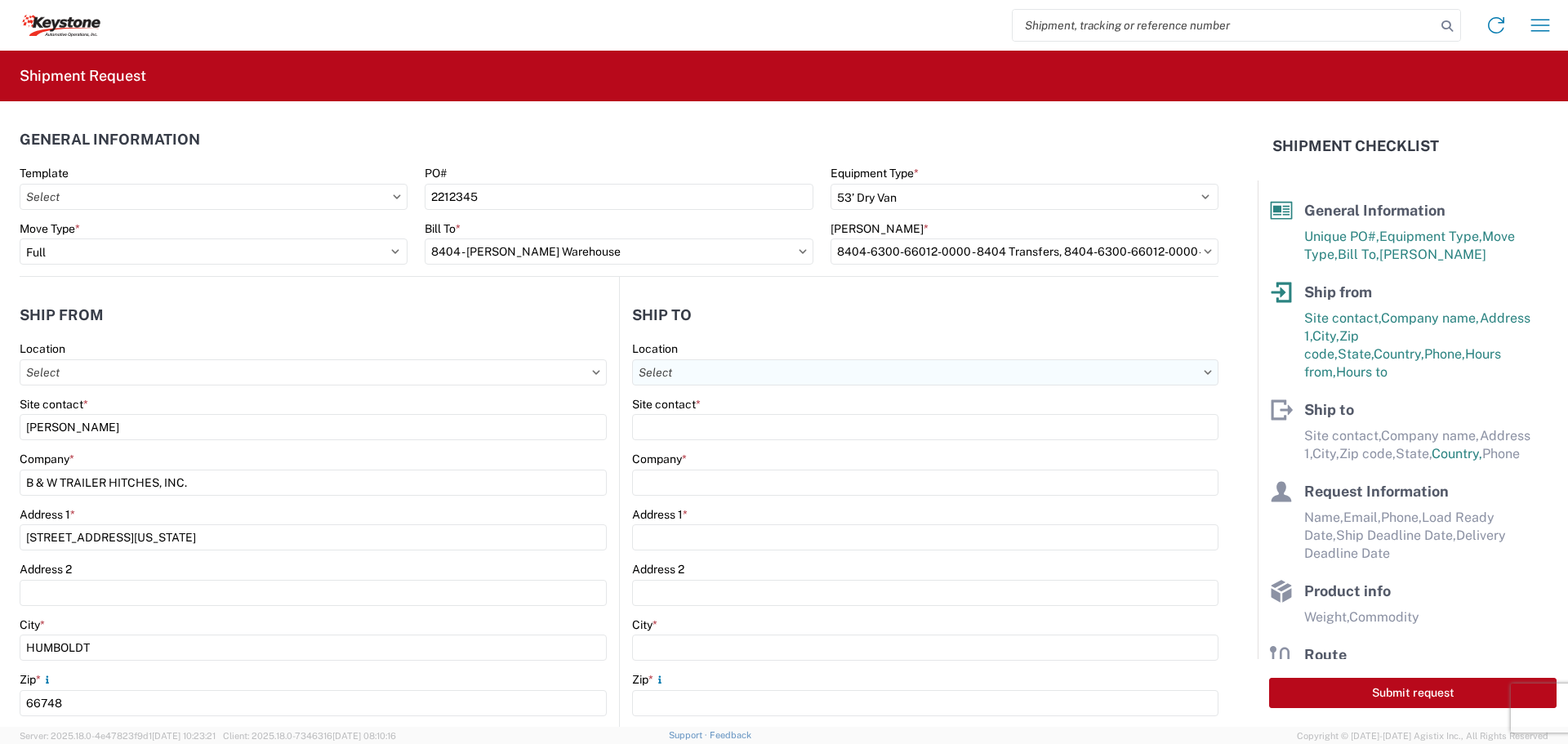
click at [832, 372] on input "Location" at bounding box center [925, 372] width 586 height 26
type input "8404"
click at [722, 467] on div "8404 - [PERSON_NAME] Warehouse" at bounding box center [773, 470] width 285 height 26
type input "8404 - [PERSON_NAME] Warehouse"
type input "KAO"
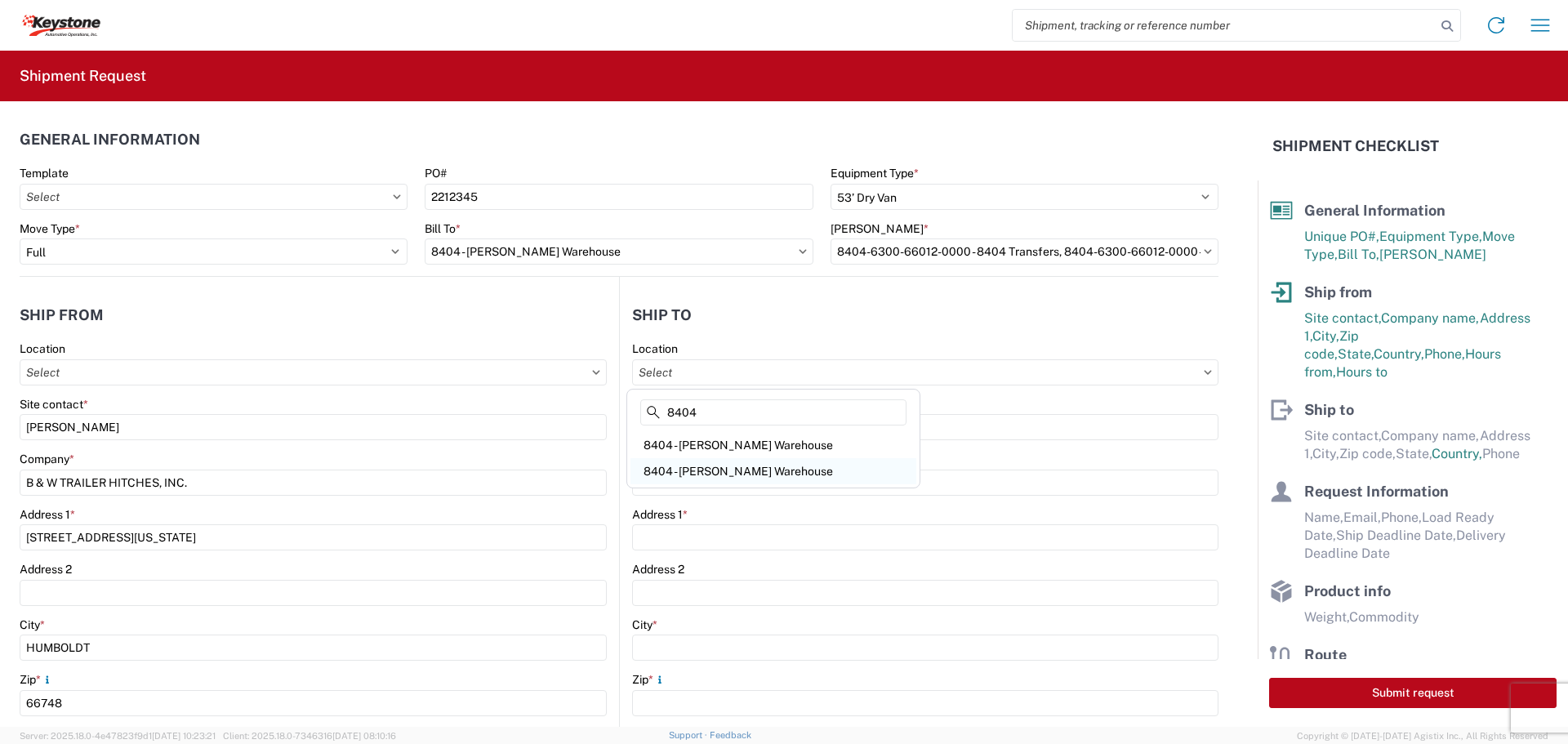
type input "[STREET_ADDRESS]"
type input "Suite 100"
type input "[PERSON_NAME]"
type input "75038"
select select "US"
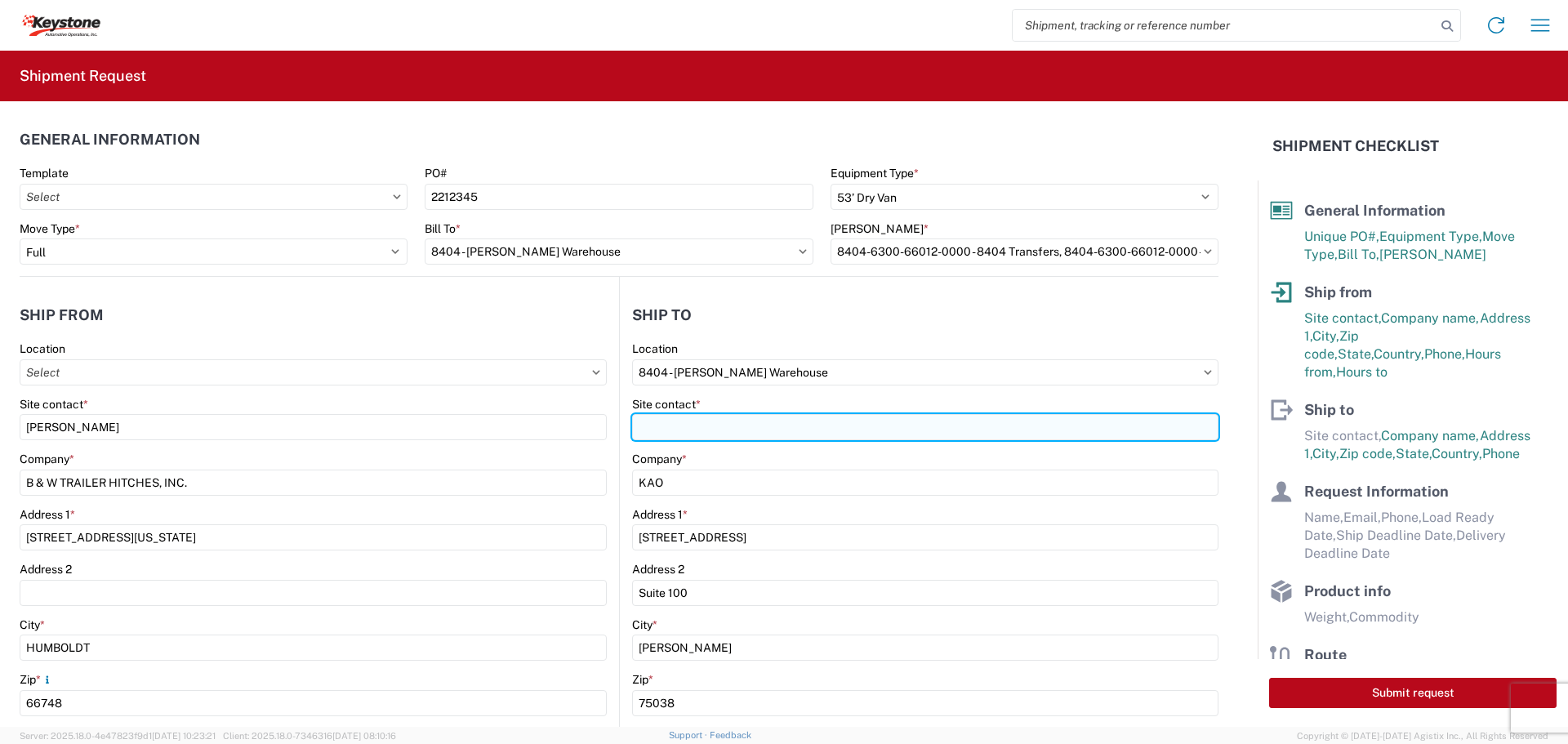
click at [710, 434] on input "Site contact *" at bounding box center [925, 427] width 586 height 26
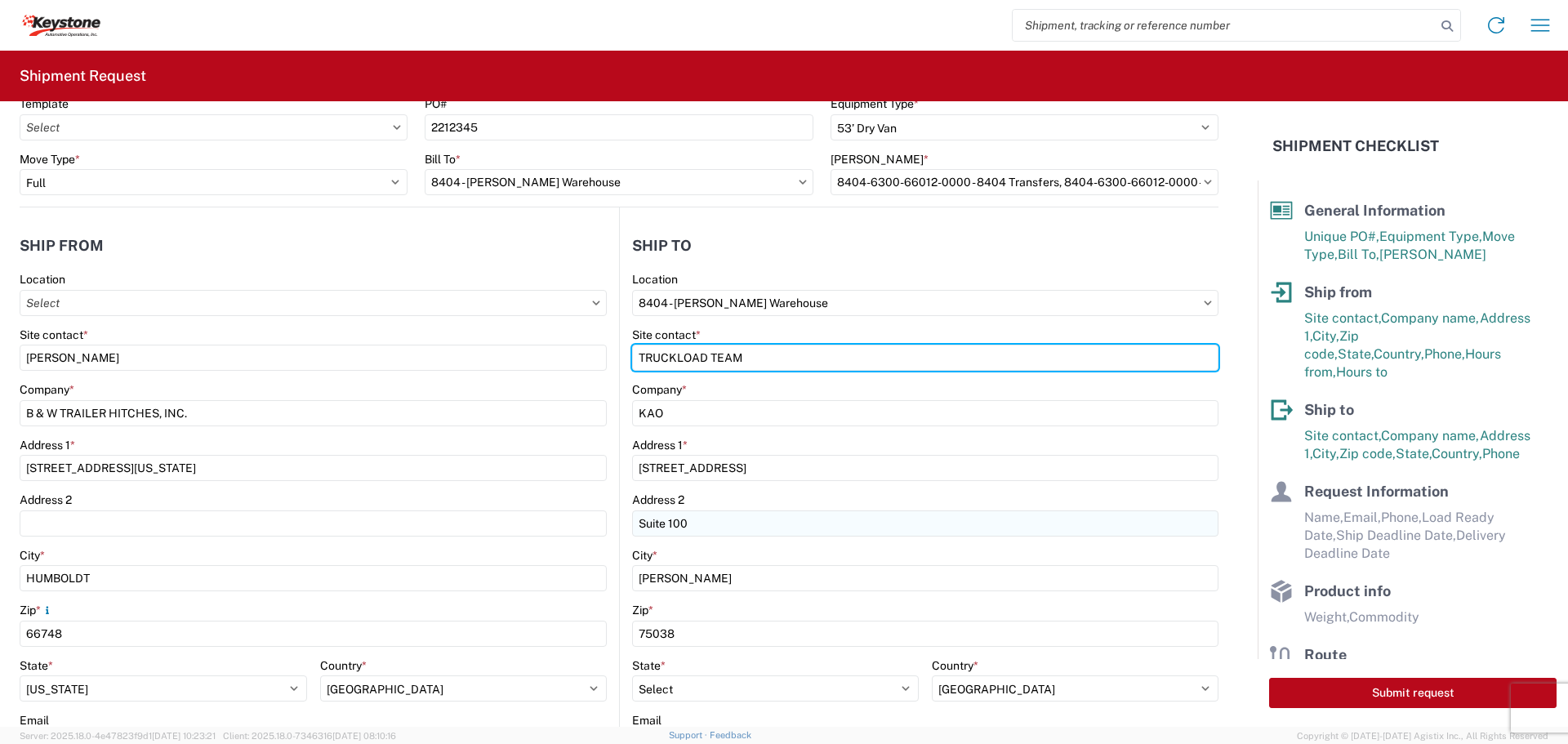
scroll to position [163, 0]
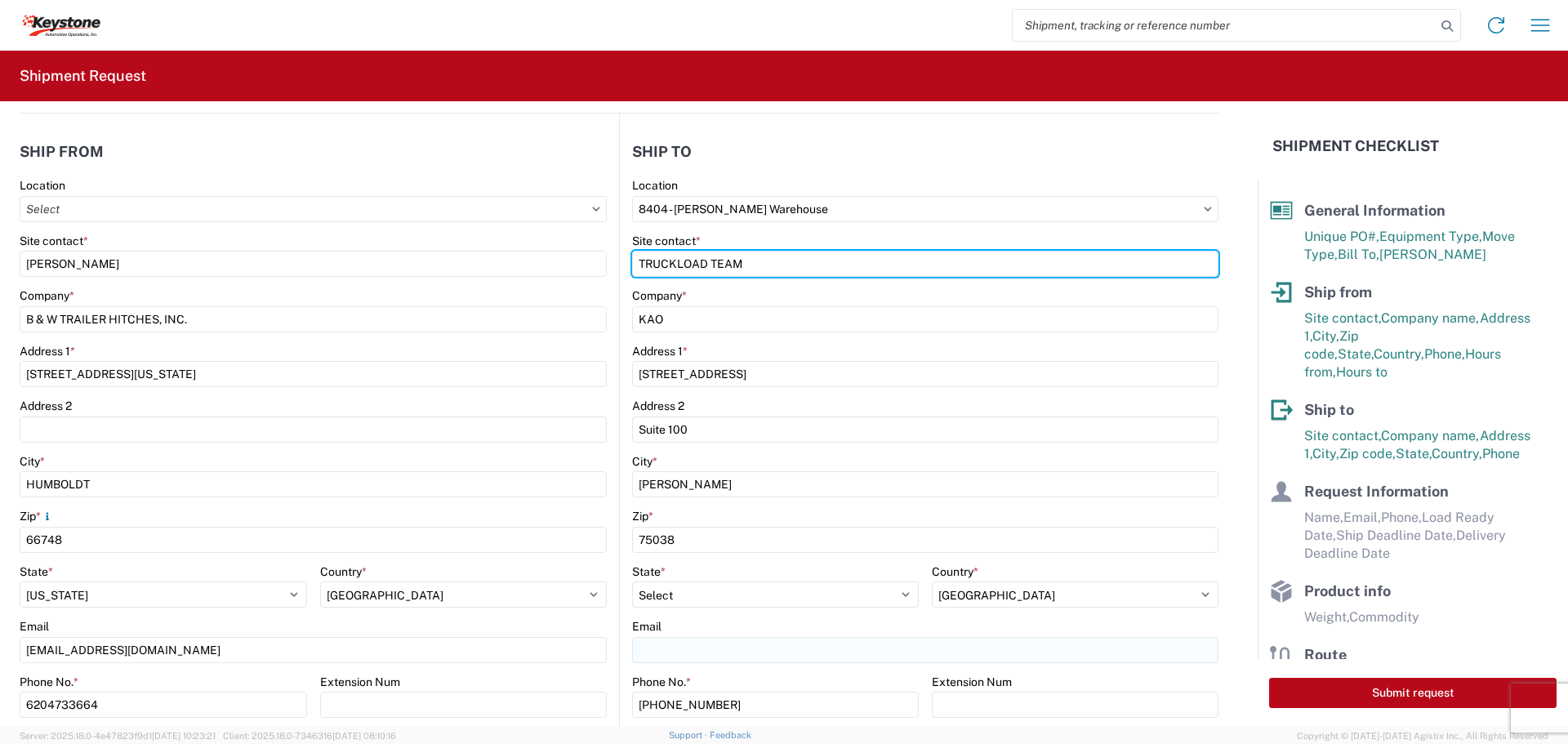
type input "TRUCKLOAD TEAM"
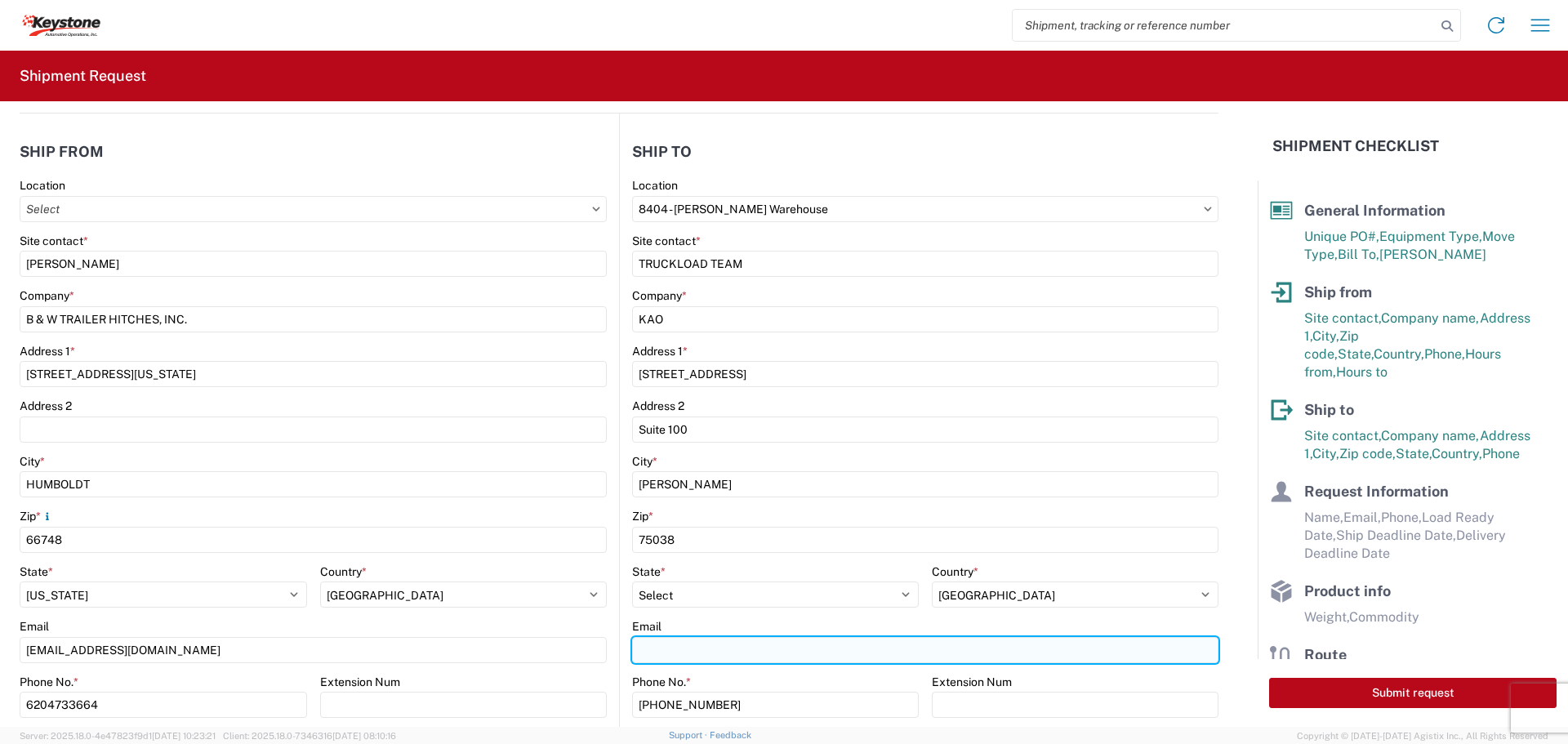
click at [698, 649] on input "Email" at bounding box center [925, 649] width 586 height 26
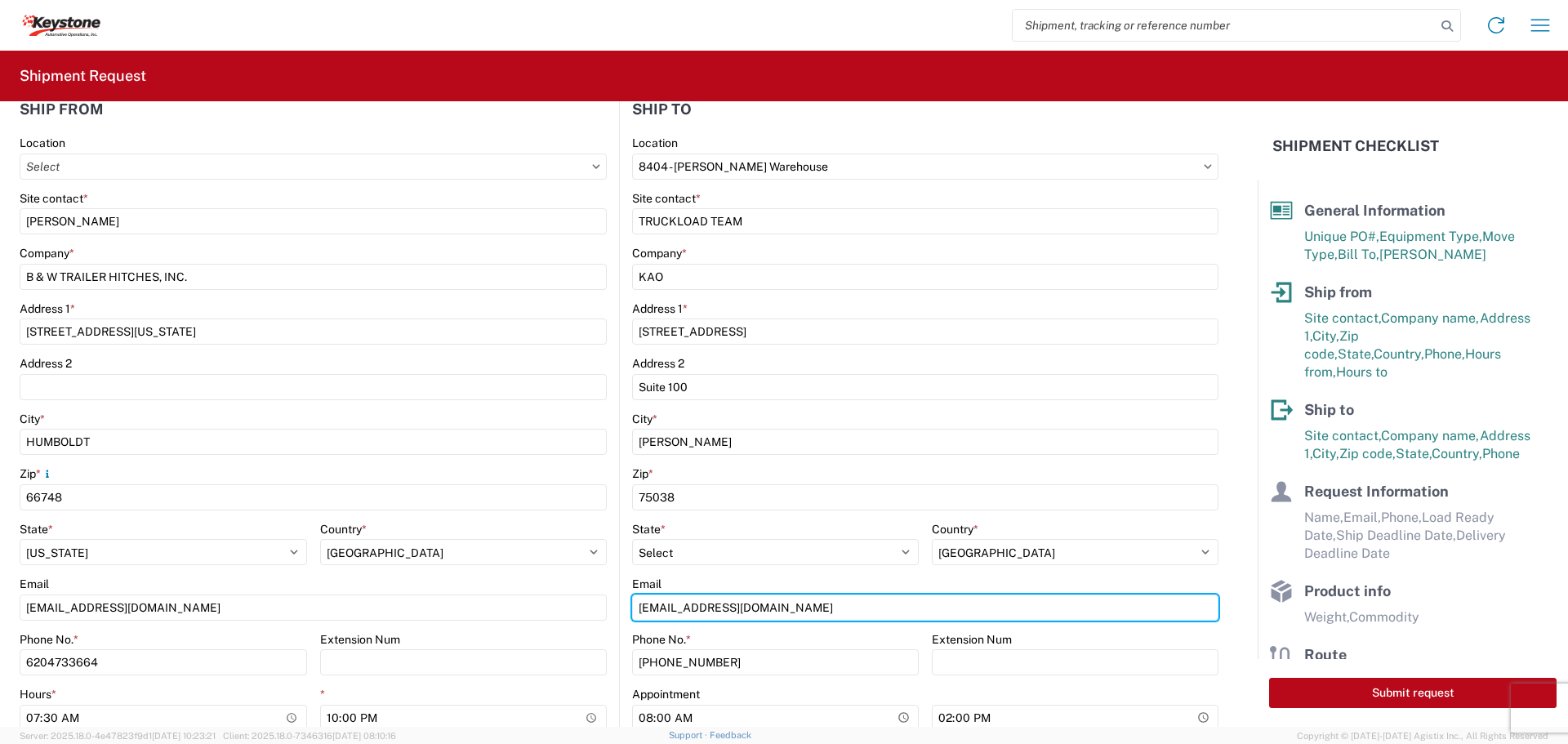
scroll to position [245, 0]
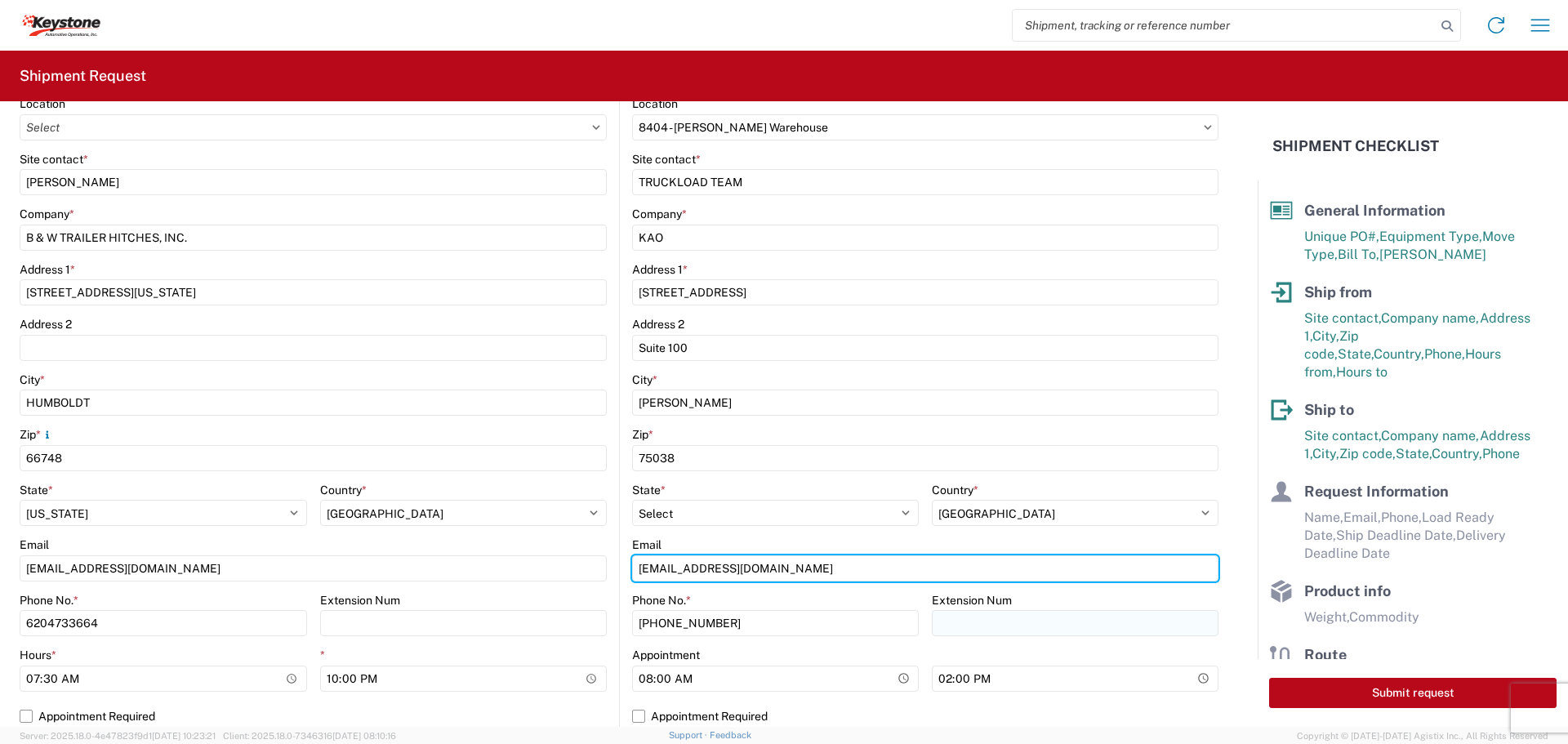
type input "[EMAIL_ADDRESS][DOMAIN_NAME]"
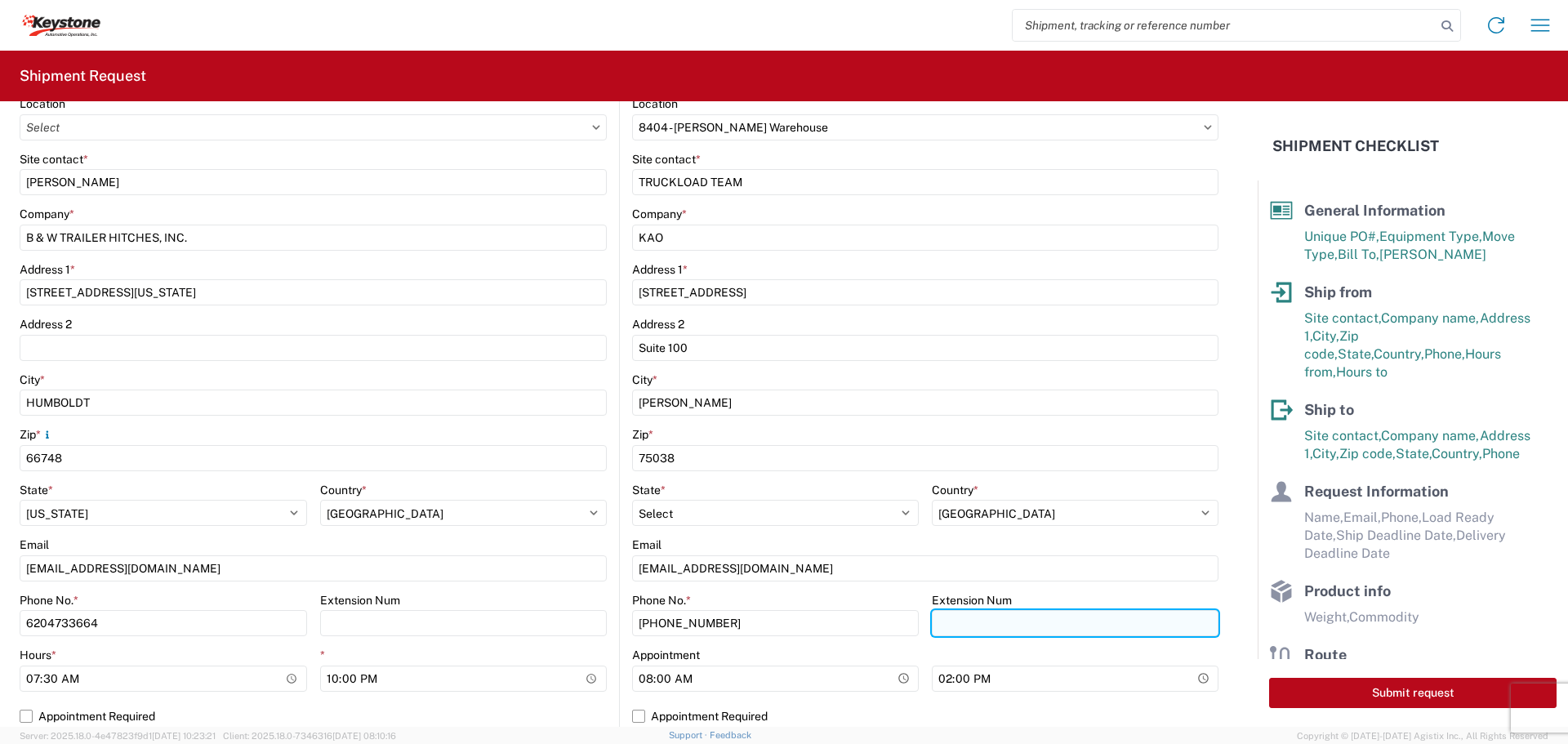
click at [608, 628] on input "Extension Num" at bounding box center [463, 623] width 287 height 26
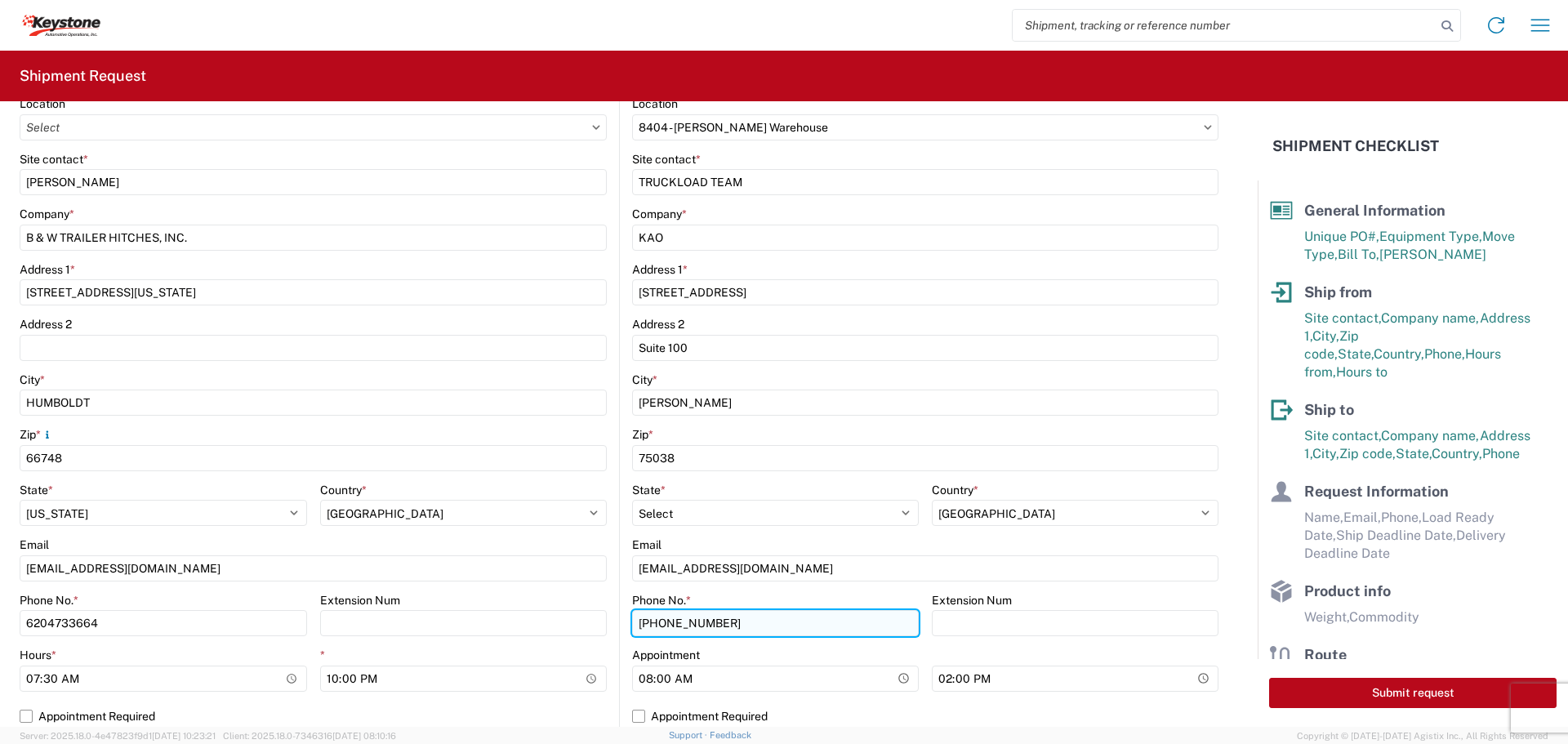
click at [839, 627] on input "[PHONE_NUMBER]" at bounding box center [775, 623] width 286 height 26
type input "4"
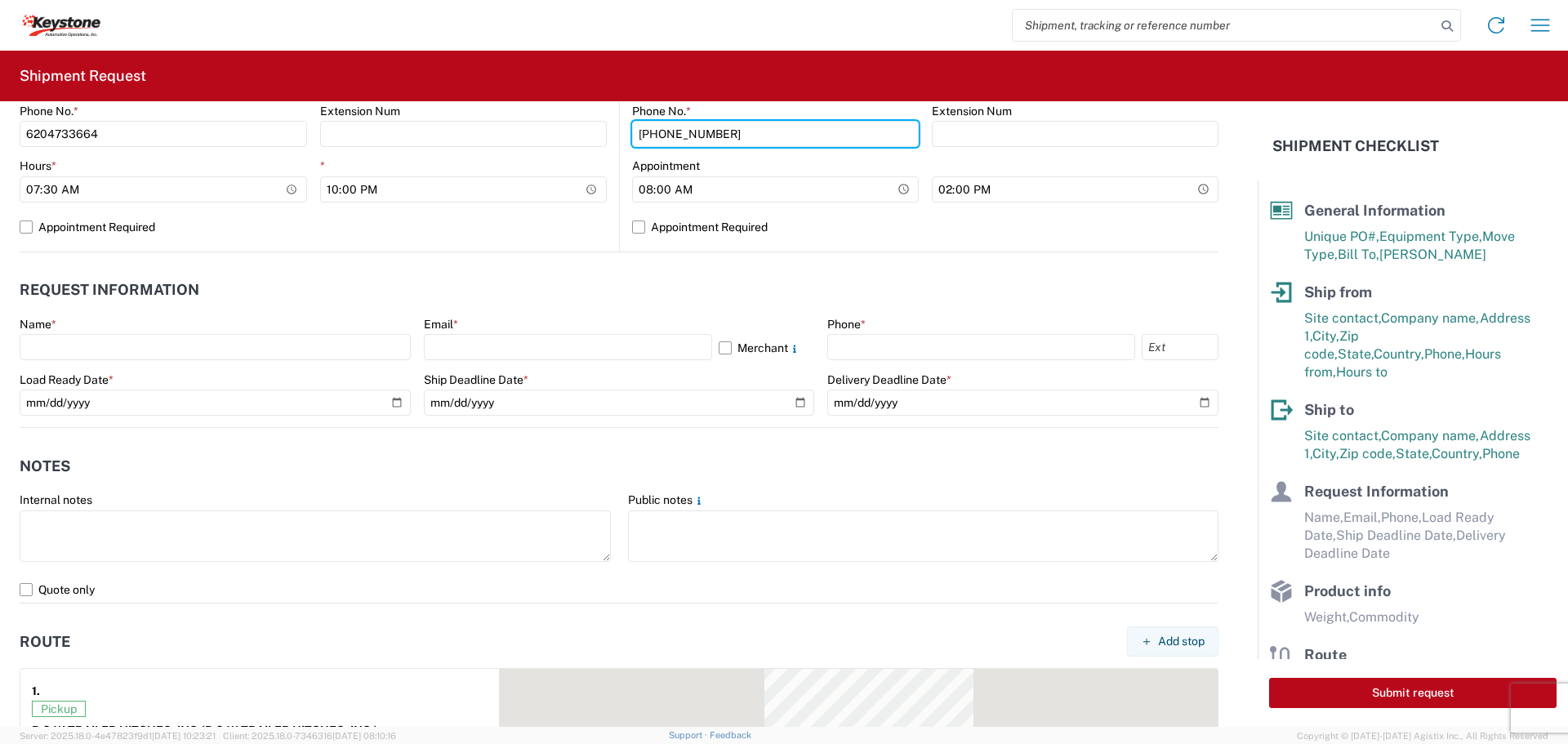
scroll to position [735, 0]
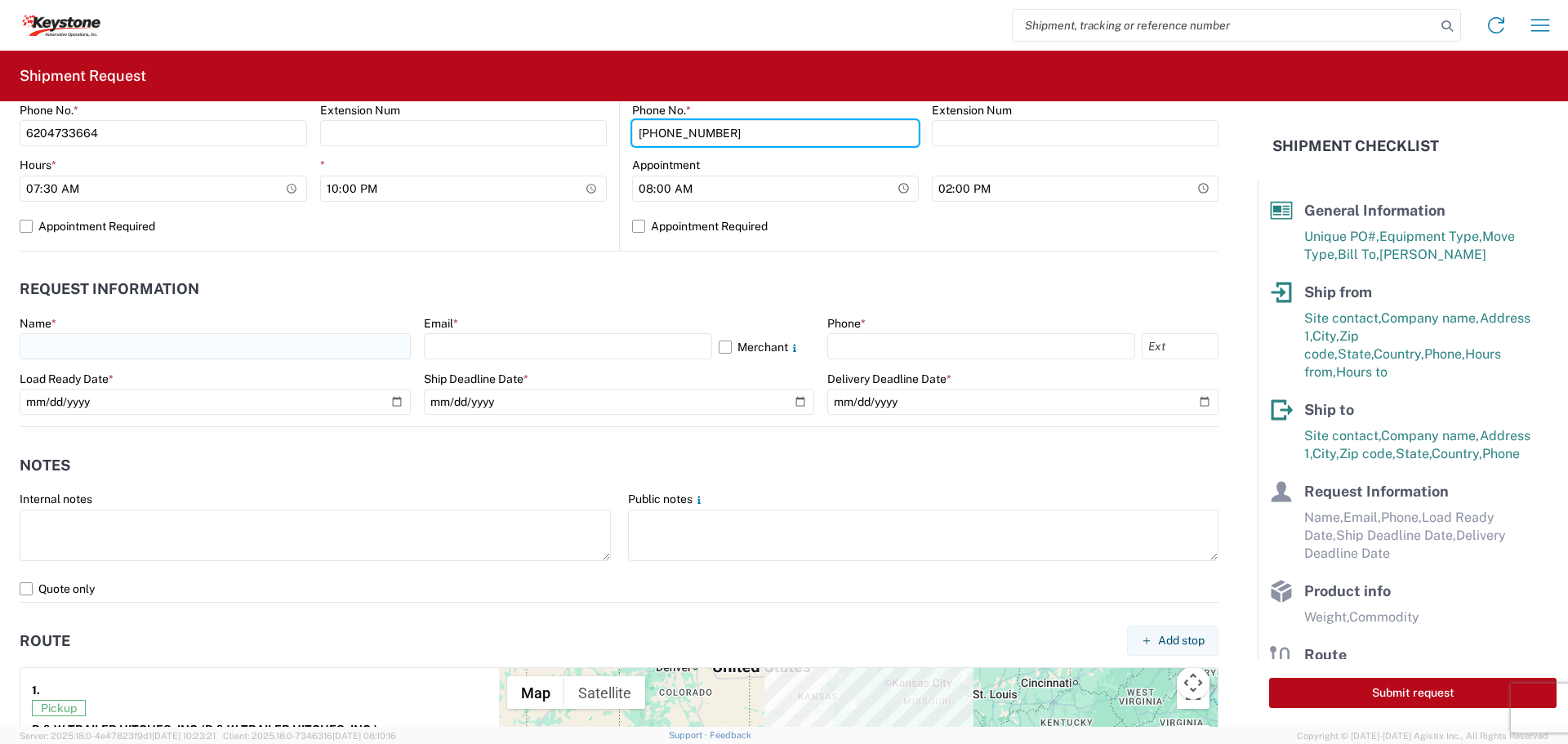
type input "[PHONE_NUMBER]"
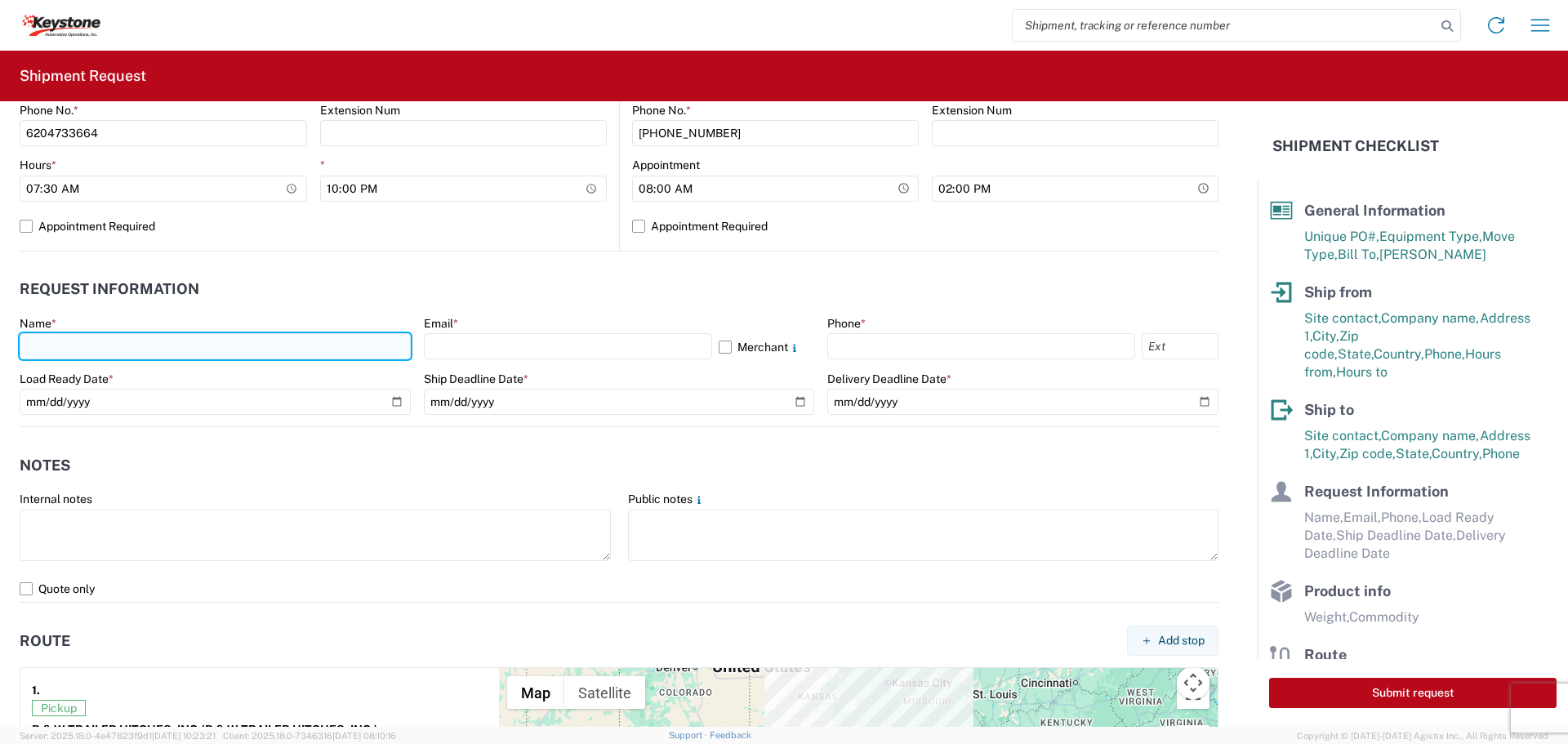
click at [64, 339] on input "text" at bounding box center [214, 346] width 391 height 26
type input "[PERSON_NAME]"
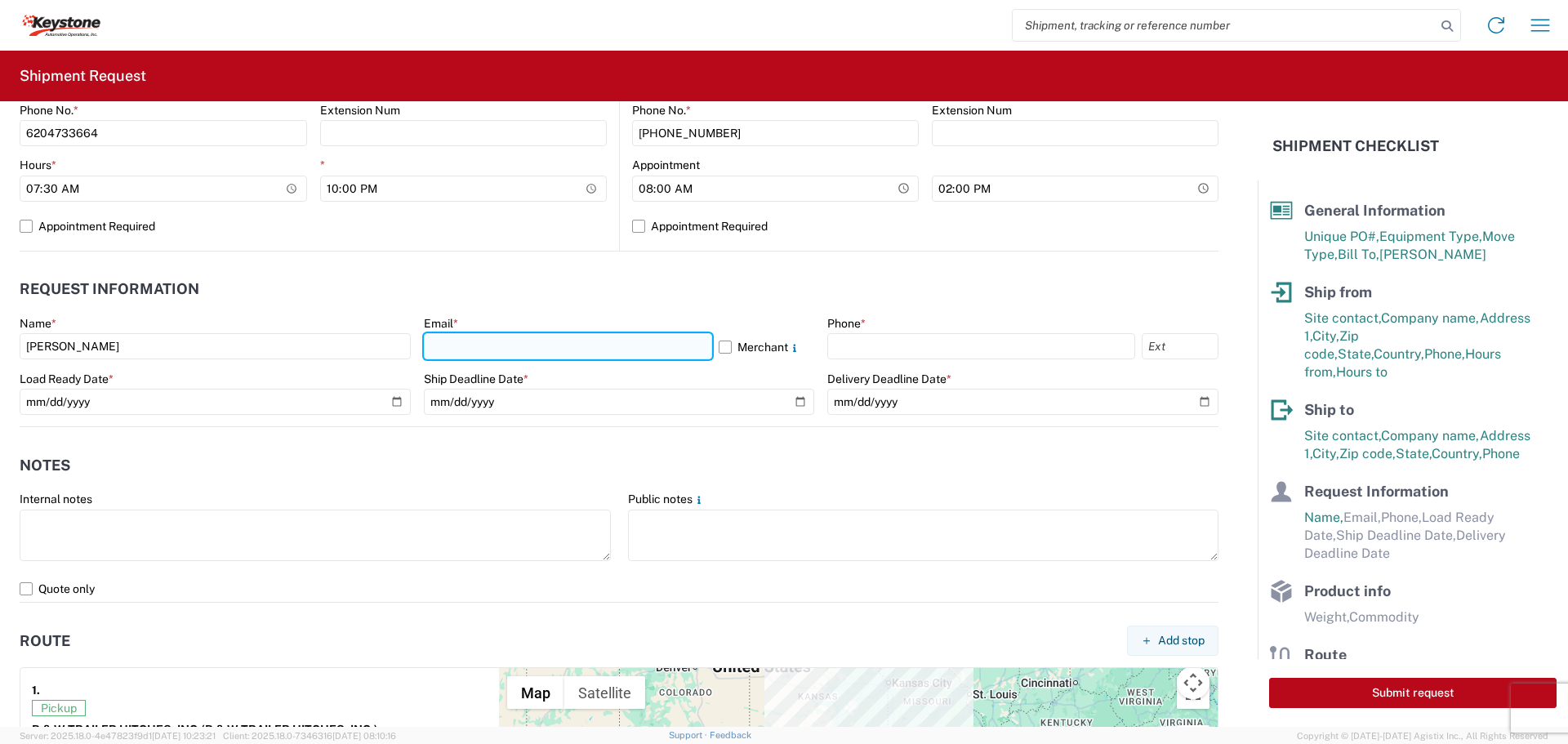
click at [483, 352] on input "text" at bounding box center [568, 346] width 288 height 26
type input "[EMAIL_ADDRESS][DOMAIN_NAME]"
click at [719, 345] on label "Merchant" at bounding box center [766, 346] width 96 height 26
click at [0, 0] on input "Merchant" at bounding box center [0, 0] width 0 height 0
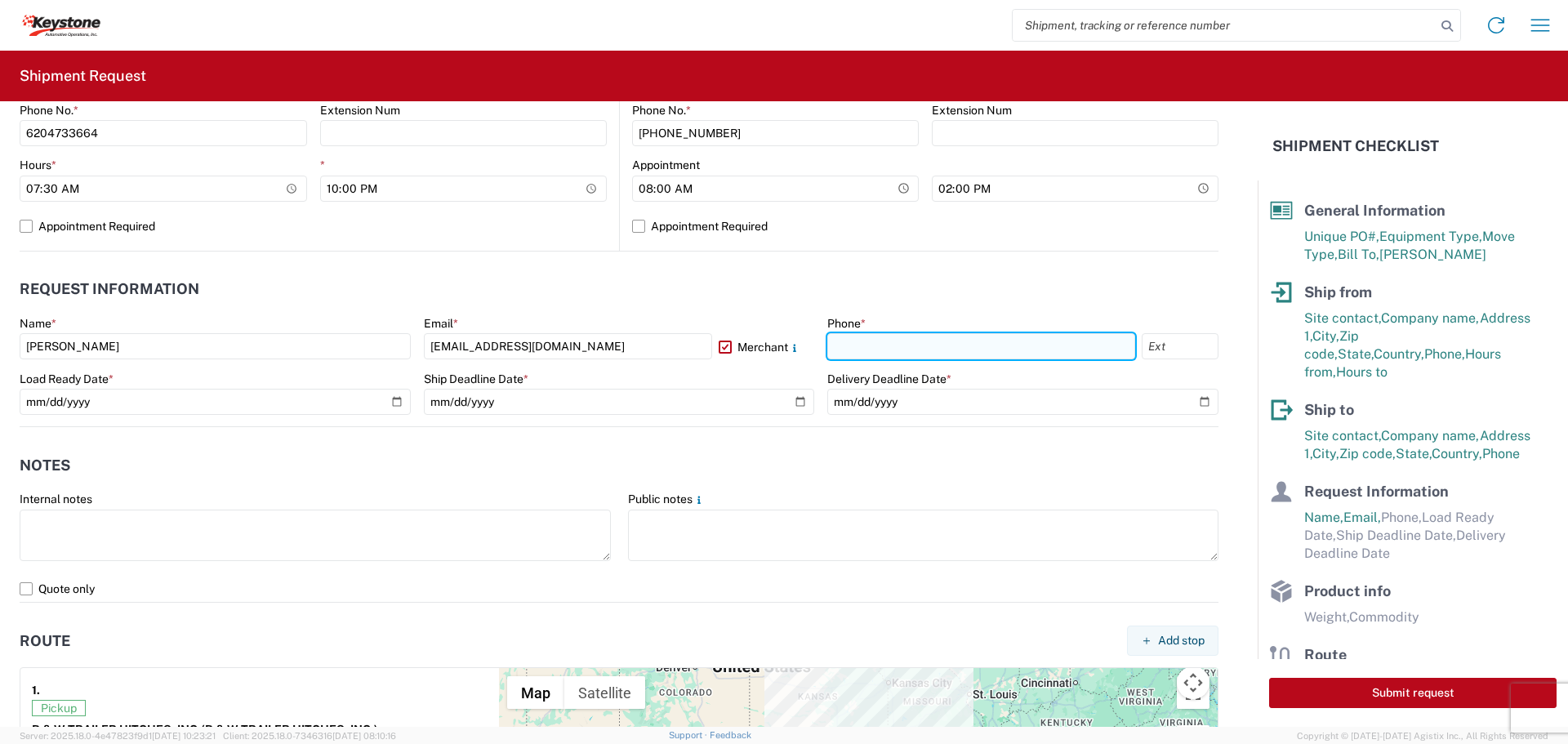
click at [967, 351] on input "text" at bounding box center [981, 346] width 308 height 26
type input "[PHONE_NUMBER]"
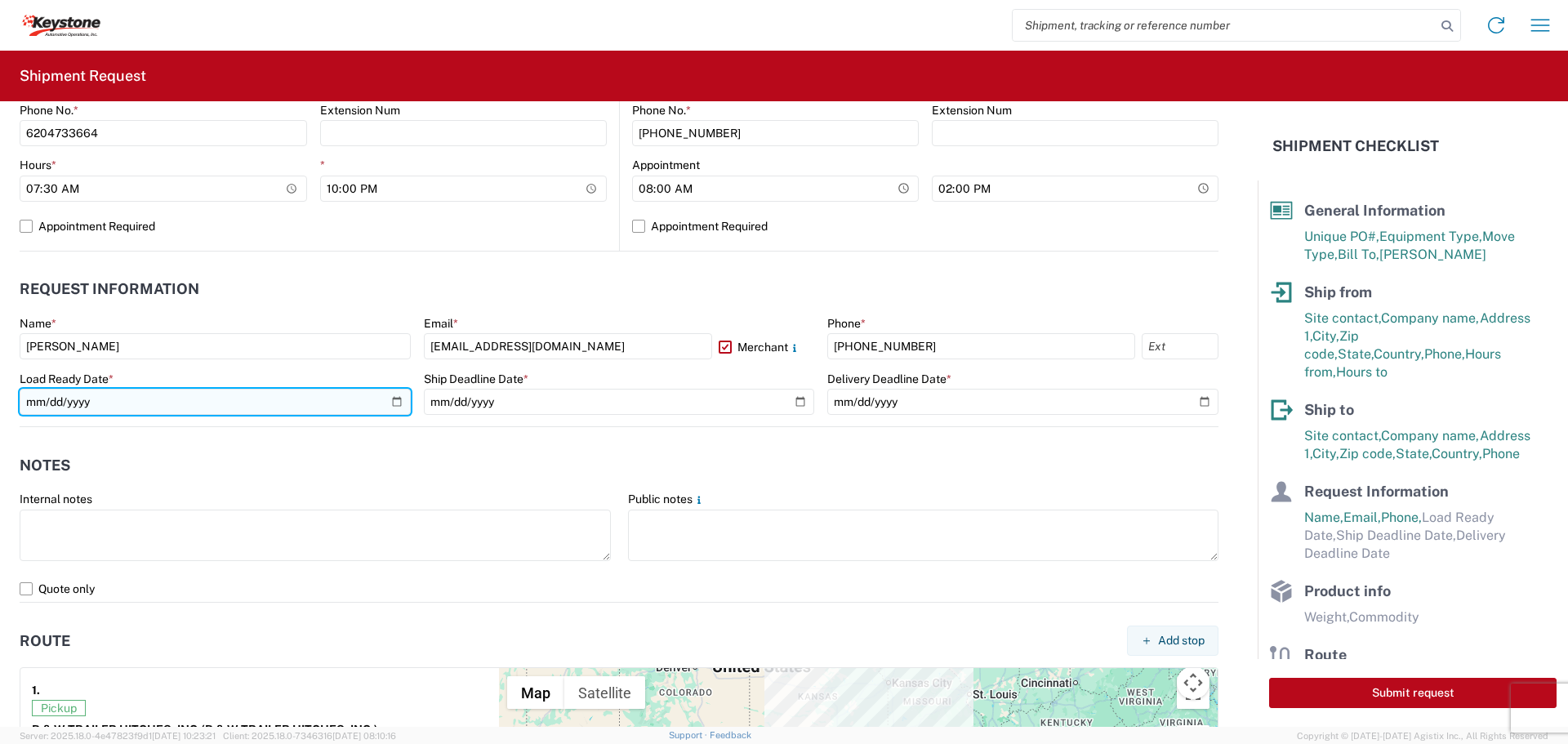
click at [389, 402] on input "date" at bounding box center [214, 401] width 391 height 26
type input "[DATE]"
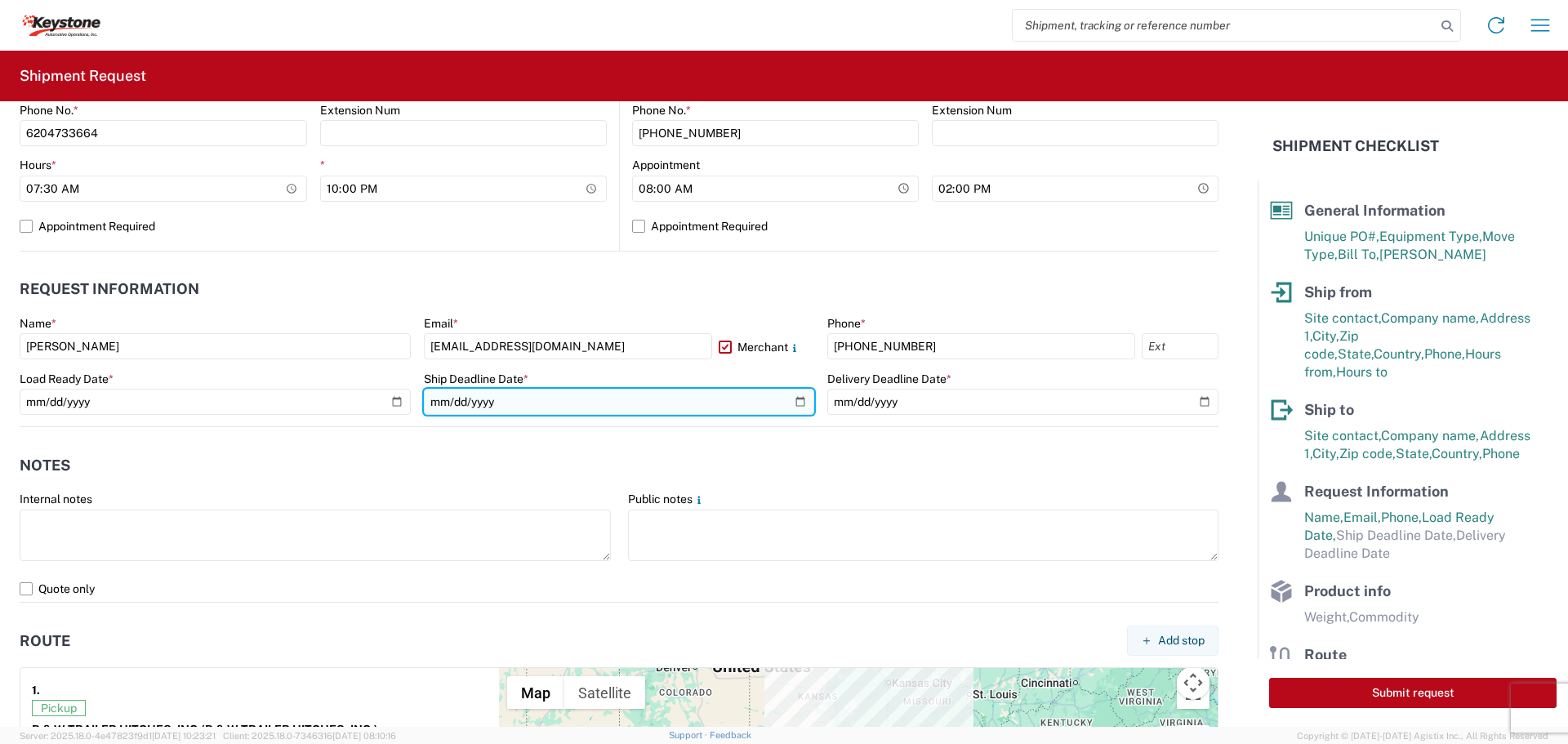
click at [791, 401] on input "date" at bounding box center [619, 401] width 391 height 26
type input "[DATE]"
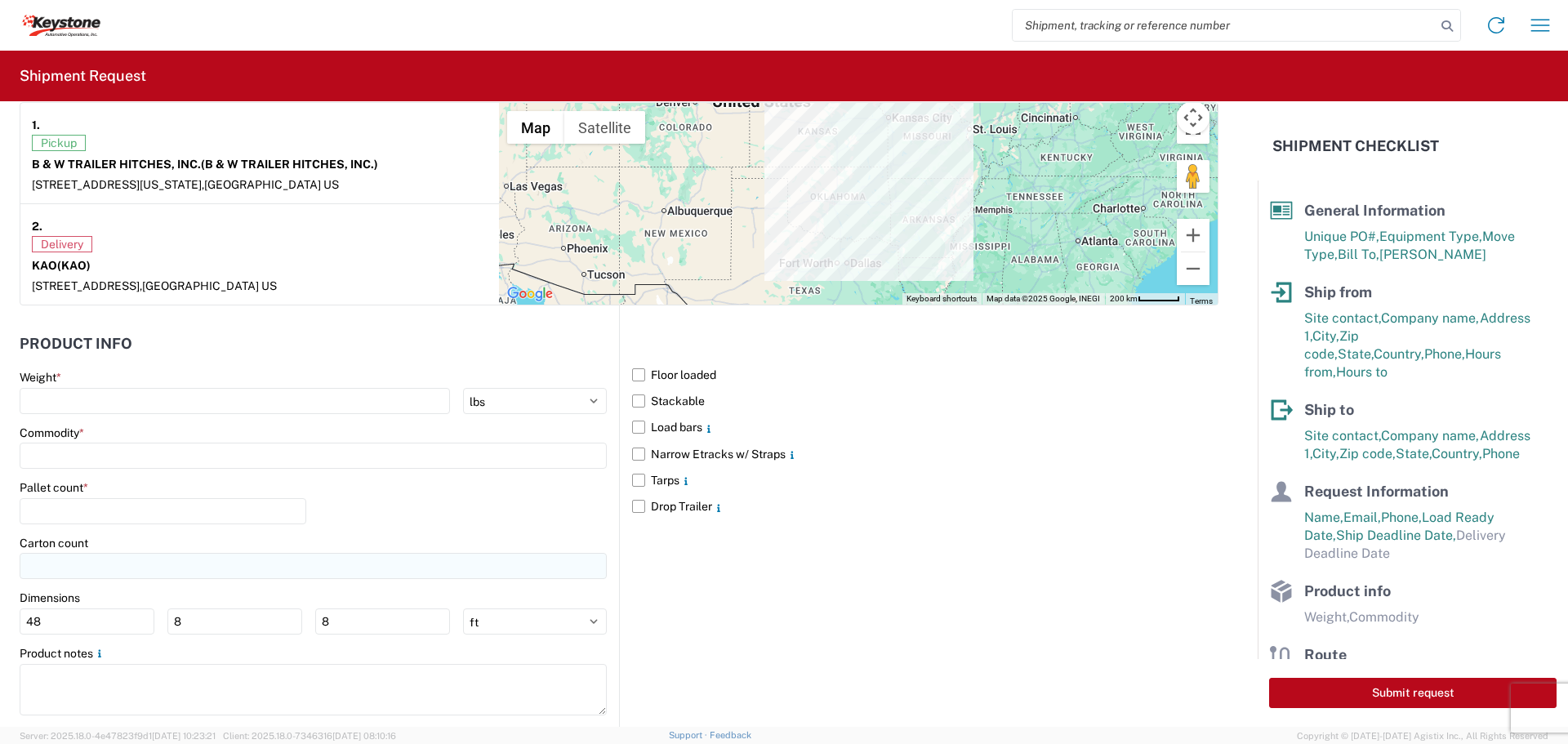
scroll to position [1306, 0]
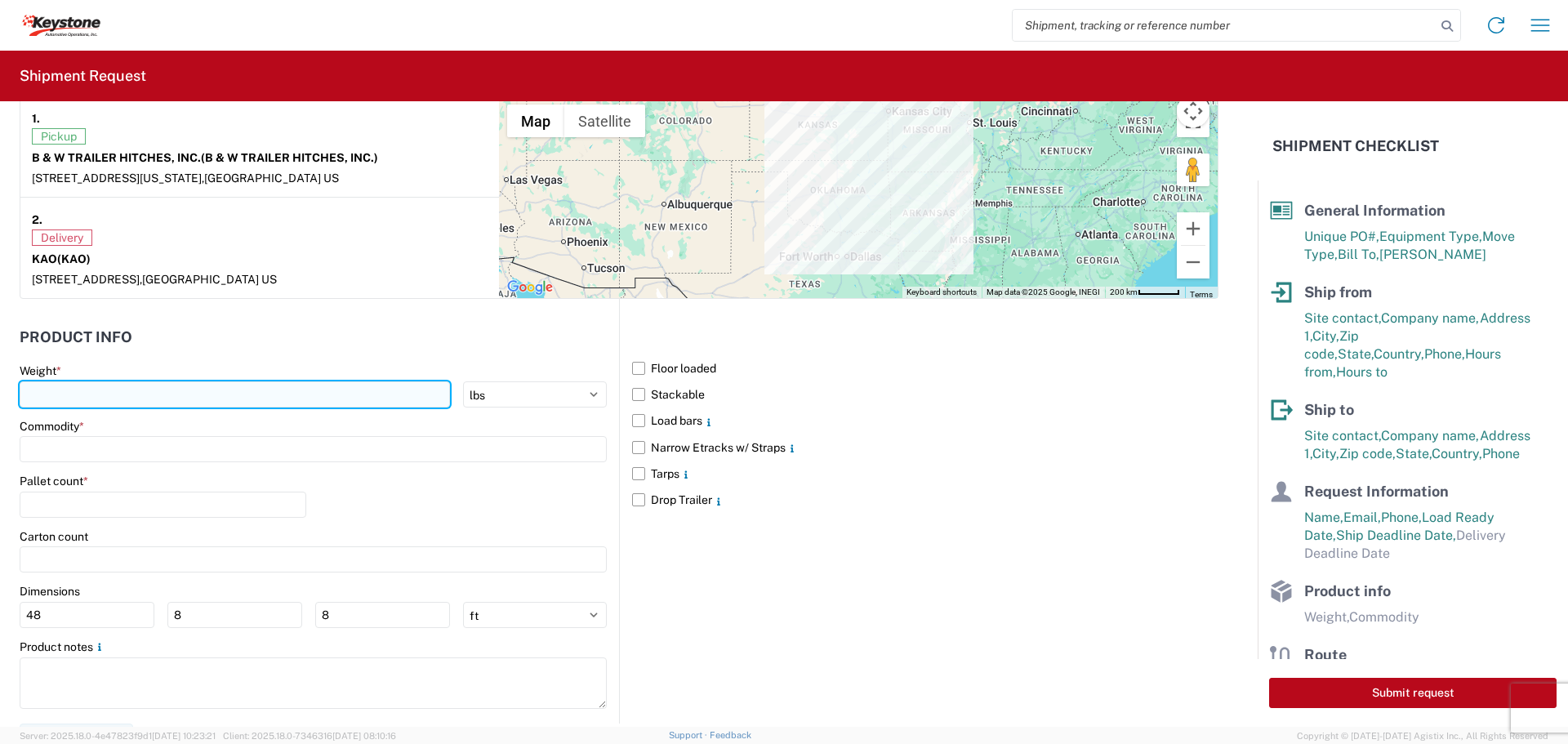
click at [31, 387] on input "number" at bounding box center [234, 394] width 430 height 26
type input "34626"
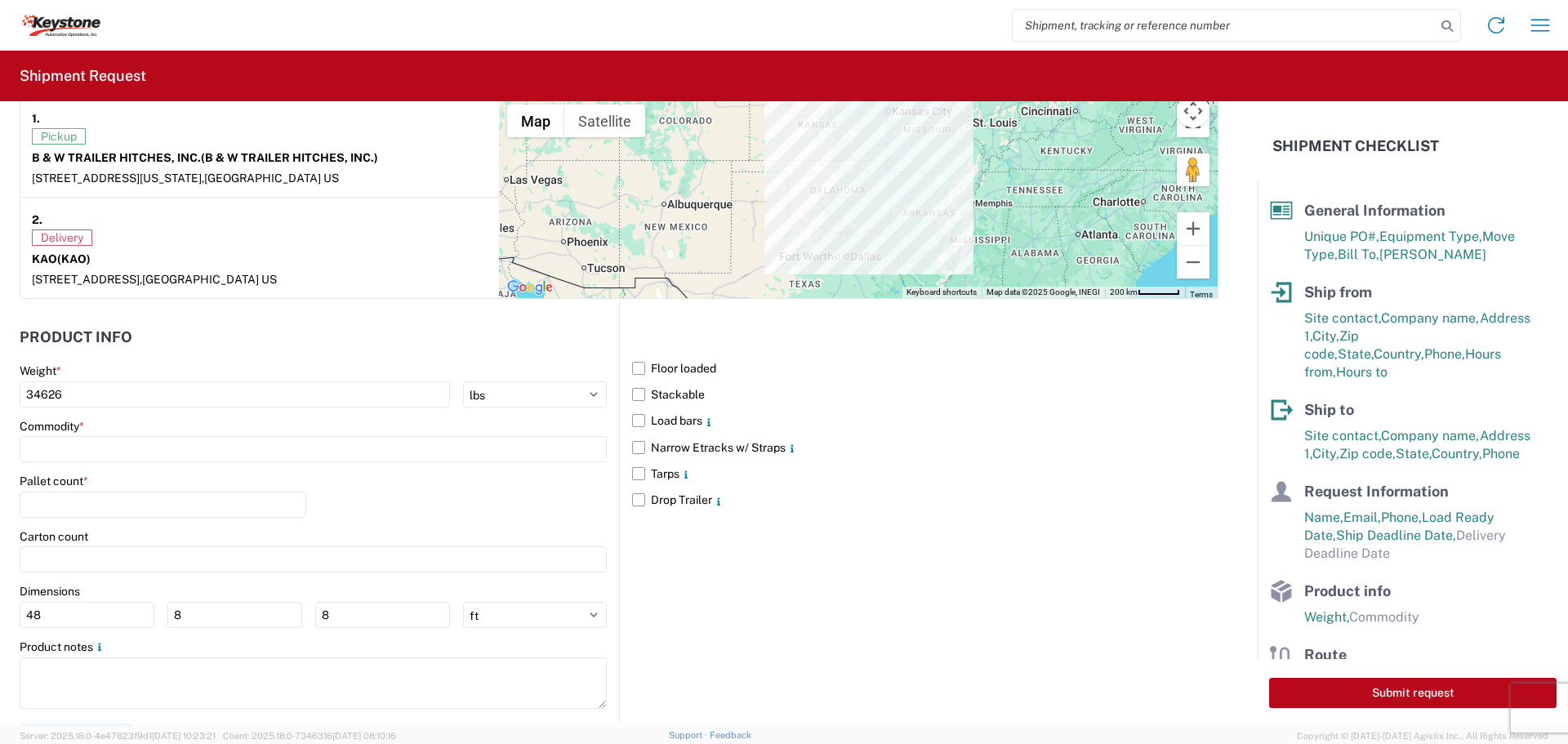
click at [90, 431] on div "Commodity *" at bounding box center [312, 426] width 587 height 15
click at [88, 440] on input at bounding box center [312, 449] width 587 height 26
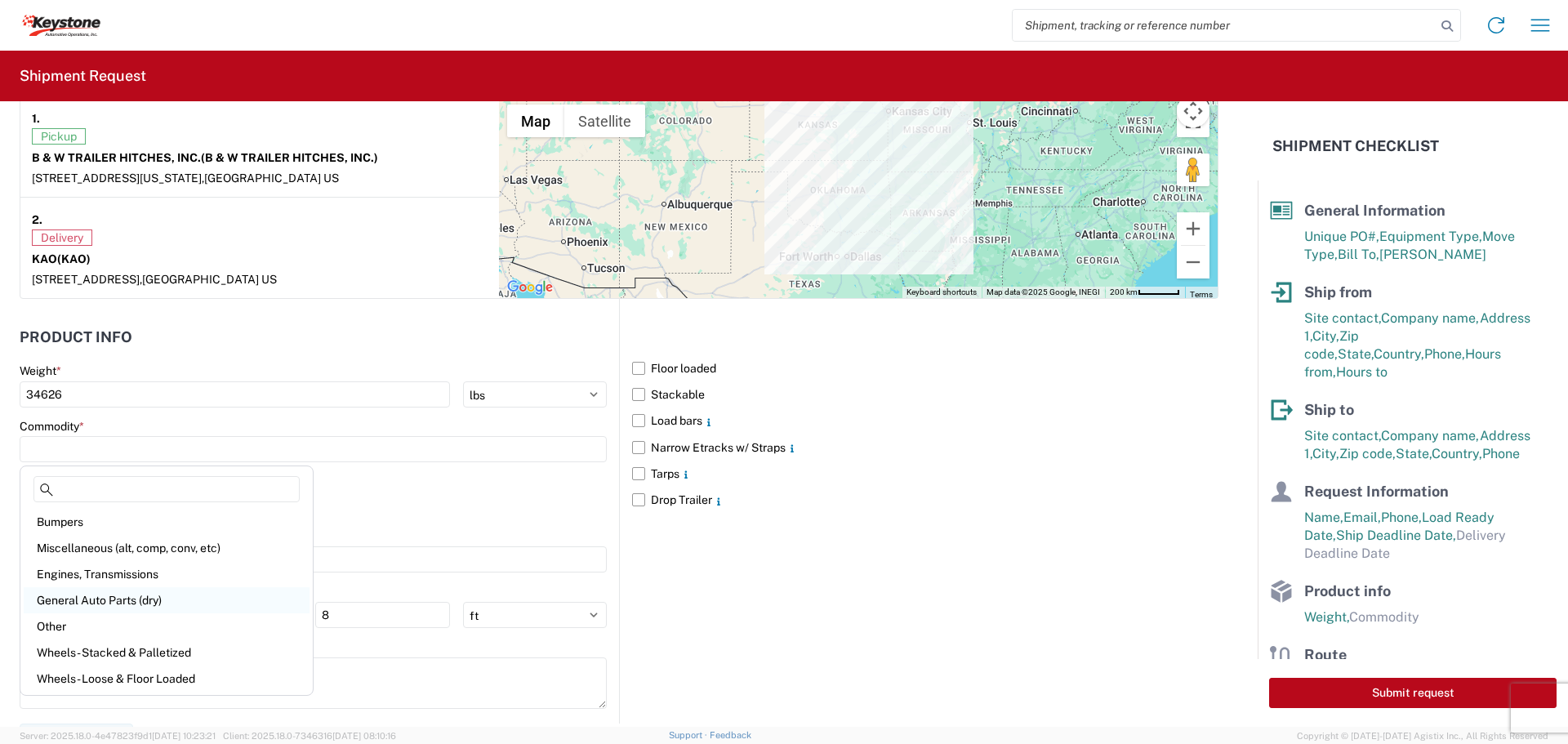
click at [77, 599] on div "General Auto Parts (dry)" at bounding box center [166, 599] width 285 height 26
type input "General Auto Parts (dry)"
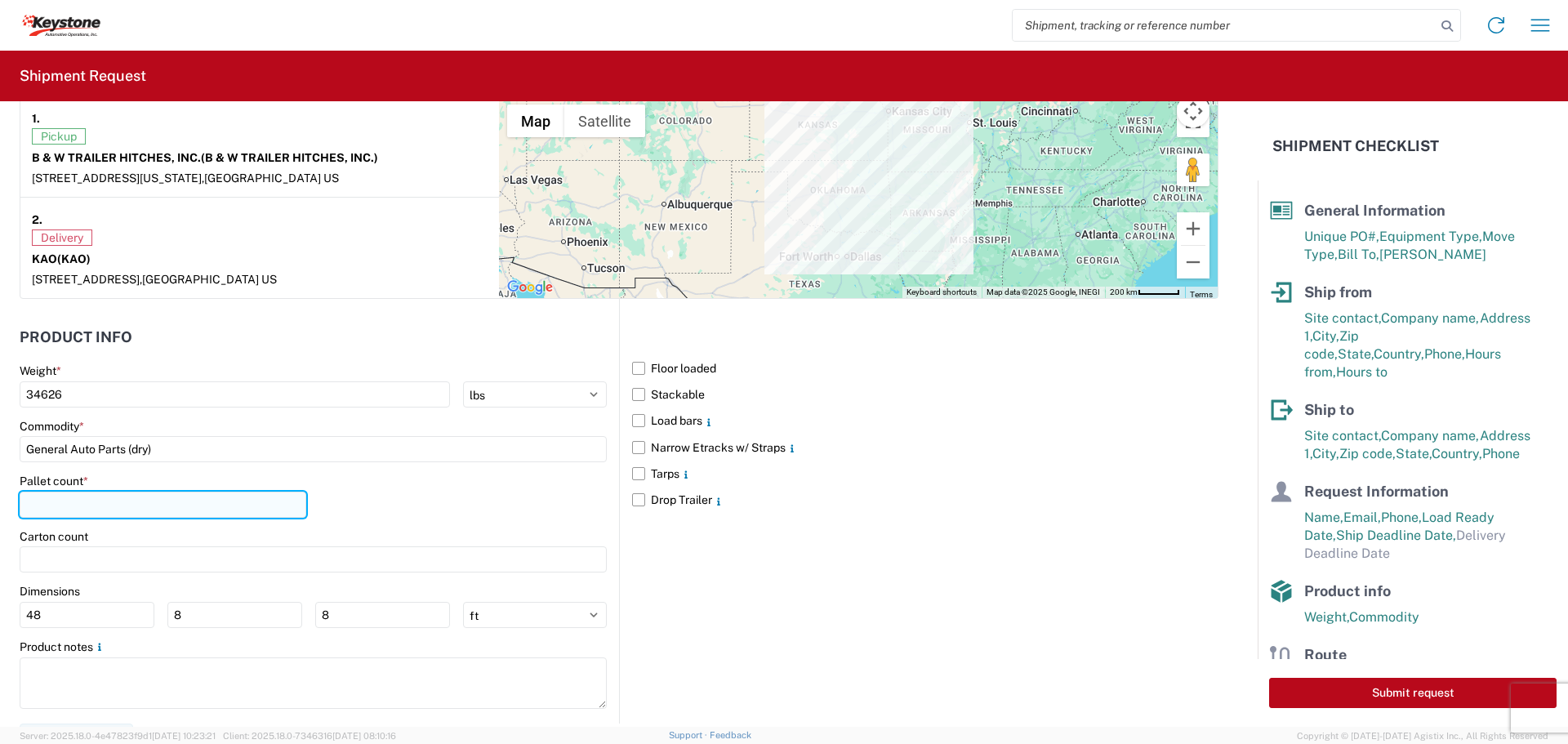
click at [82, 500] on input "number" at bounding box center [162, 504] width 286 height 26
type input "24"
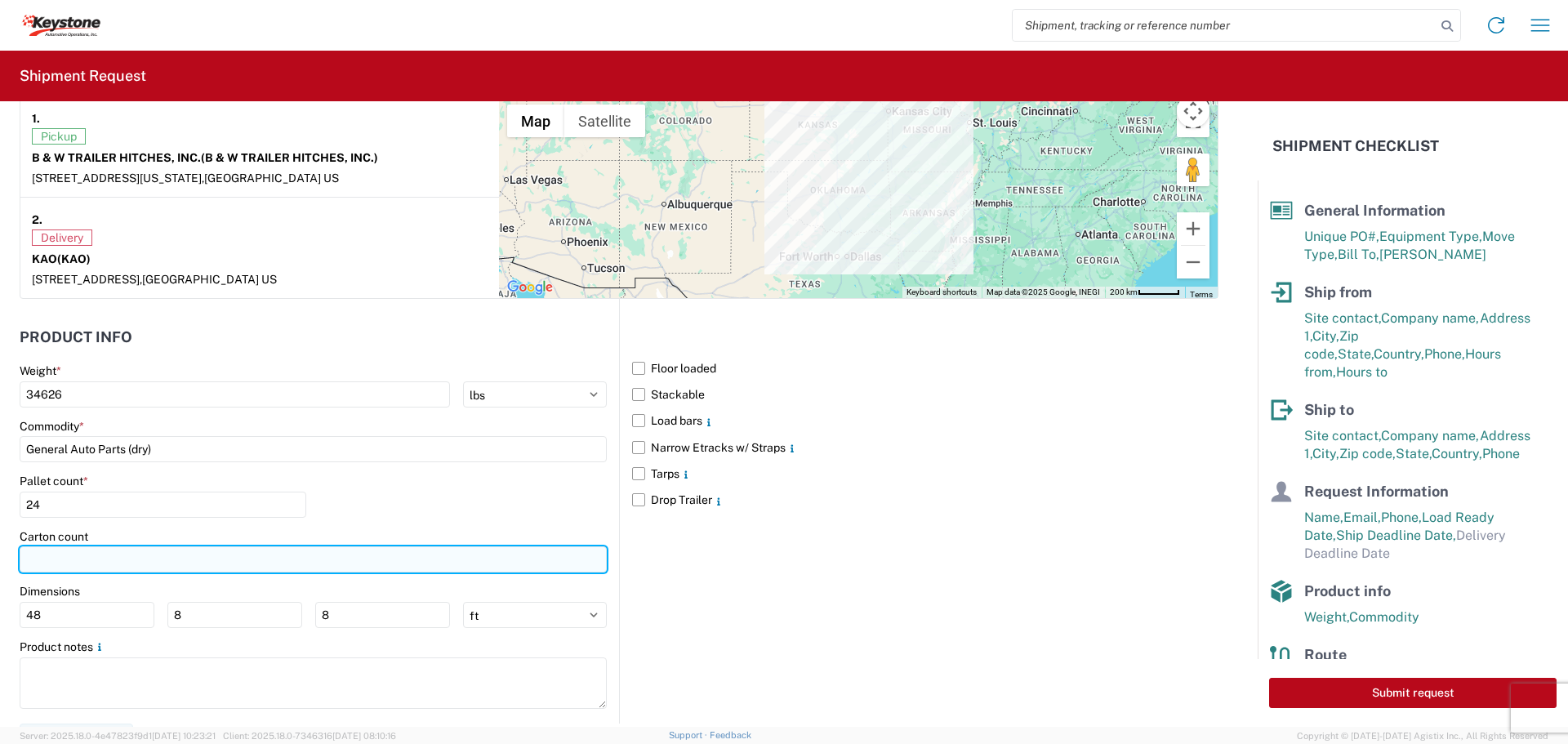
click at [70, 561] on input "number" at bounding box center [312, 559] width 587 height 26
type input "485"
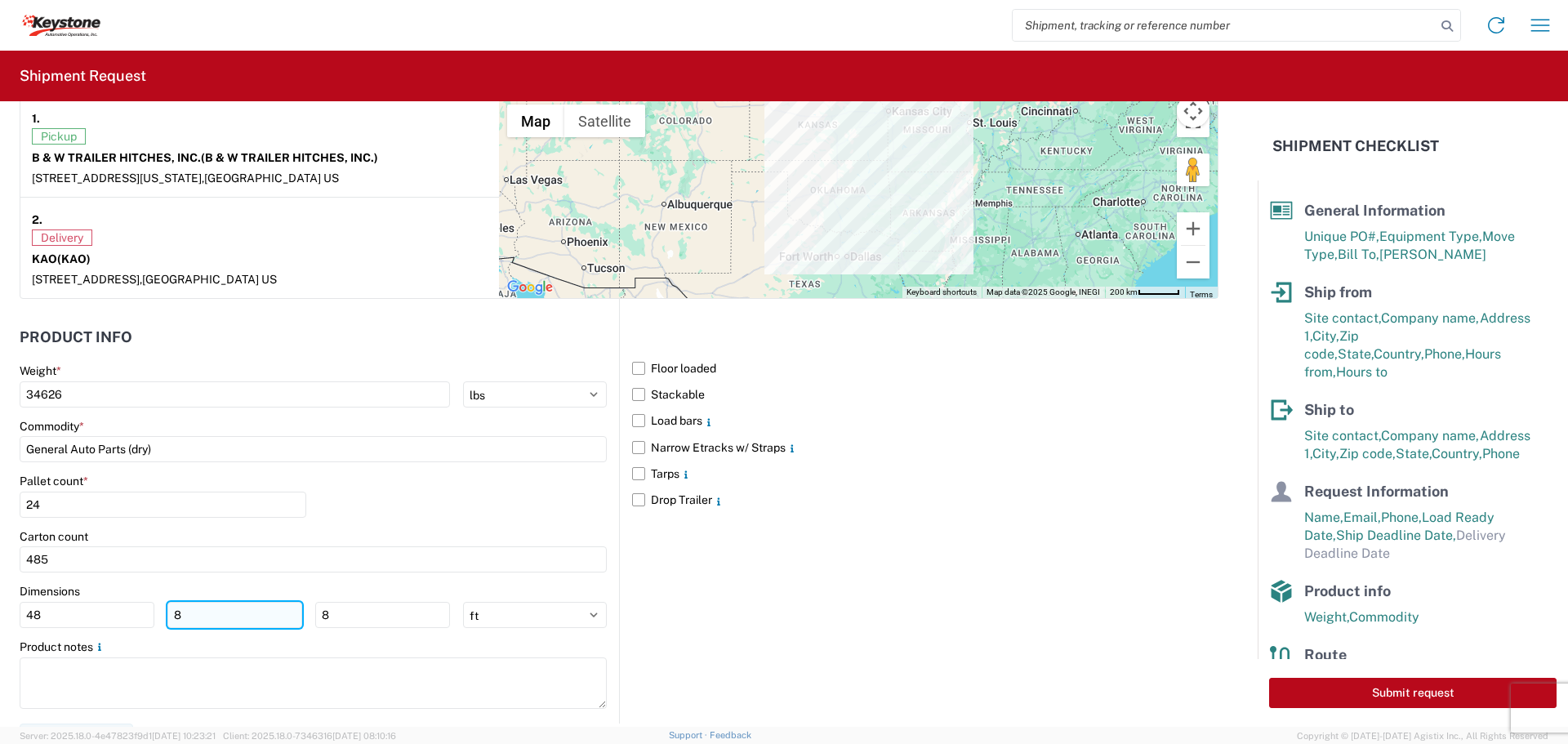
click at [188, 612] on input "8" at bounding box center [234, 614] width 135 height 26
type input "40"
click at [383, 627] on input "8" at bounding box center [382, 614] width 135 height 26
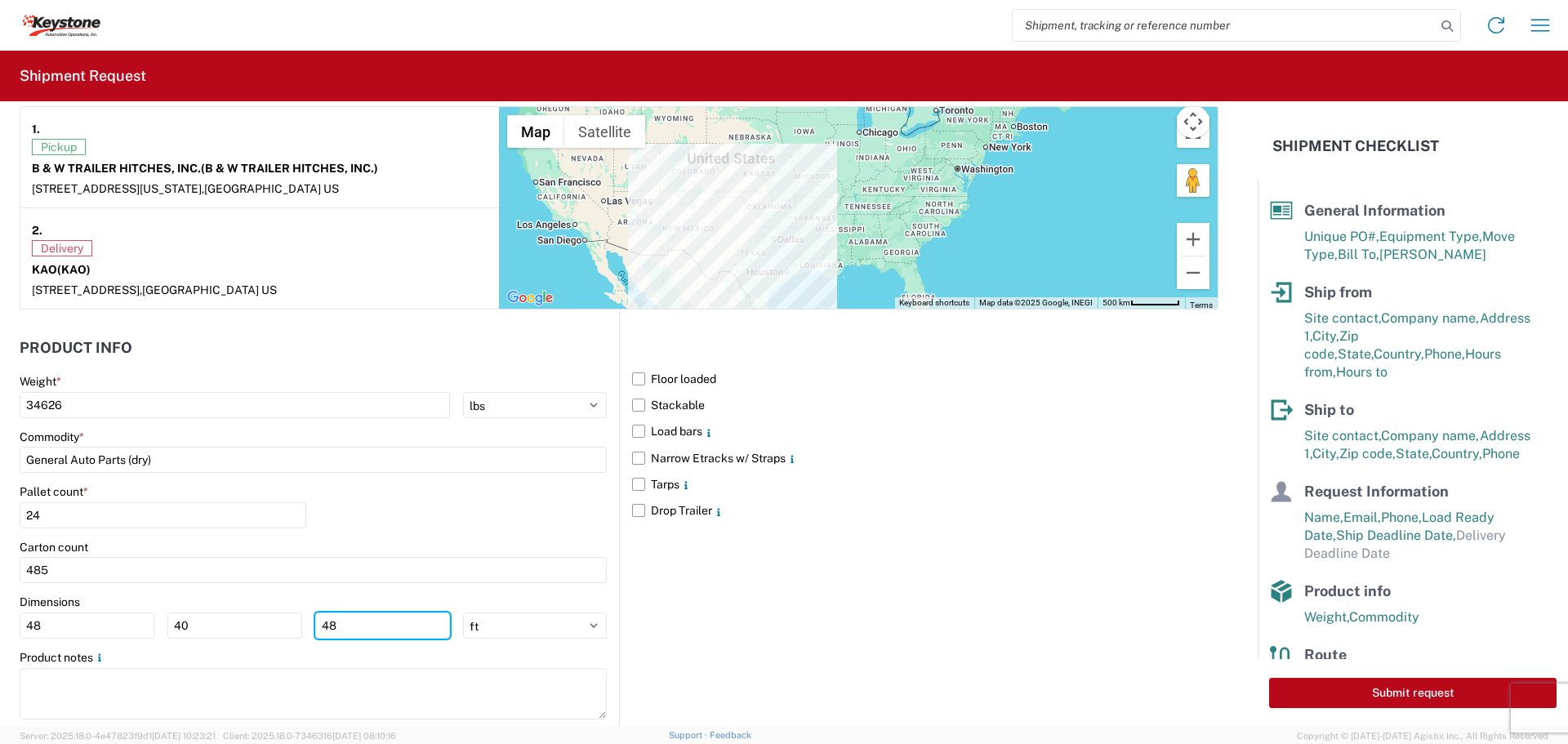
scroll to position [1333, 0]
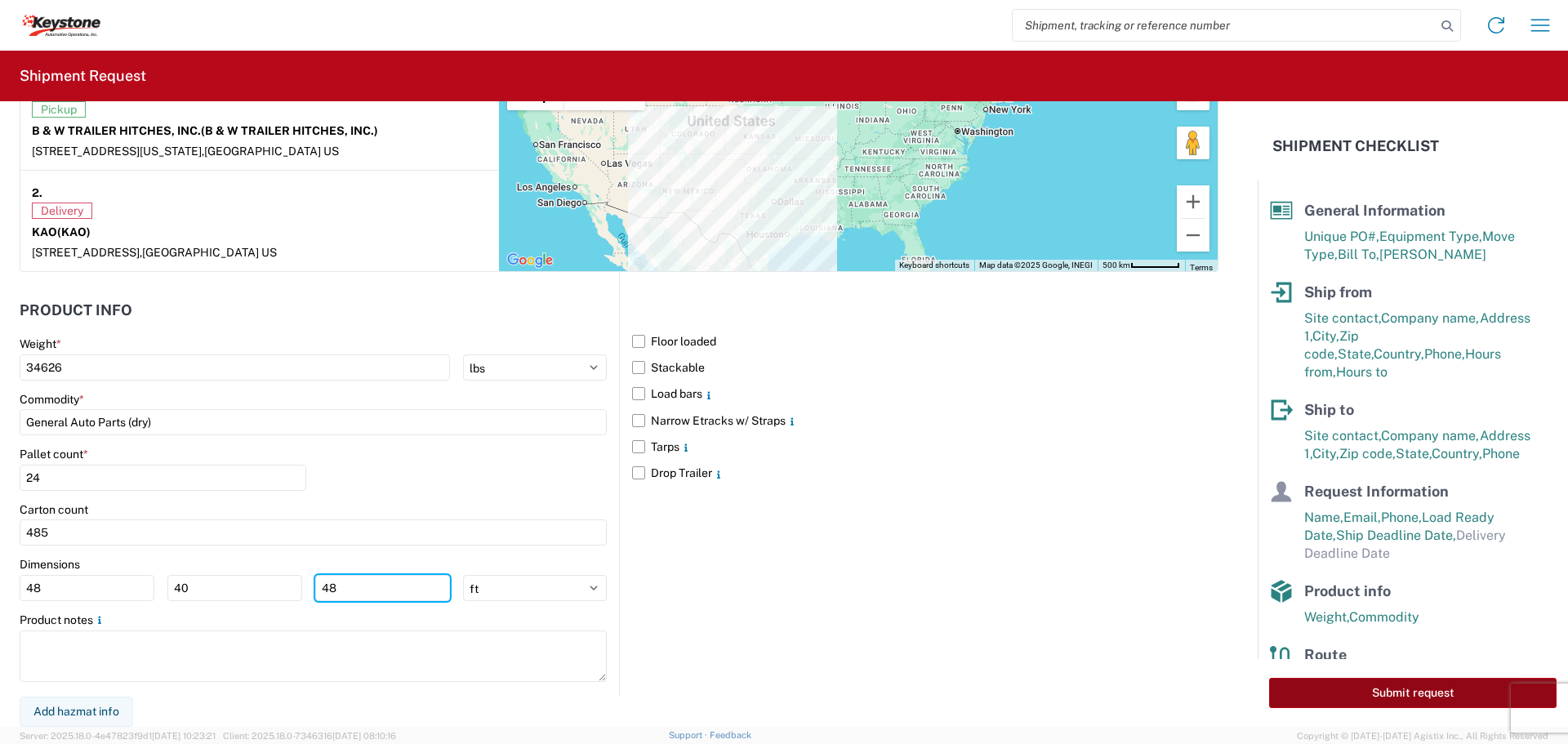
type input "48"
click at [1405, 687] on button "Submit request" at bounding box center [1412, 693] width 287 height 30
select select "US"
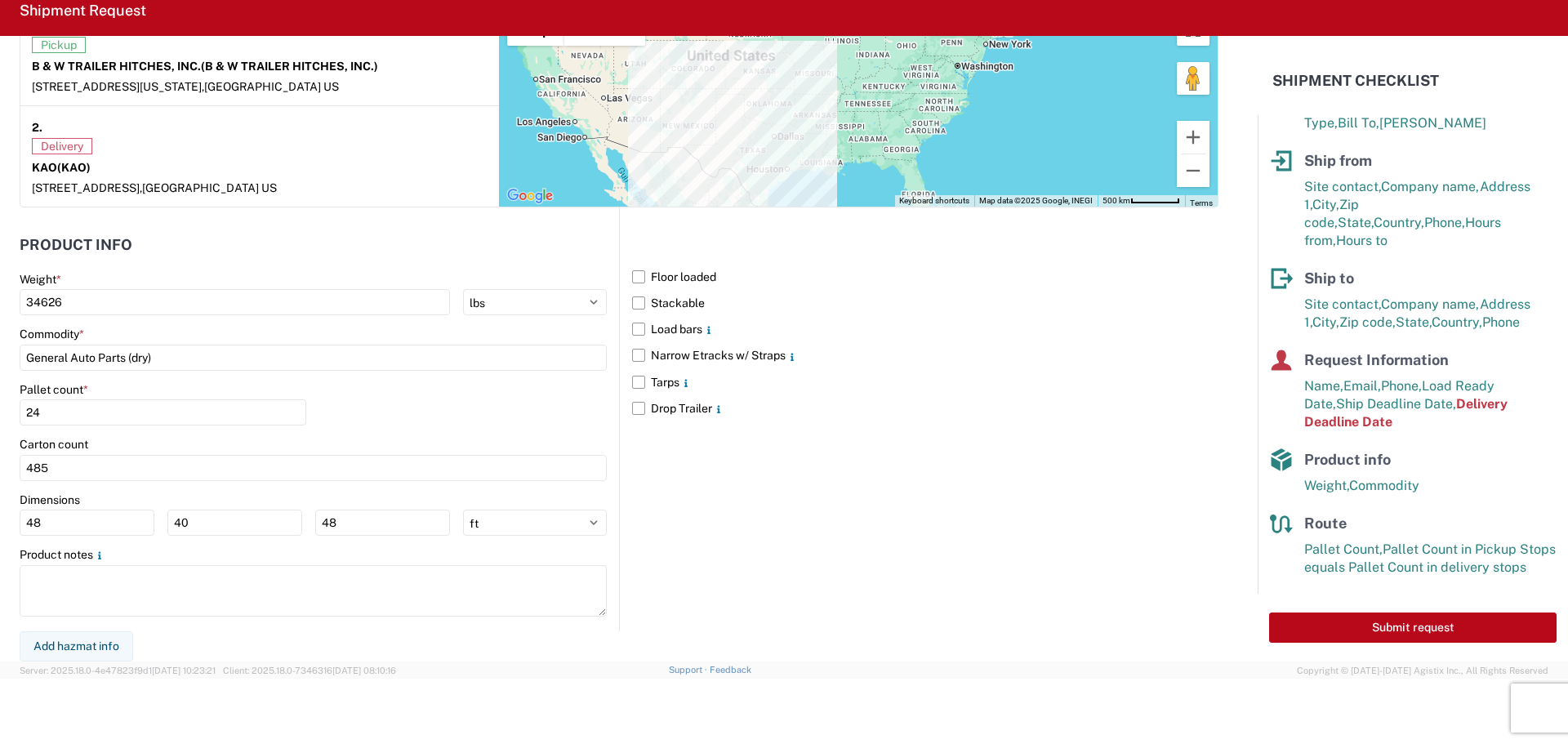
scroll to position [863, 0]
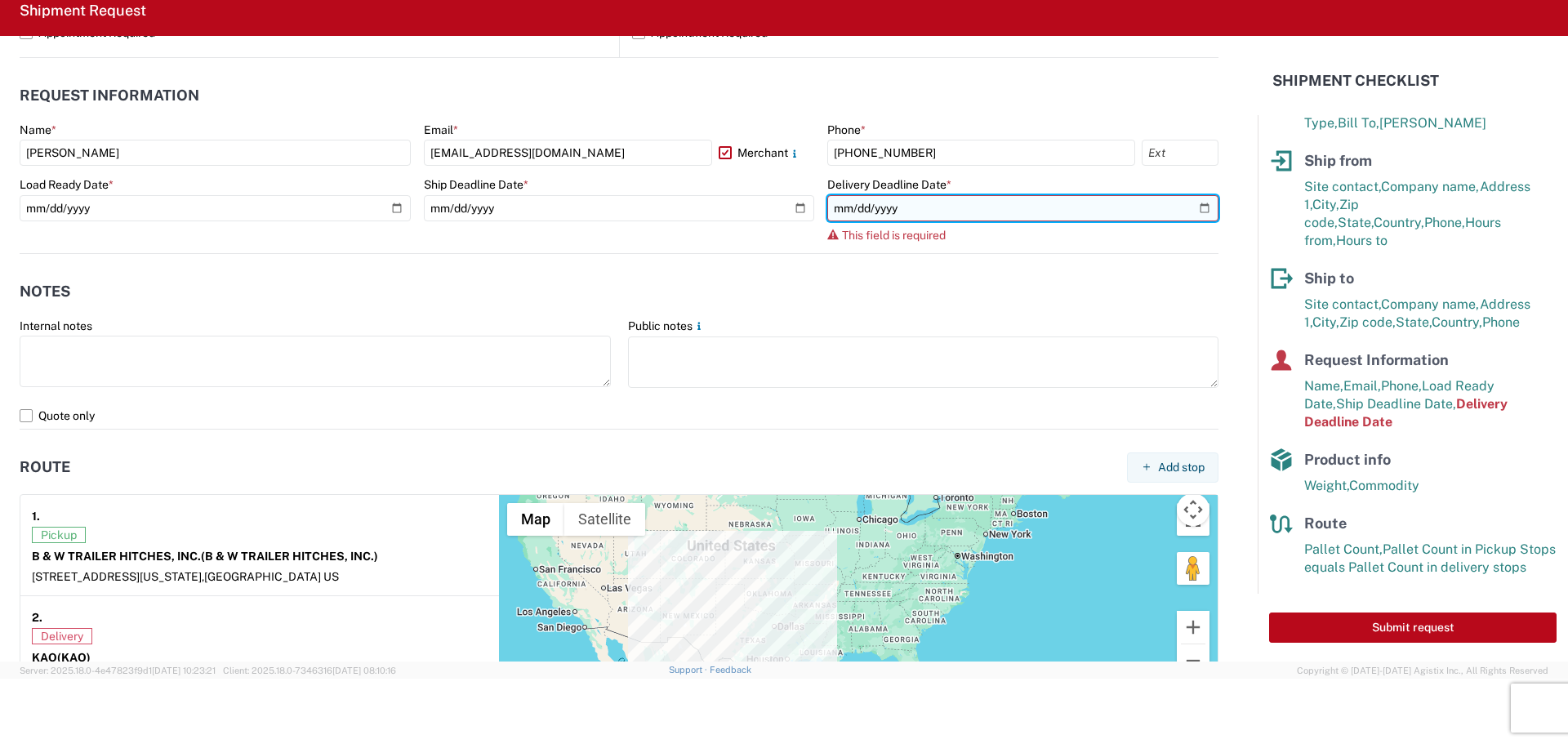
click at [1190, 208] on input "date" at bounding box center [1022, 208] width 391 height 26
type input "[DATE]"
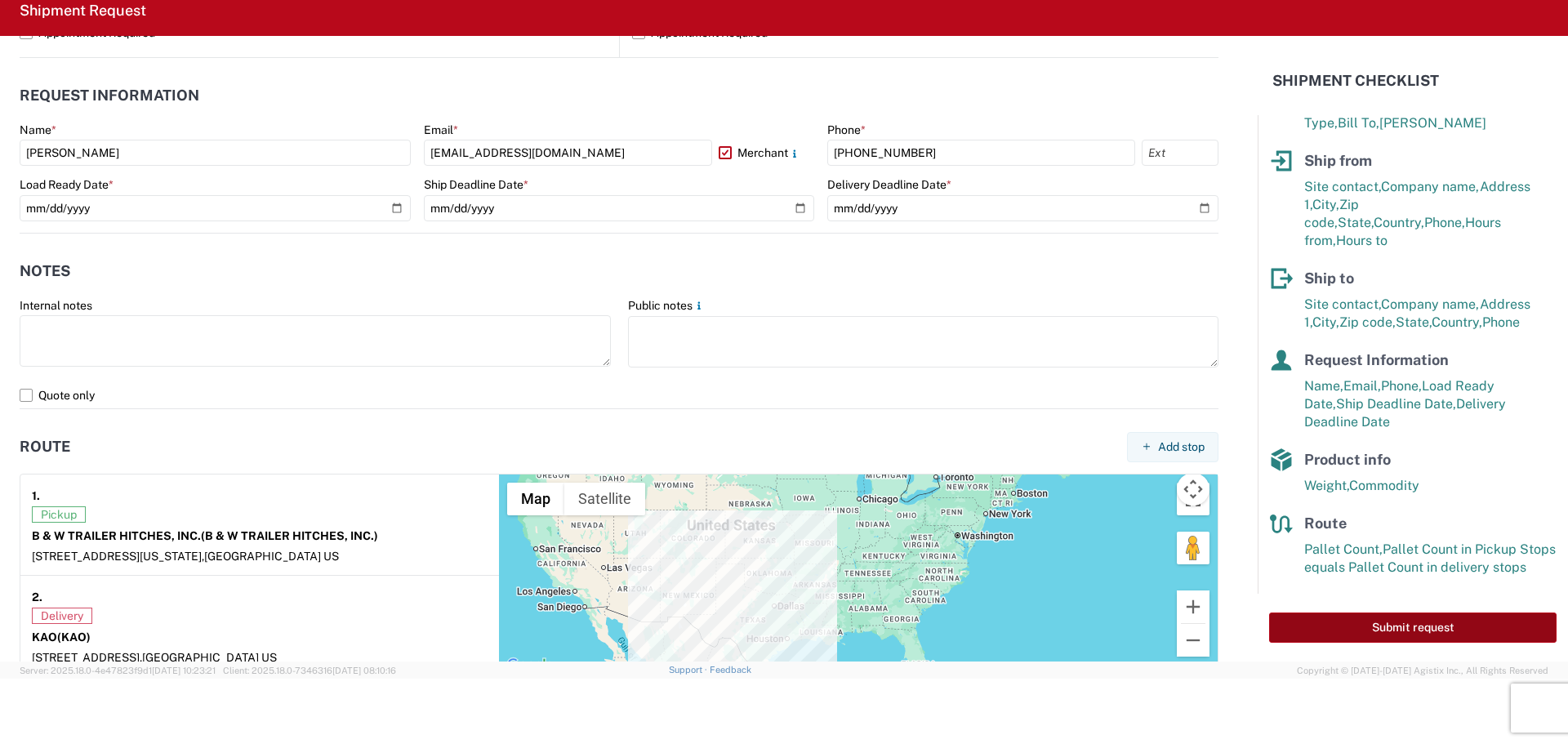
click at [1447, 623] on button "Submit request" at bounding box center [1412, 628] width 287 height 30
